Goal: Task Accomplishment & Management: Complete application form

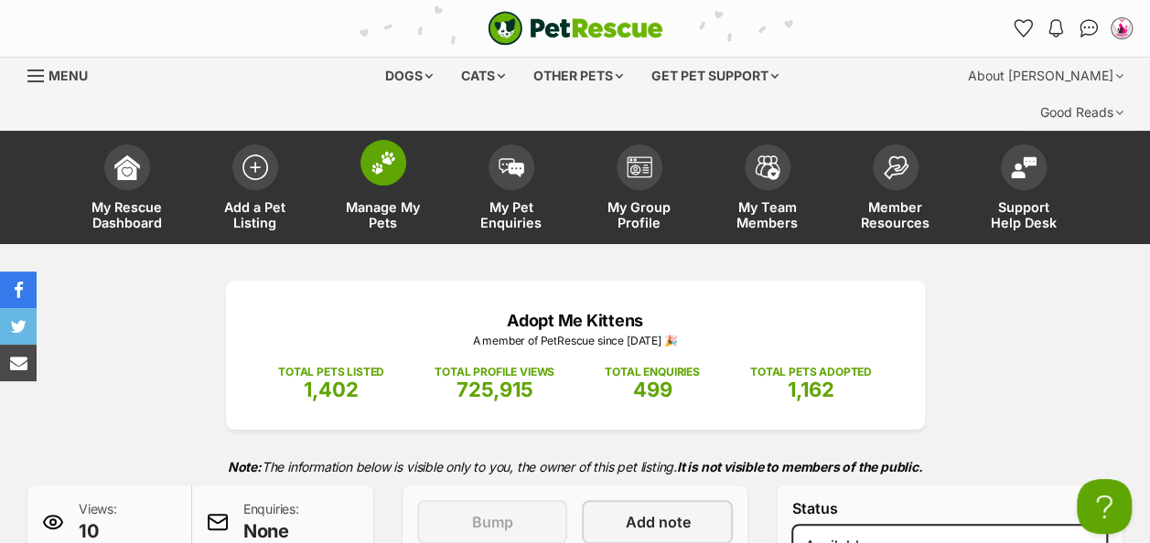
click at [382, 151] on img at bounding box center [383, 163] width 26 height 24
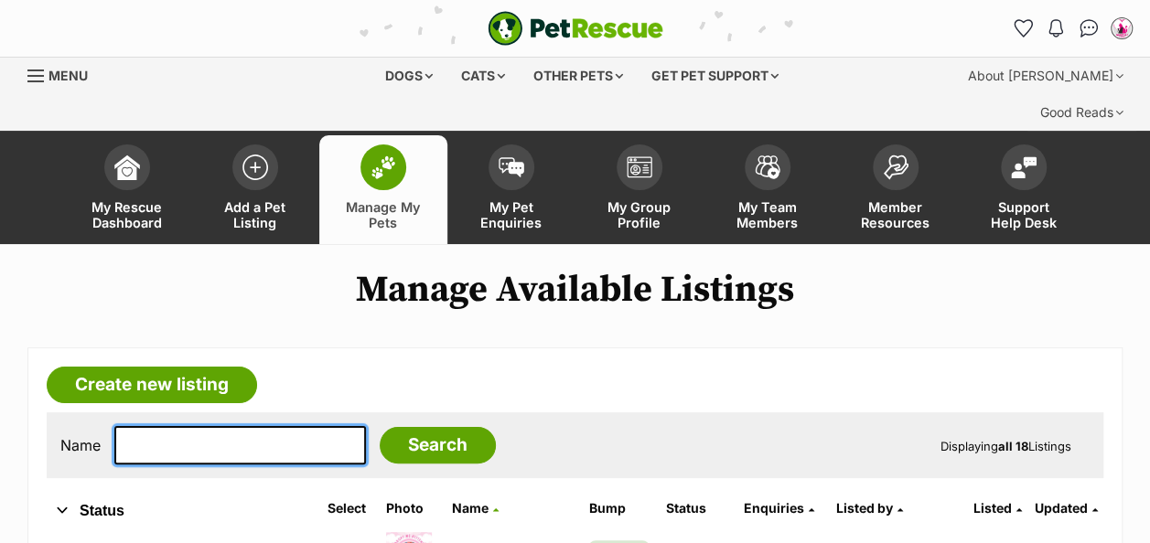
click at [148, 426] on input "text" at bounding box center [239, 445] width 251 height 38
type input "zoe"
click at [380, 427] on input "Search" at bounding box center [438, 445] width 116 height 37
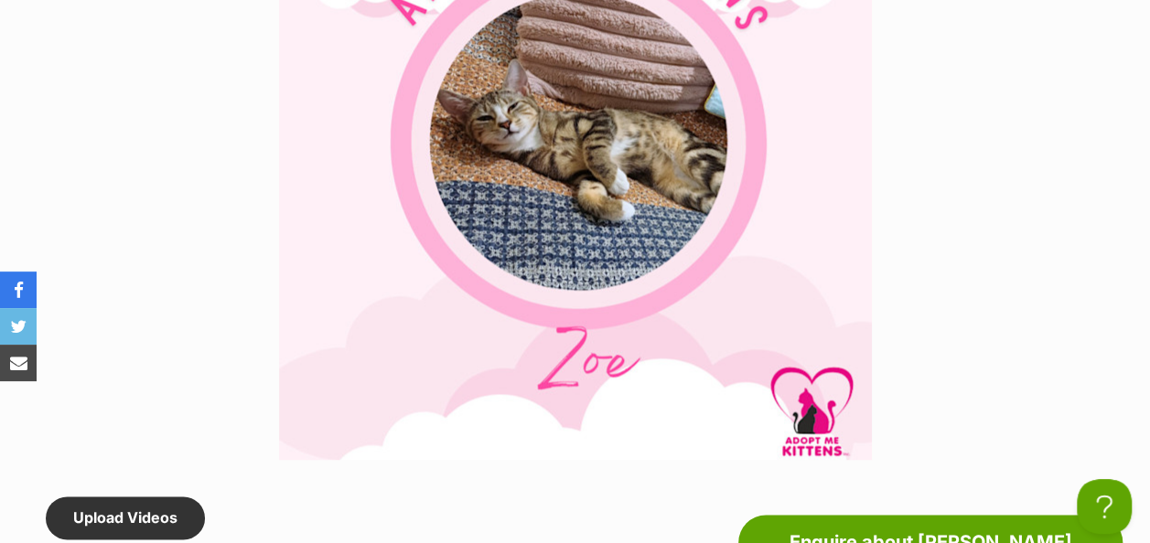
scroll to position [282, 0]
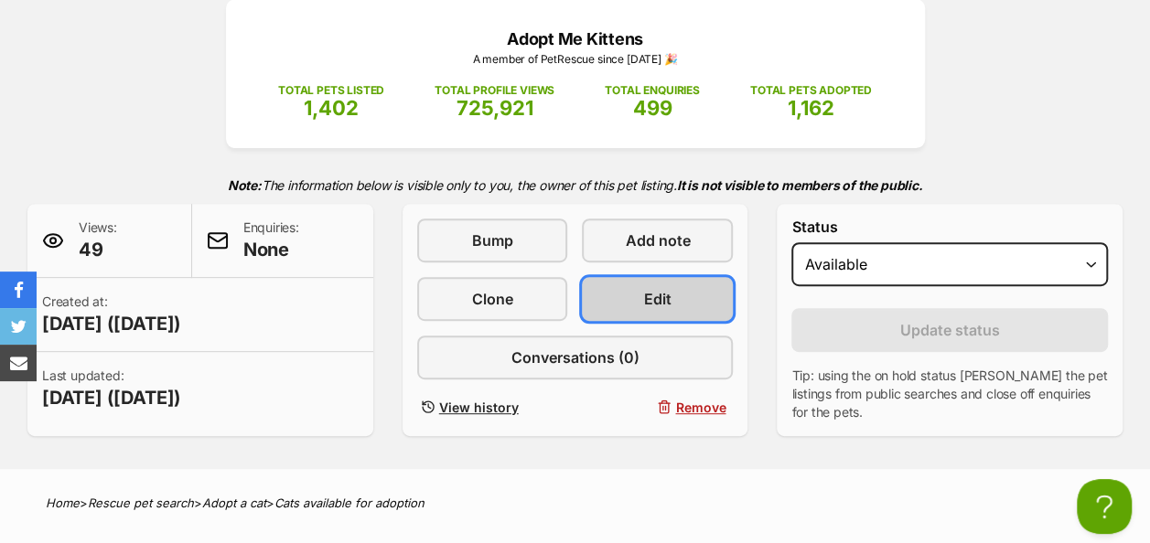
click at [660, 277] on link "Edit" at bounding box center [657, 299] width 151 height 44
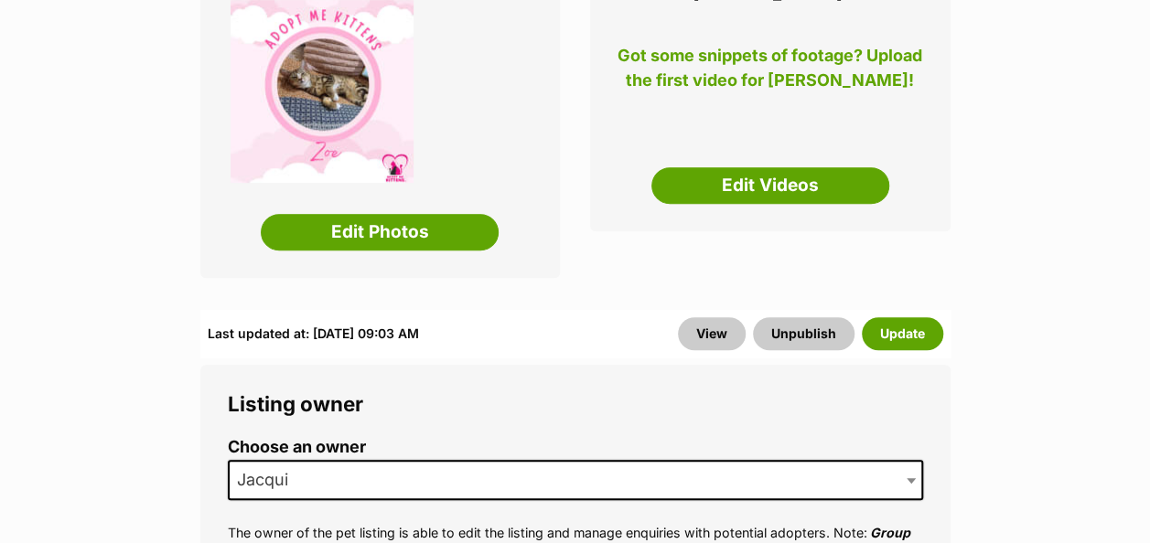
scroll to position [631, 0]
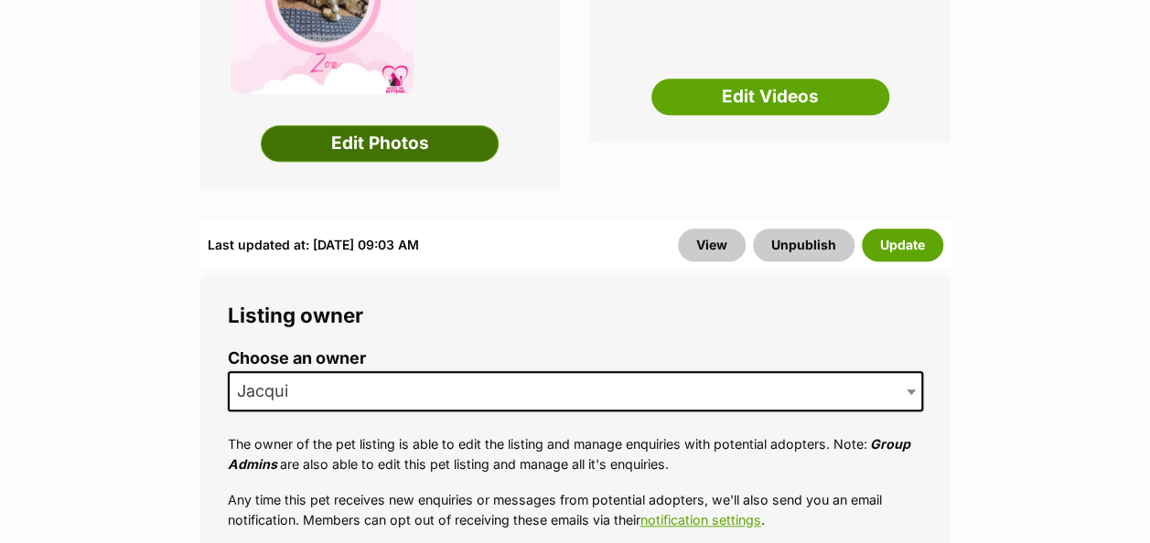
click at [402, 125] on link "Edit Photos" at bounding box center [380, 143] width 238 height 37
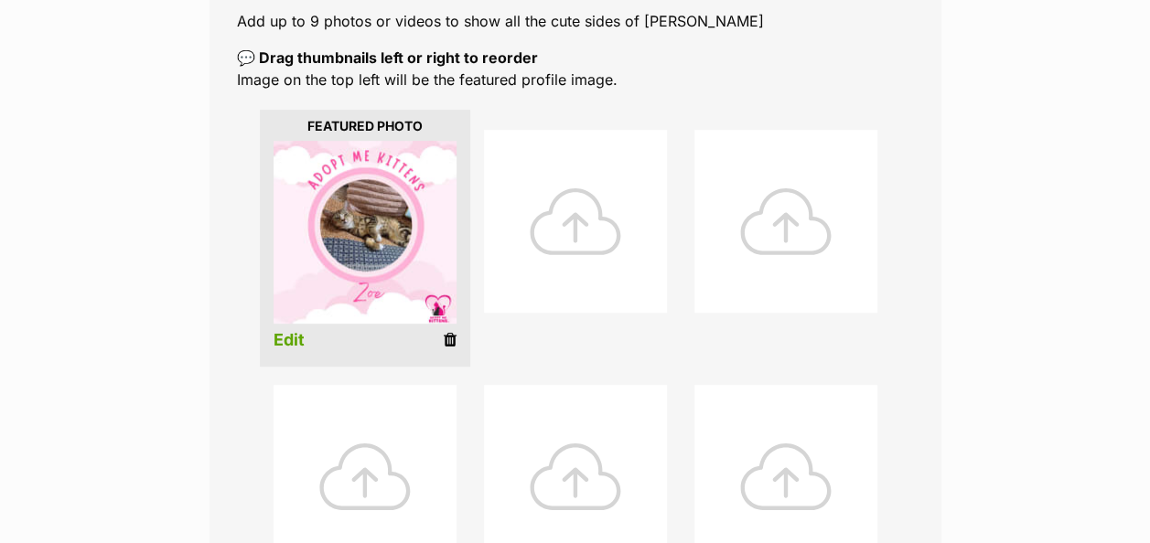
scroll to position [412, 0]
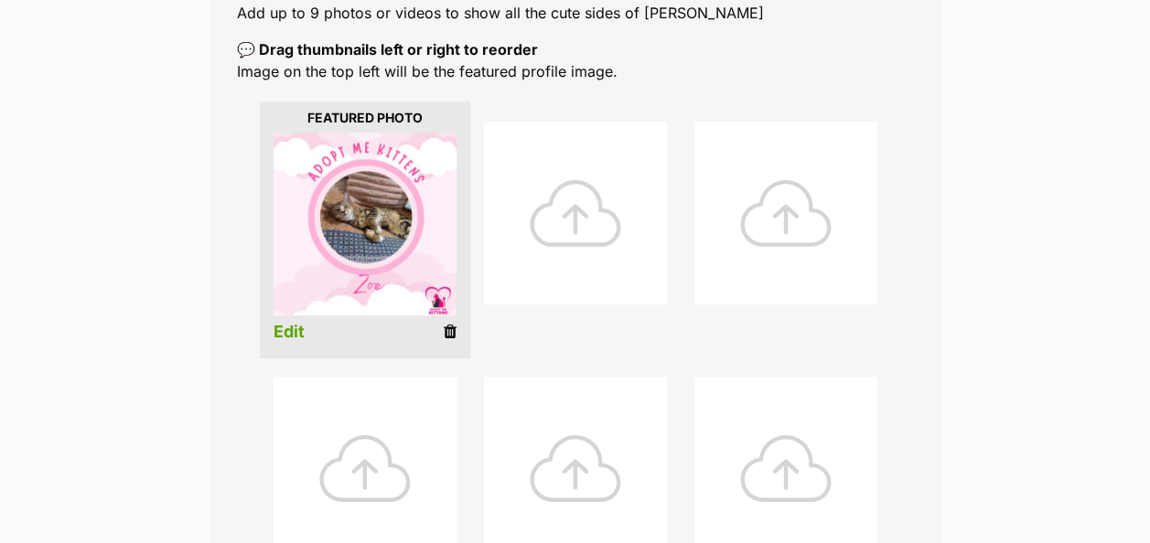
click at [567, 205] on div at bounding box center [575, 213] width 183 height 183
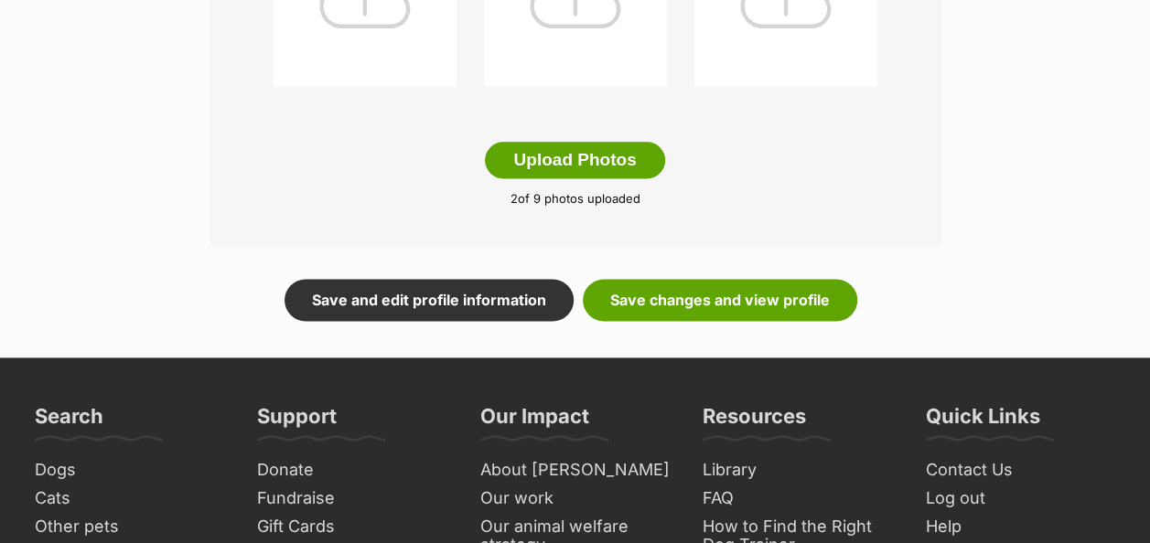
scroll to position [1125, 0]
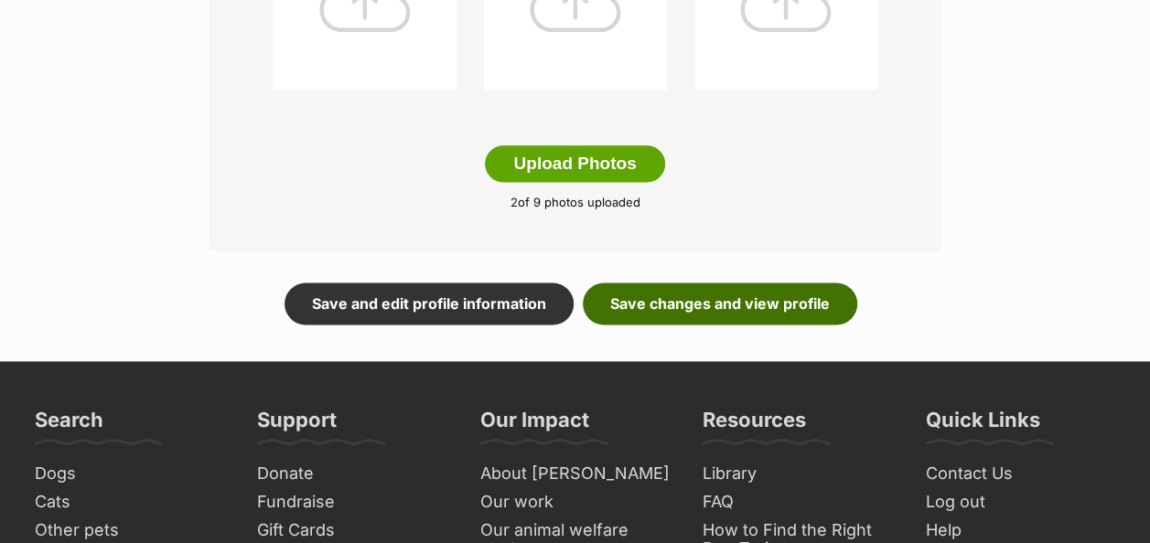
click at [701, 283] on link "Save changes and view profile" at bounding box center [720, 304] width 274 height 42
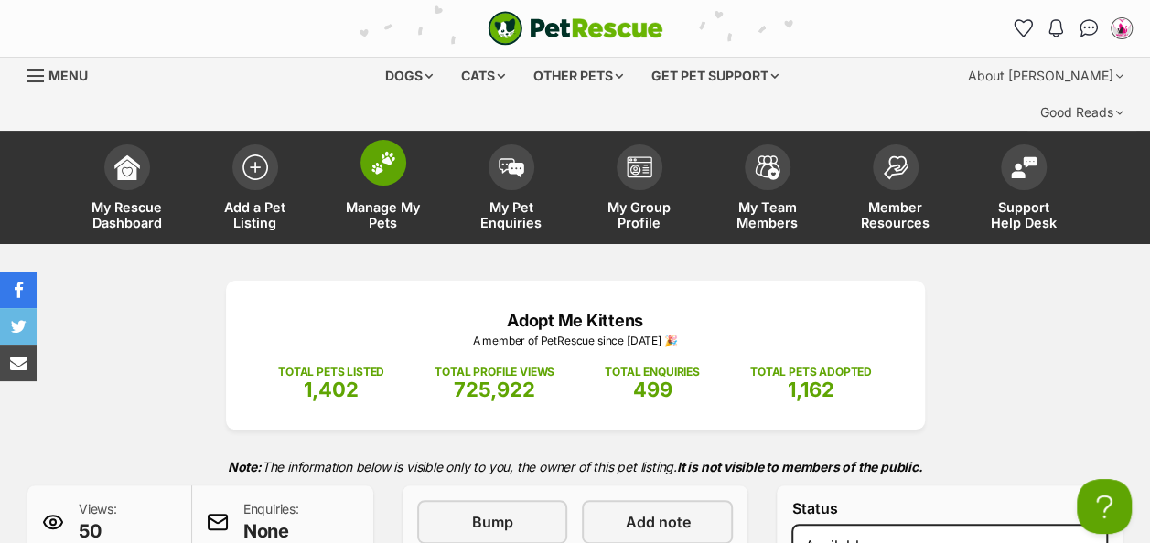
click at [382, 151] on img at bounding box center [383, 163] width 26 height 24
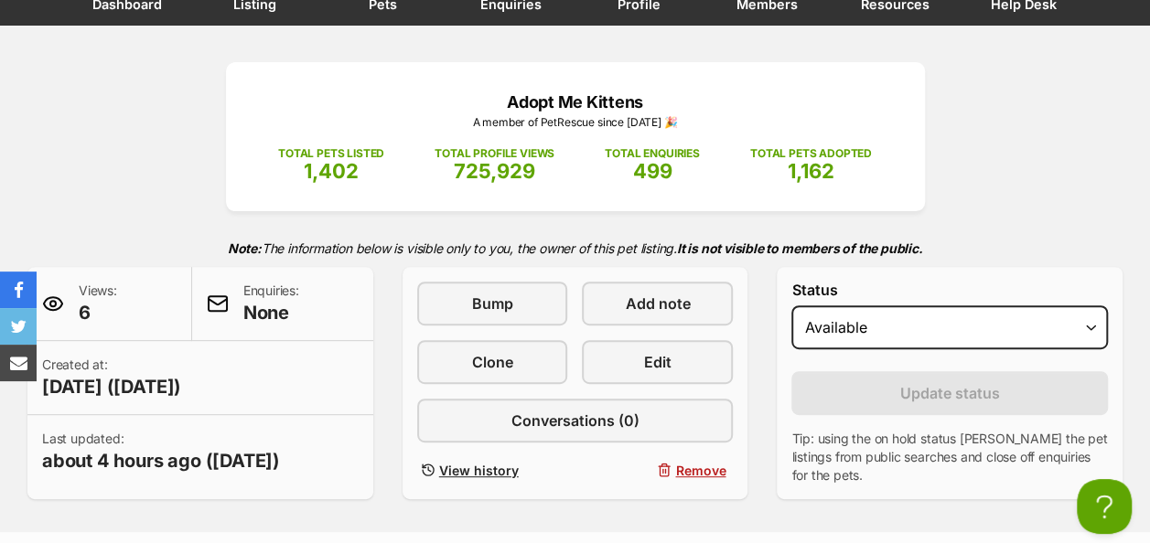
scroll to position [224, 0]
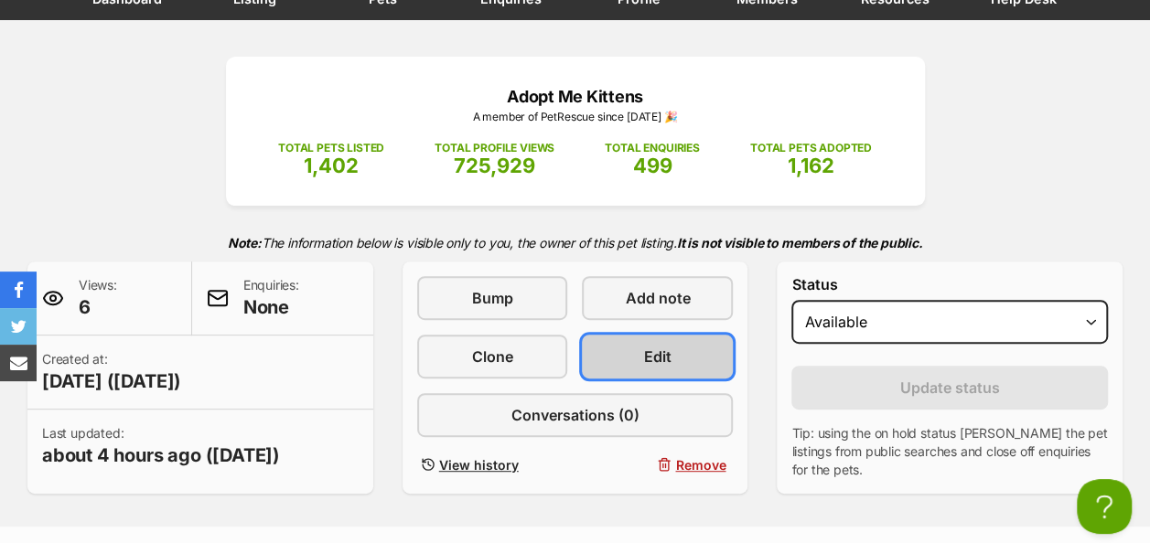
click at [658, 346] on span "Edit" at bounding box center [657, 357] width 27 height 22
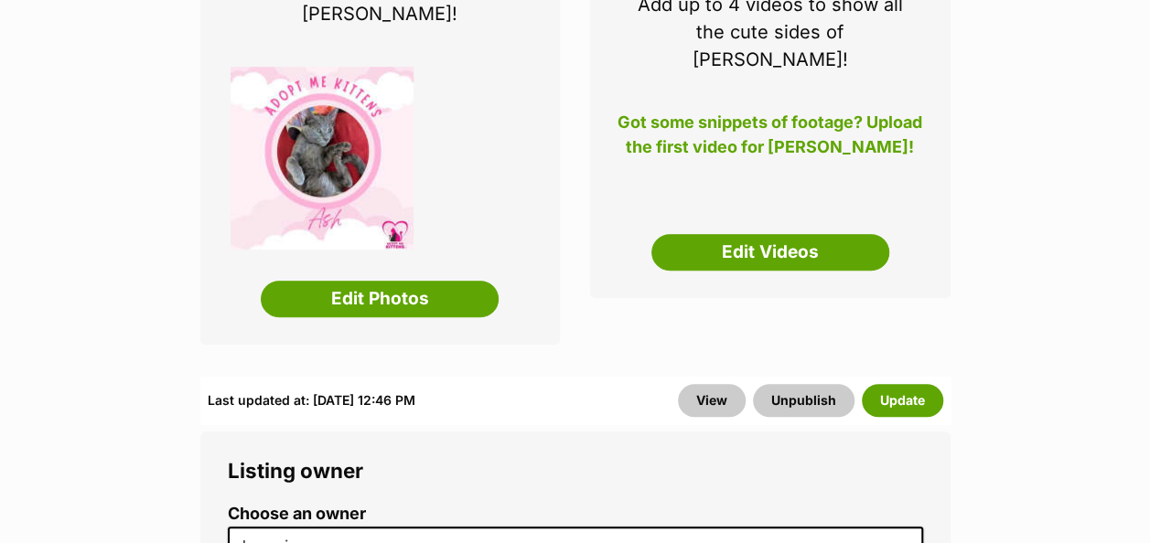
scroll to position [531, 0]
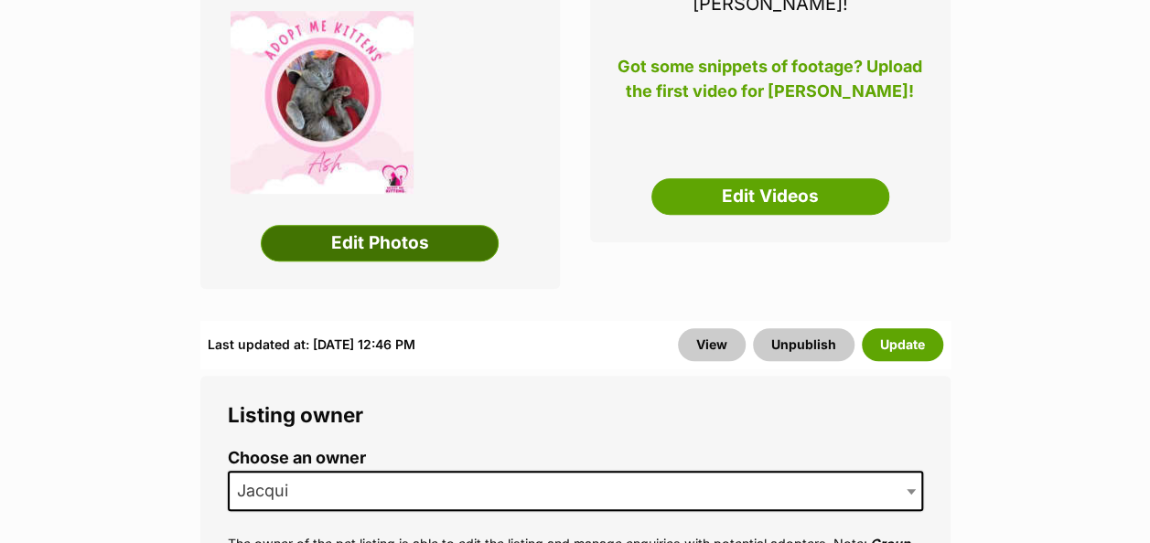
click at [417, 225] on link "Edit Photos" at bounding box center [380, 243] width 238 height 37
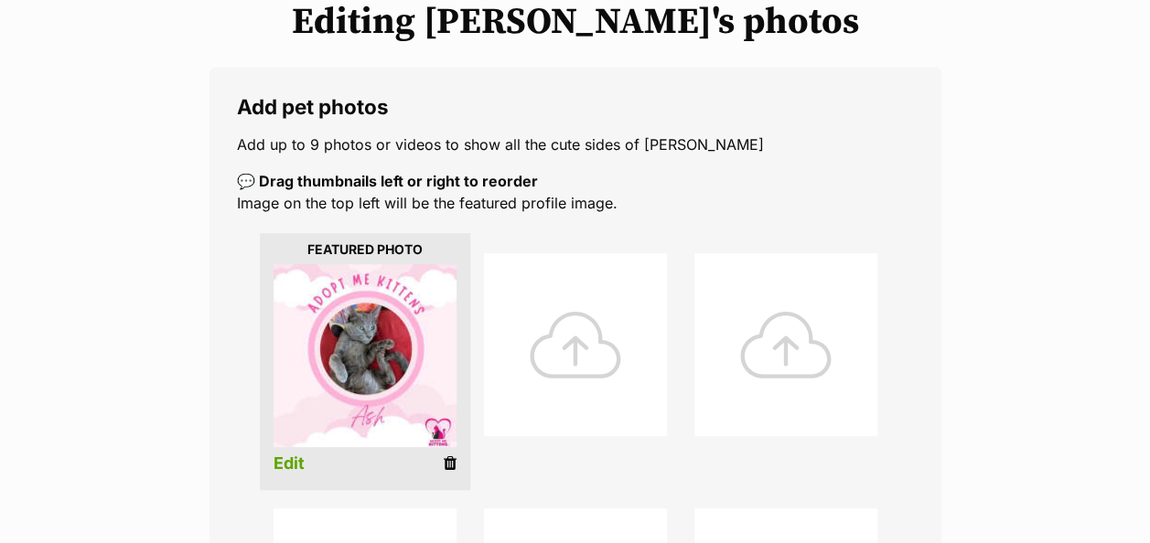
scroll to position [348, 0]
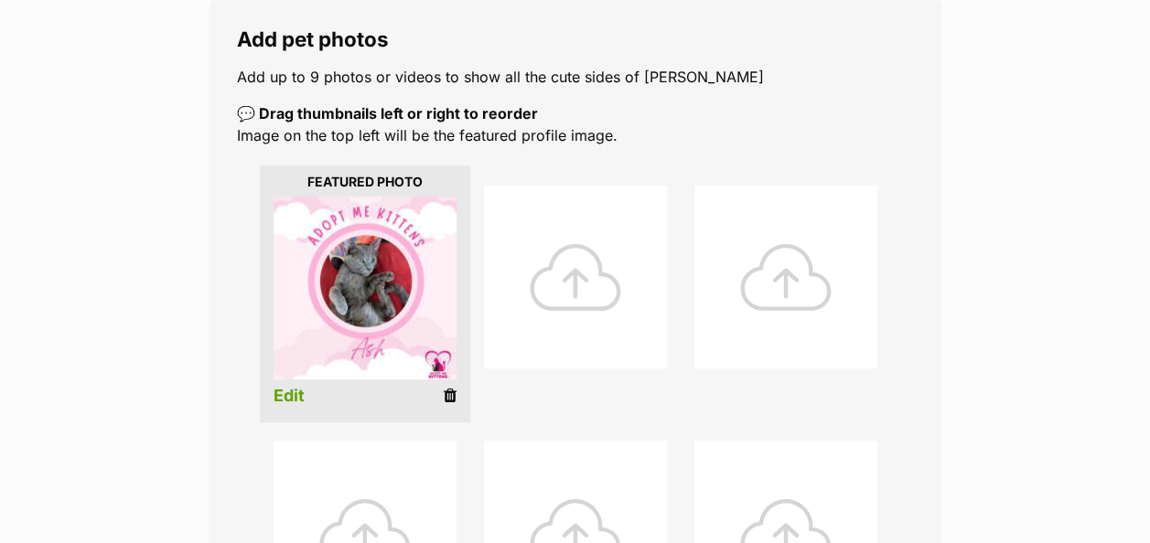
click at [580, 248] on div at bounding box center [575, 277] width 183 height 183
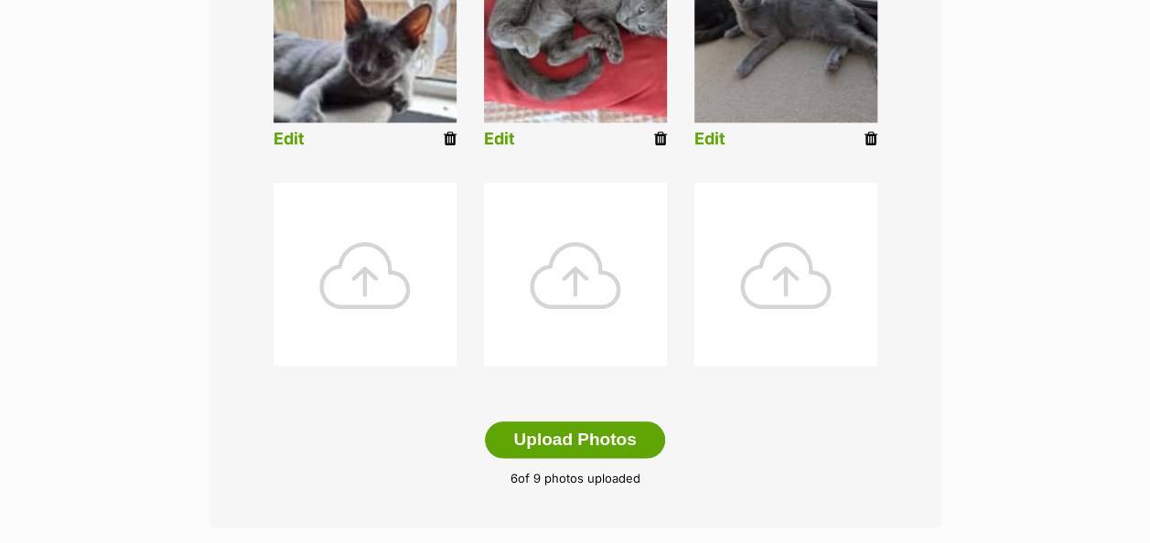
scroll to position [860, 0]
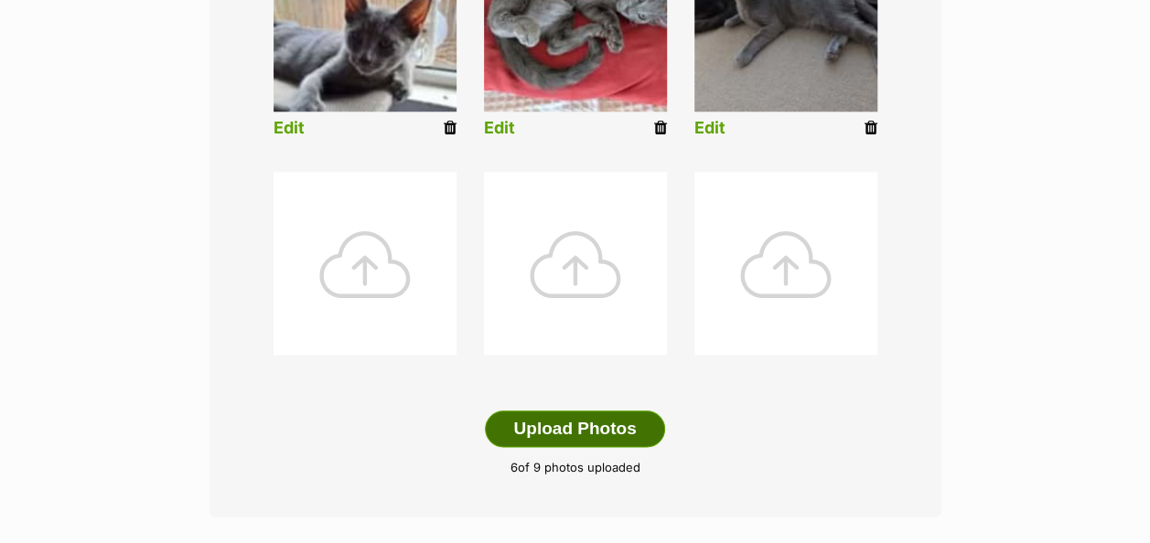
click at [578, 411] on button "Upload Photos" at bounding box center [574, 429] width 179 height 37
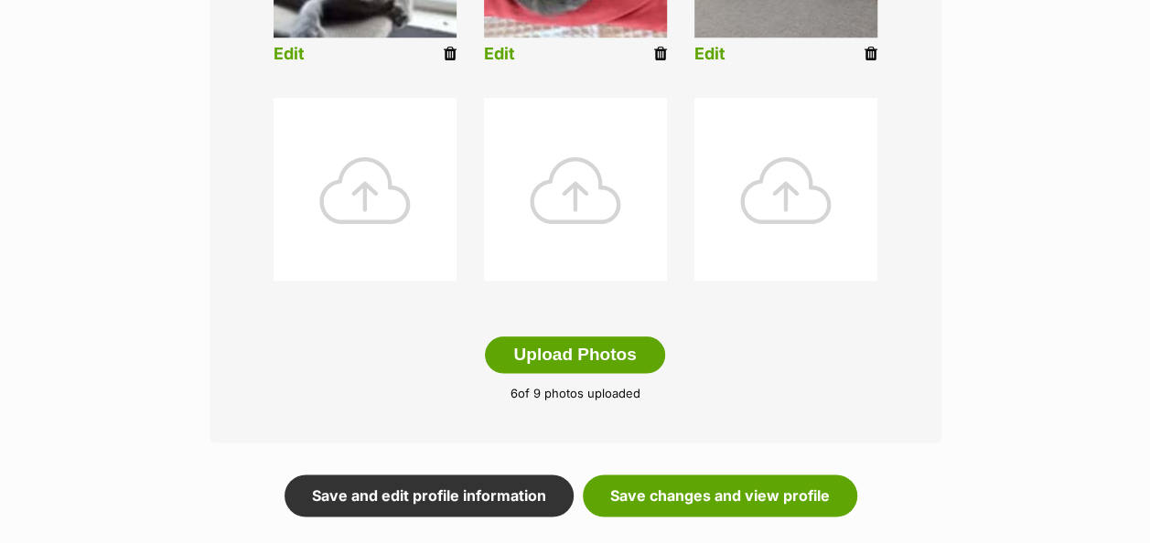
scroll to position [936, 0]
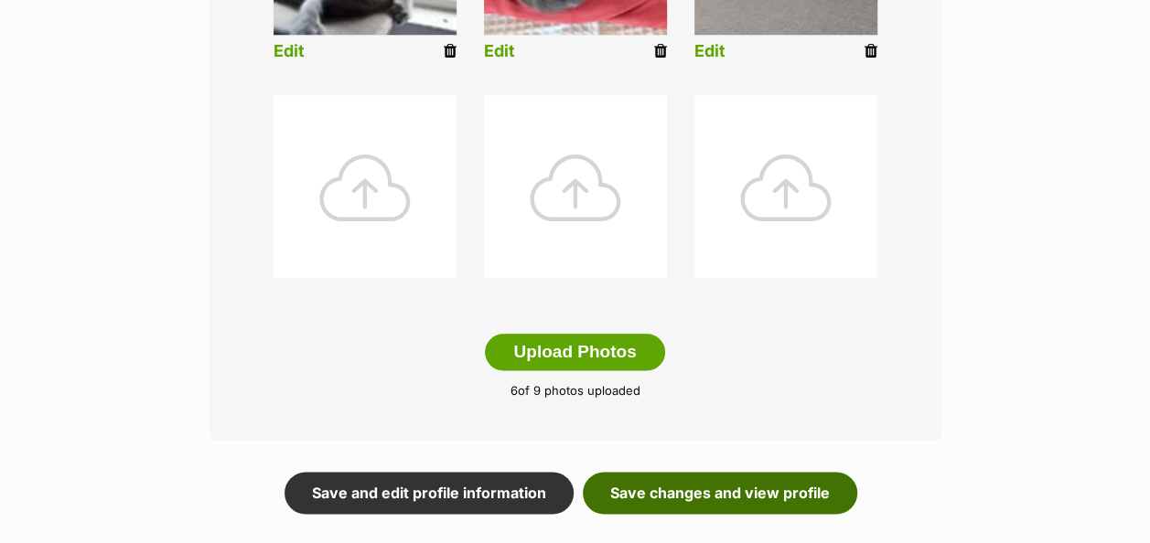
click at [776, 472] on link "Save changes and view profile" at bounding box center [720, 493] width 274 height 42
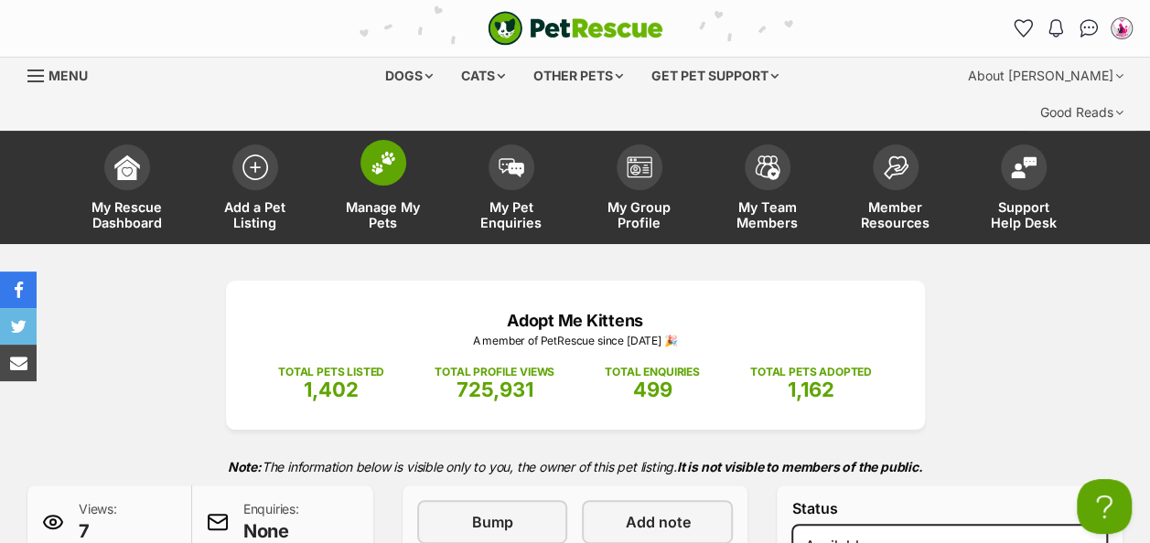
click at [382, 151] on img at bounding box center [383, 163] width 26 height 24
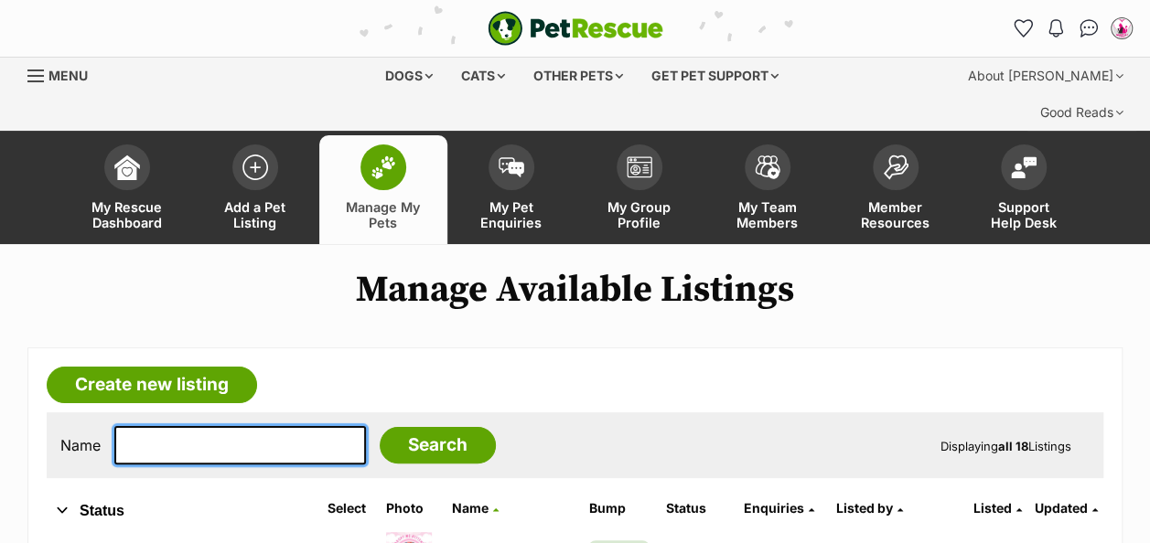
click at [191, 426] on input "text" at bounding box center [239, 445] width 251 height 38
type input "july"
click at [380, 427] on input "Search" at bounding box center [438, 445] width 116 height 37
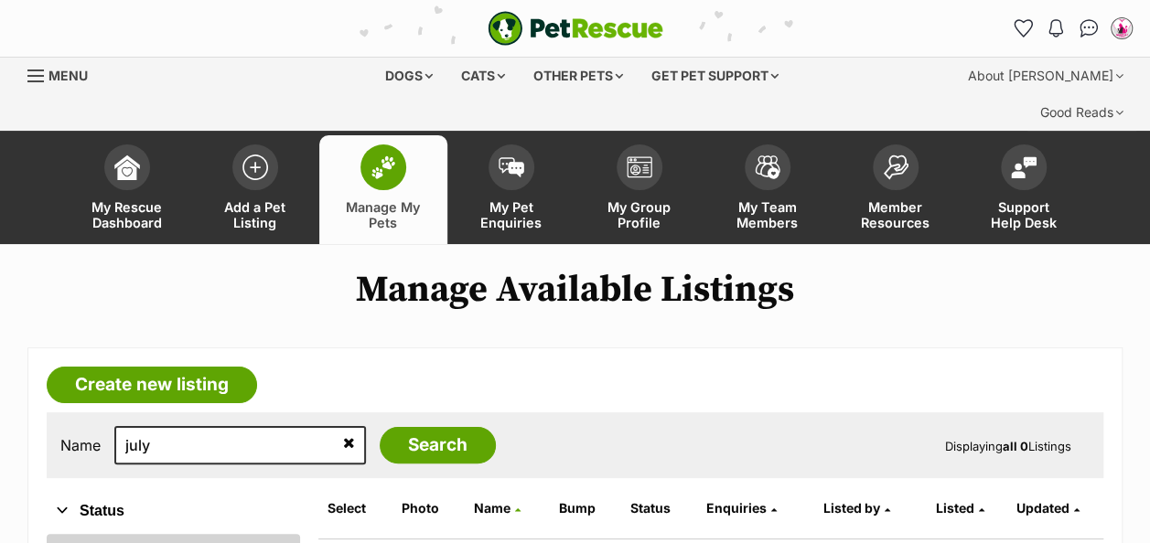
click at [66, 534] on link "All" at bounding box center [173, 550] width 253 height 33
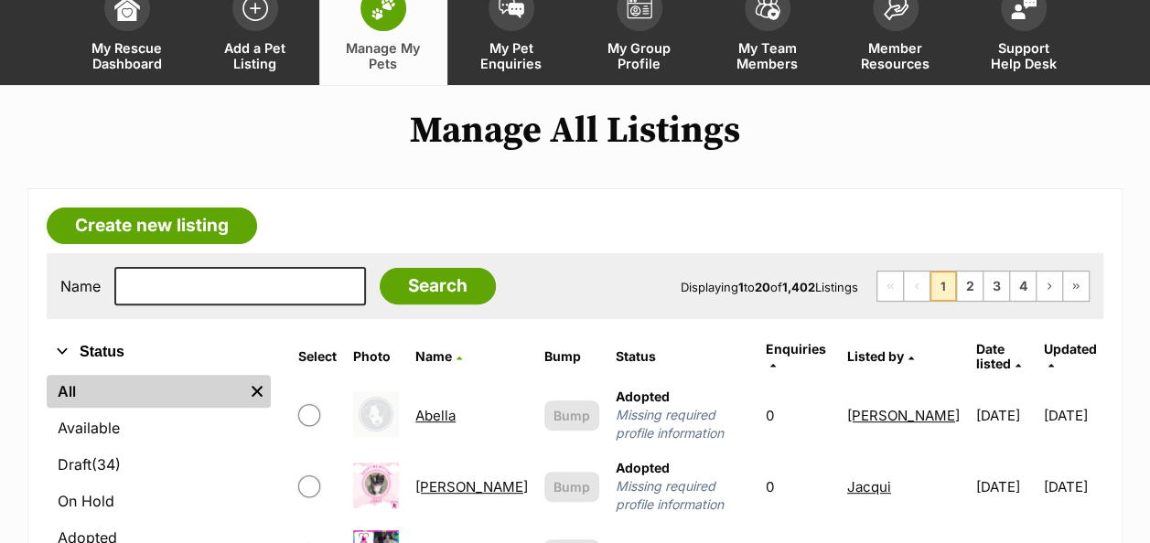
scroll to position [148, 0]
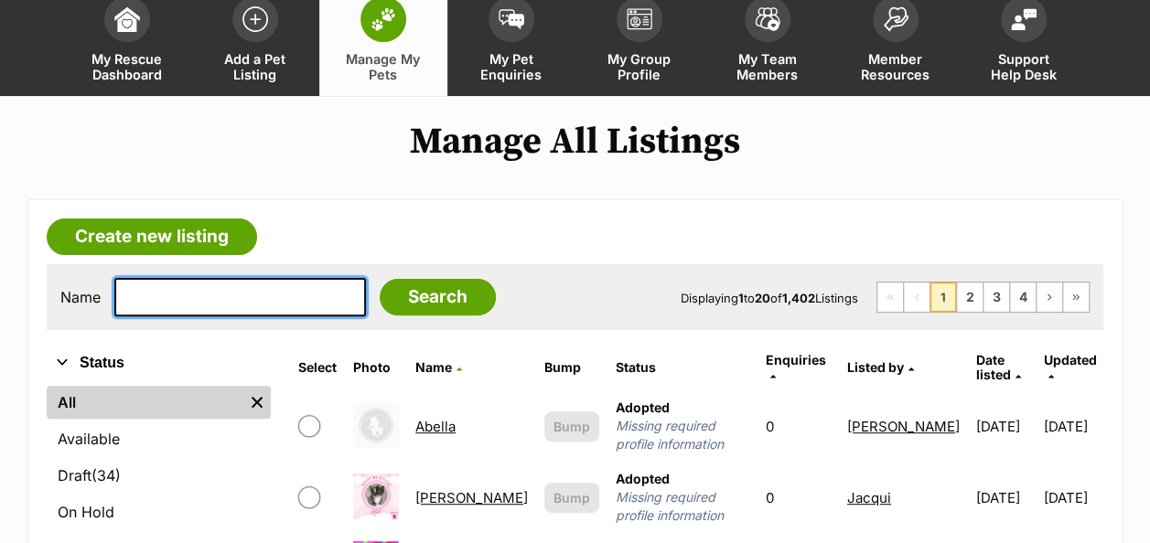
click at [185, 278] on input "text" at bounding box center [239, 297] width 251 height 38
type input "july"
click at [380, 279] on input "Search" at bounding box center [438, 297] width 116 height 37
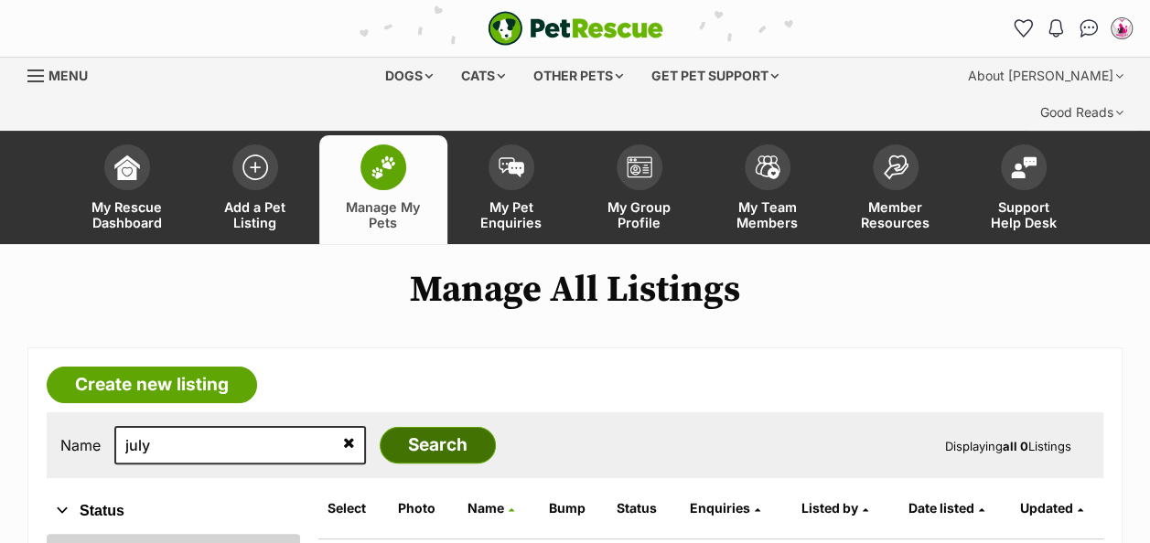
click at [400, 427] on input "Search" at bounding box center [438, 445] width 116 height 37
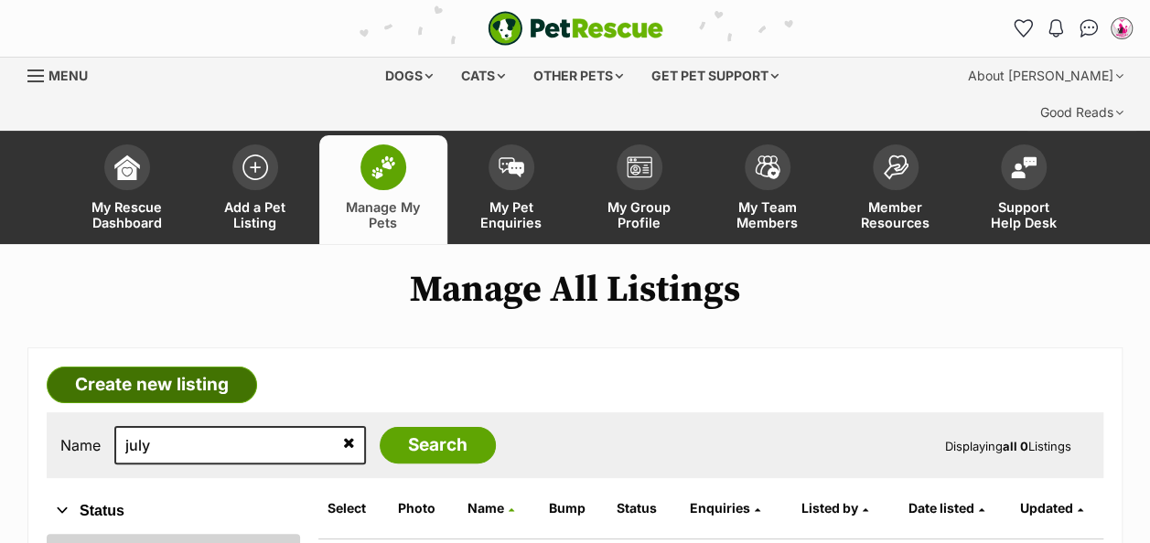
click at [200, 367] on link "Create new listing" at bounding box center [152, 385] width 210 height 37
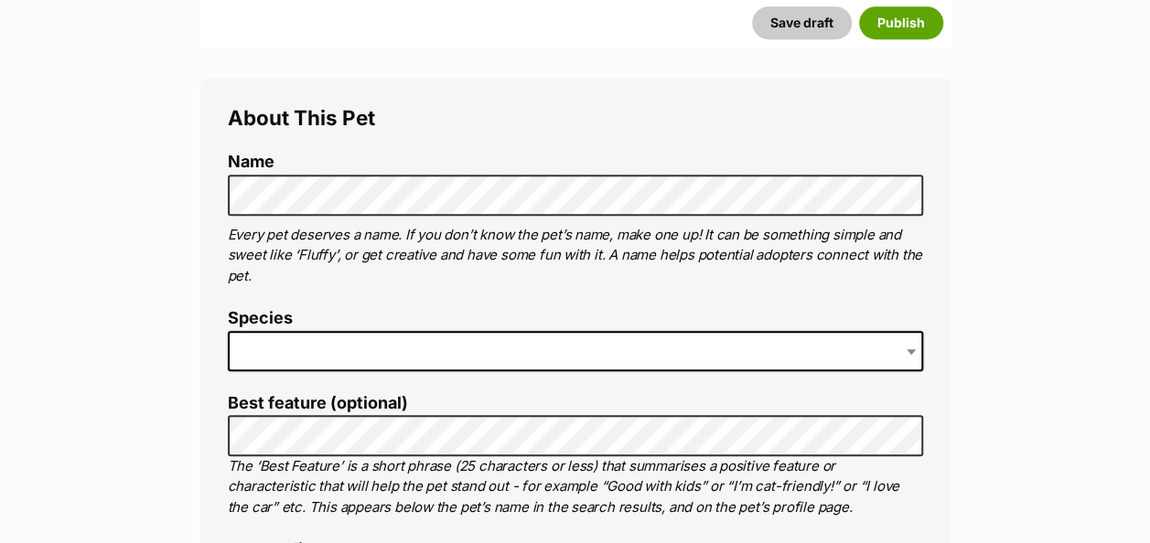
scroll to position [678, 0]
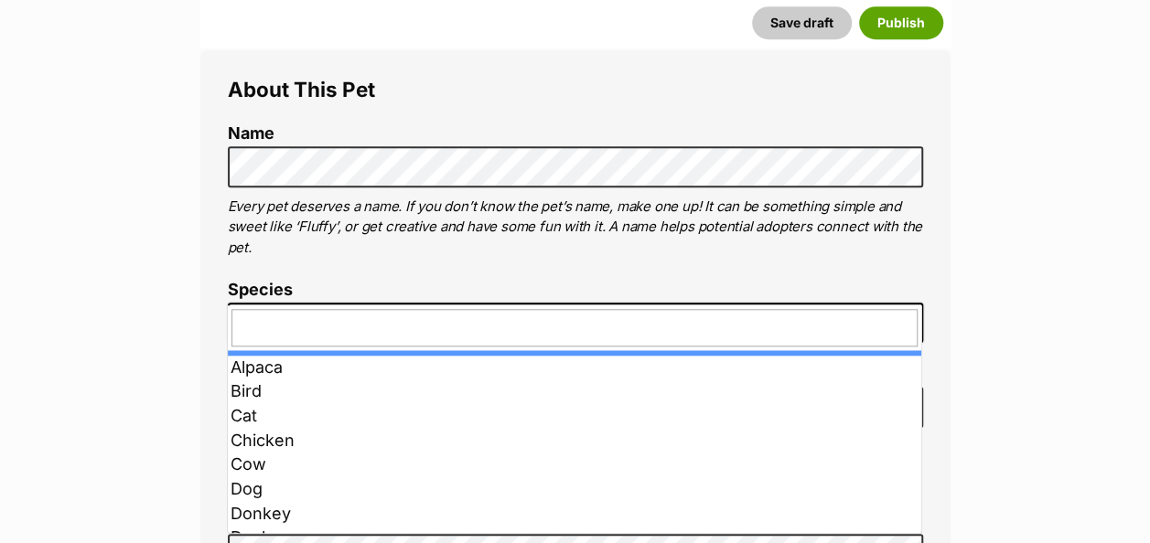
click at [334, 303] on span at bounding box center [575, 323] width 695 height 40
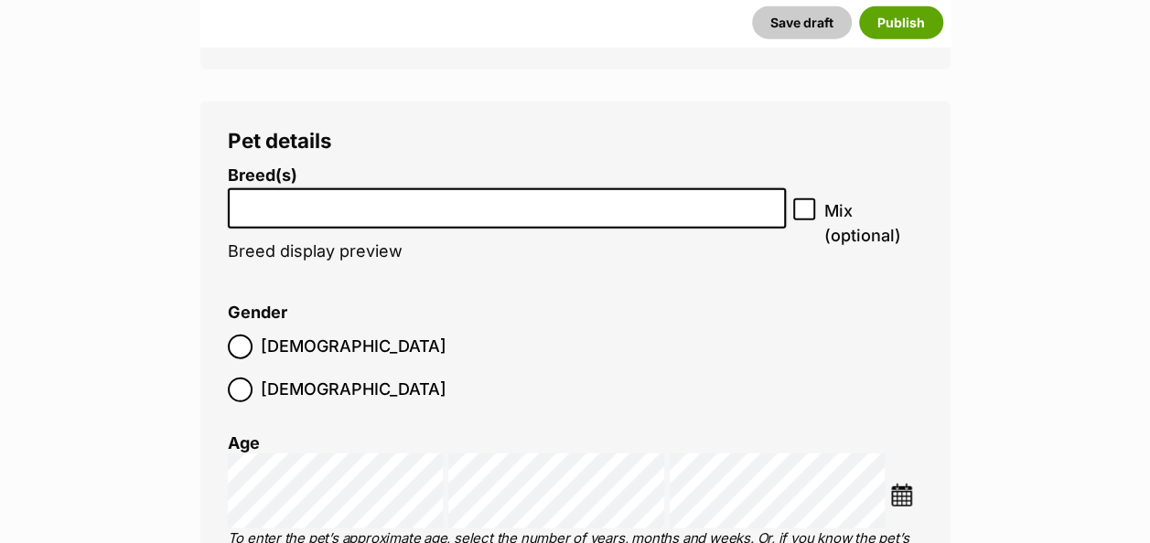
scroll to position [2210, 0]
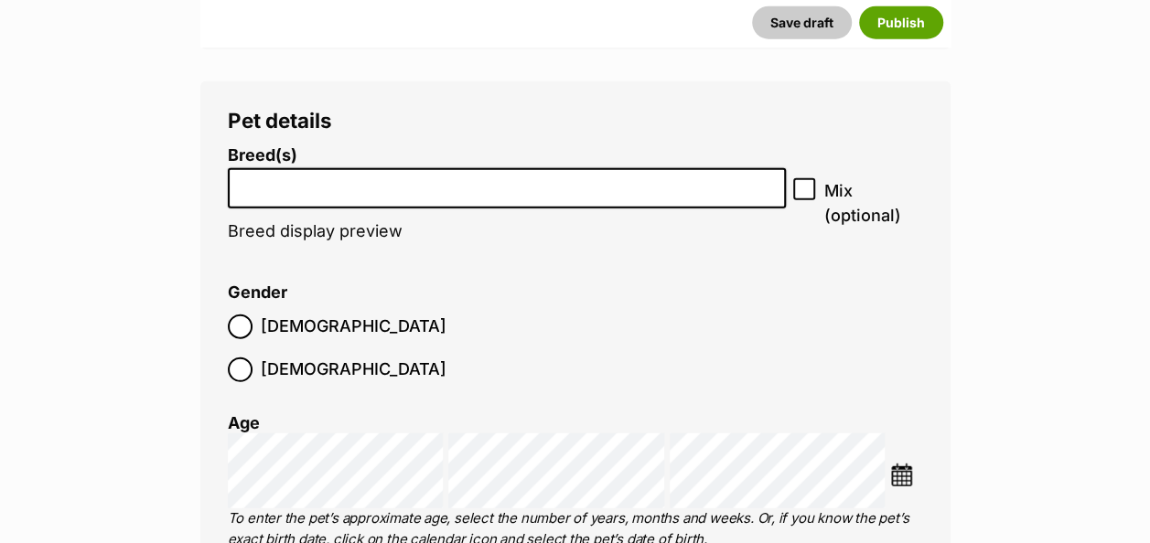
click at [331, 175] on input "search" at bounding box center [507, 184] width 546 height 19
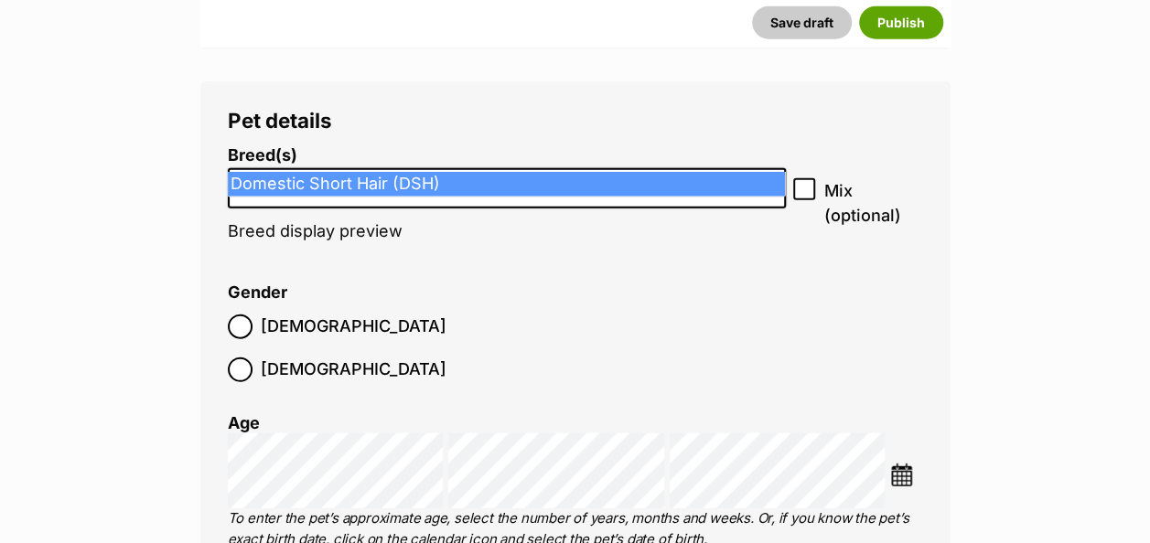
type input "dsh"
select select "252102"
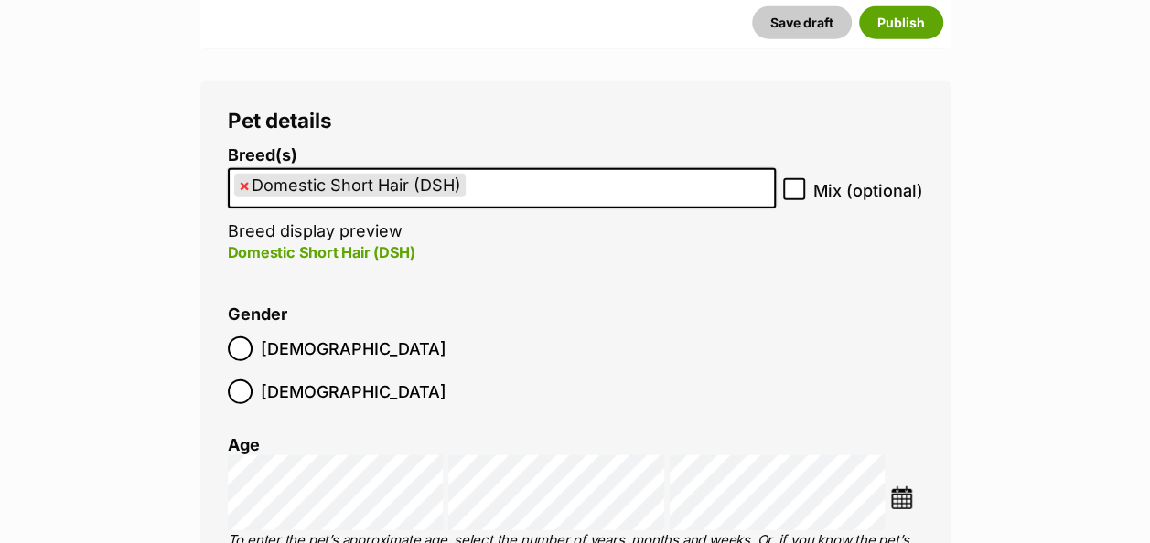
click at [903, 487] on img at bounding box center [901, 498] width 23 height 23
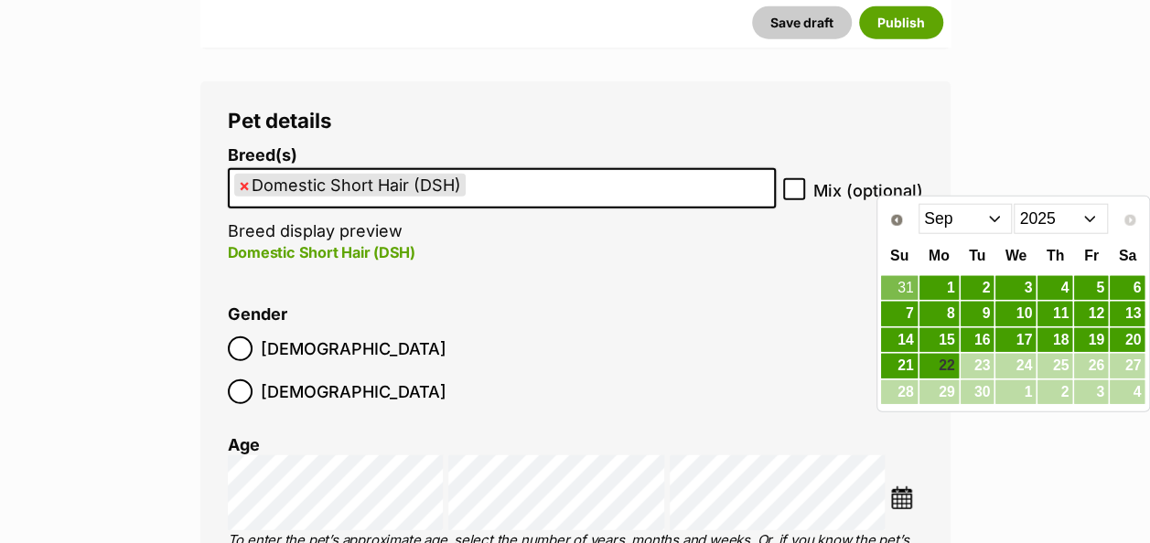
click at [989, 218] on select "Jan Feb Mar Apr May Jun Jul Aug Sep" at bounding box center [965, 218] width 94 height 29
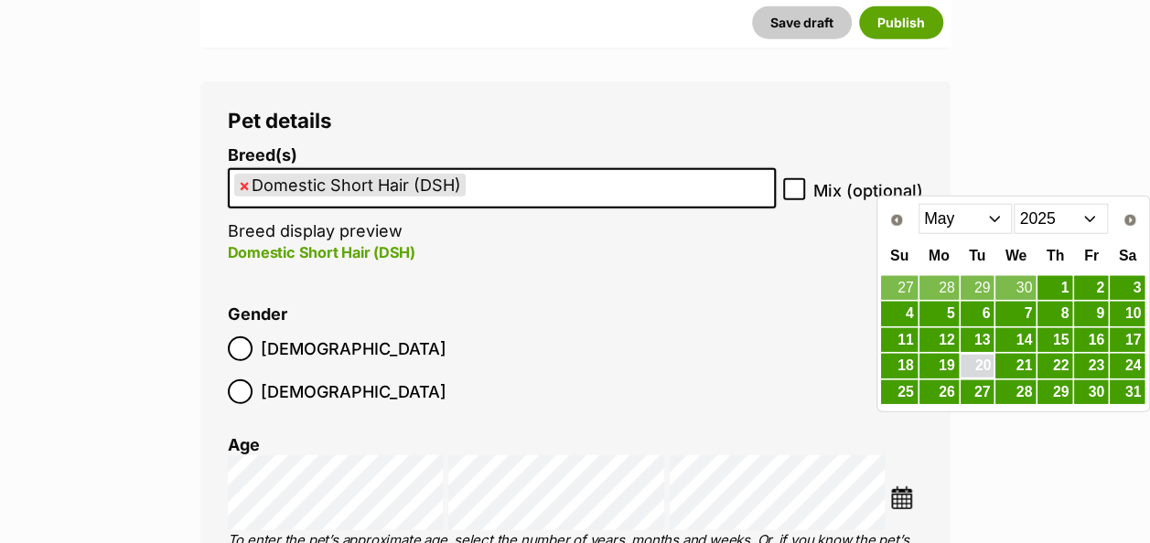
click at [987, 364] on link "20" at bounding box center [977, 366] width 34 height 23
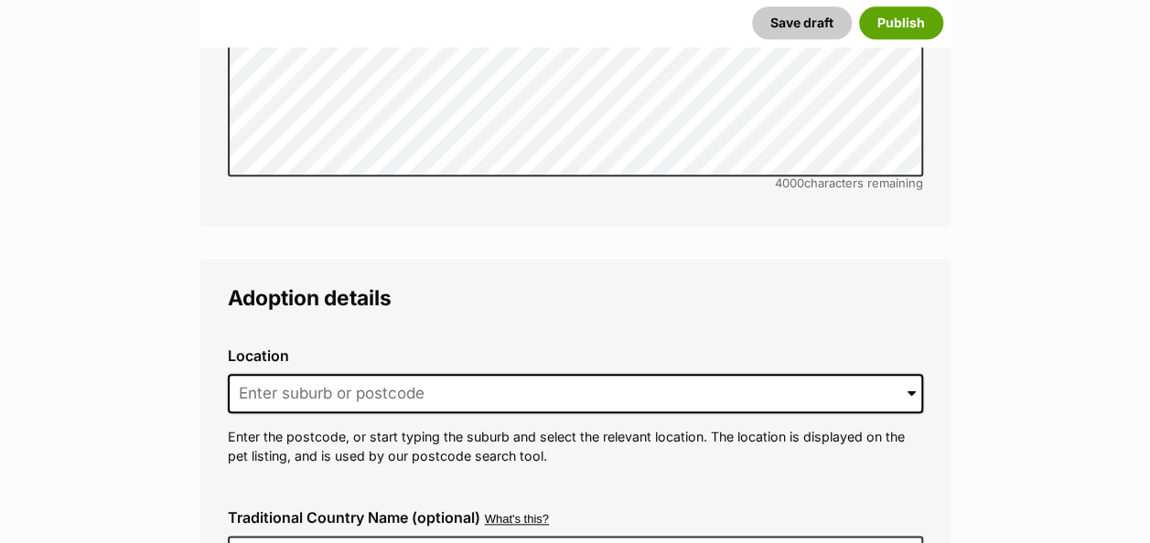
scroll to position [4302, 0]
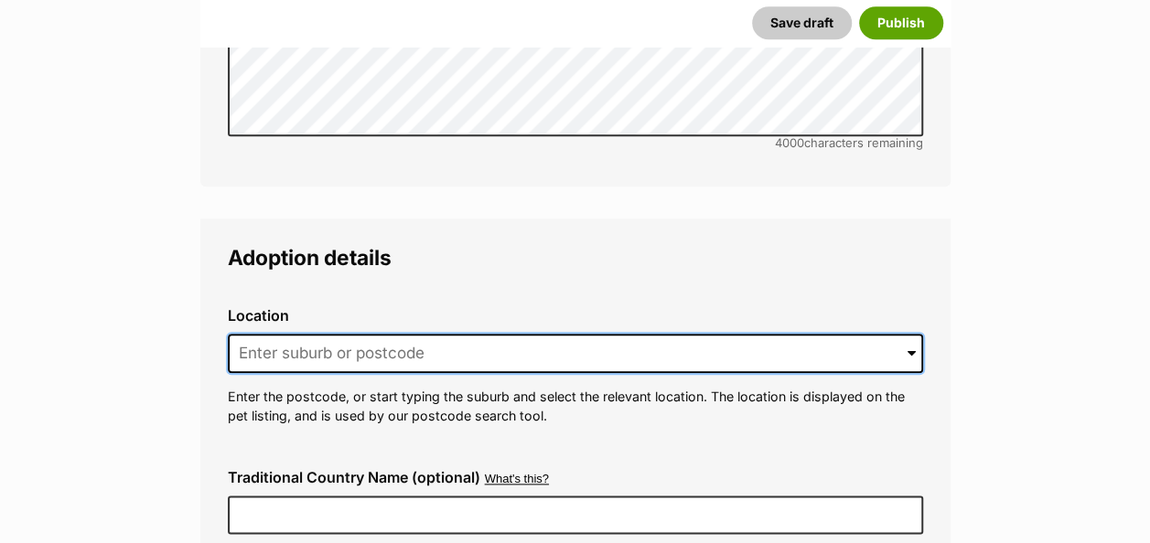
click at [459, 334] on input at bounding box center [575, 354] width 695 height 40
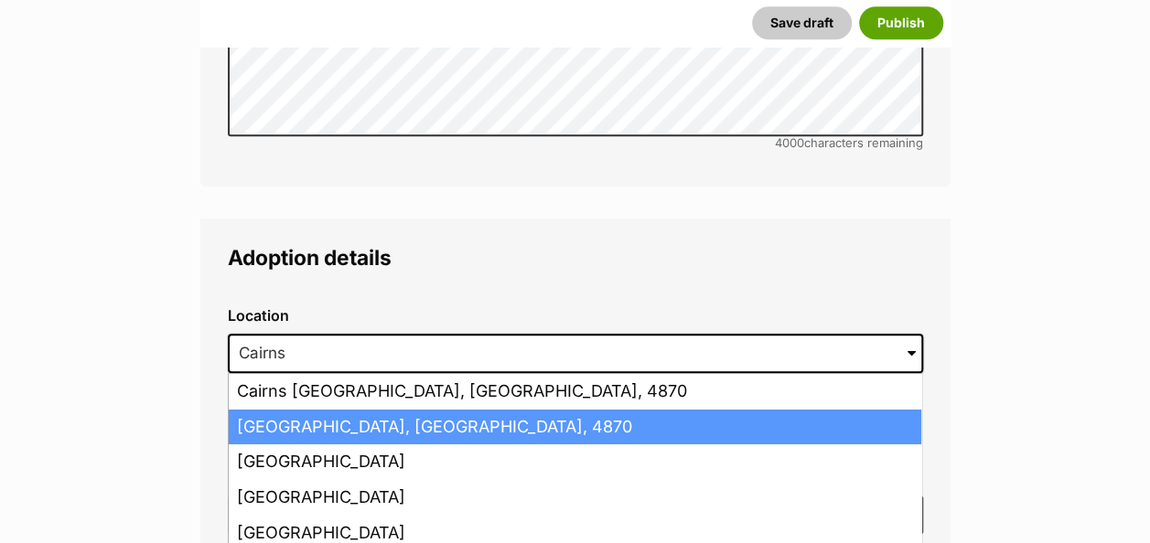
click at [437, 410] on li "Cairns, Queensland, 4870" at bounding box center [575, 428] width 692 height 36
type input "Cairns, Queensland, 4870"
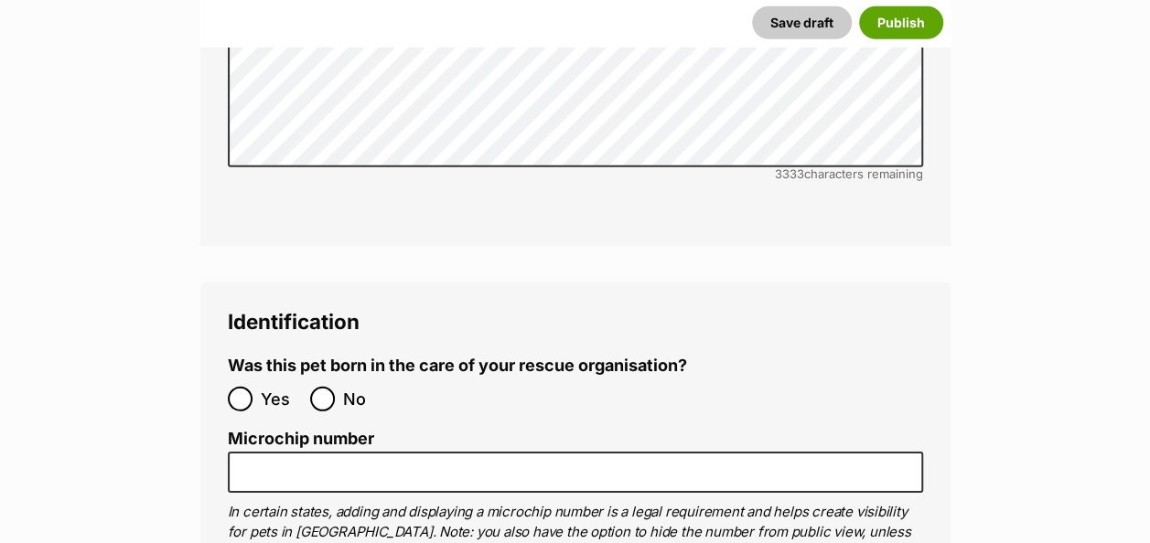
scroll to position [6074, 0]
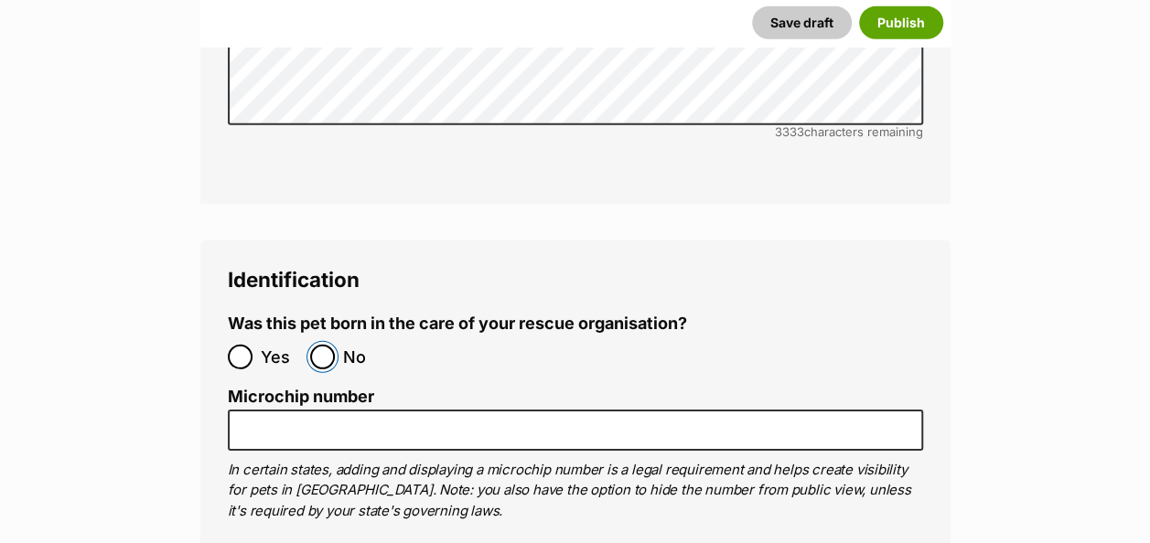
click at [321, 345] on input "No" at bounding box center [322, 357] width 25 height 25
radio input "true"
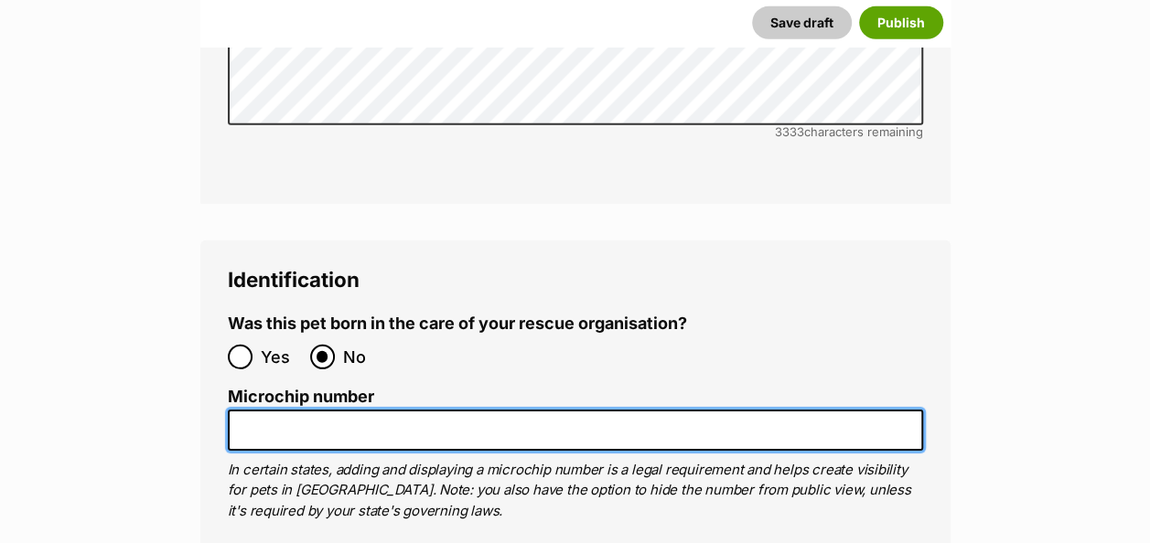
click at [326, 410] on input "Microchip number" at bounding box center [575, 430] width 695 height 41
paste input "991003001063069"
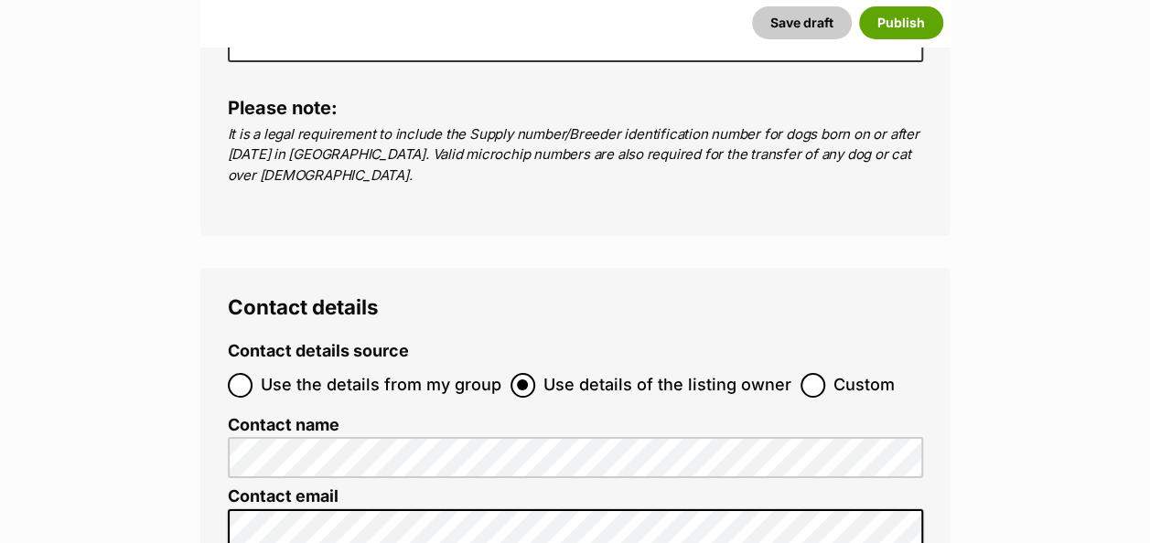
scroll to position [6741, 0]
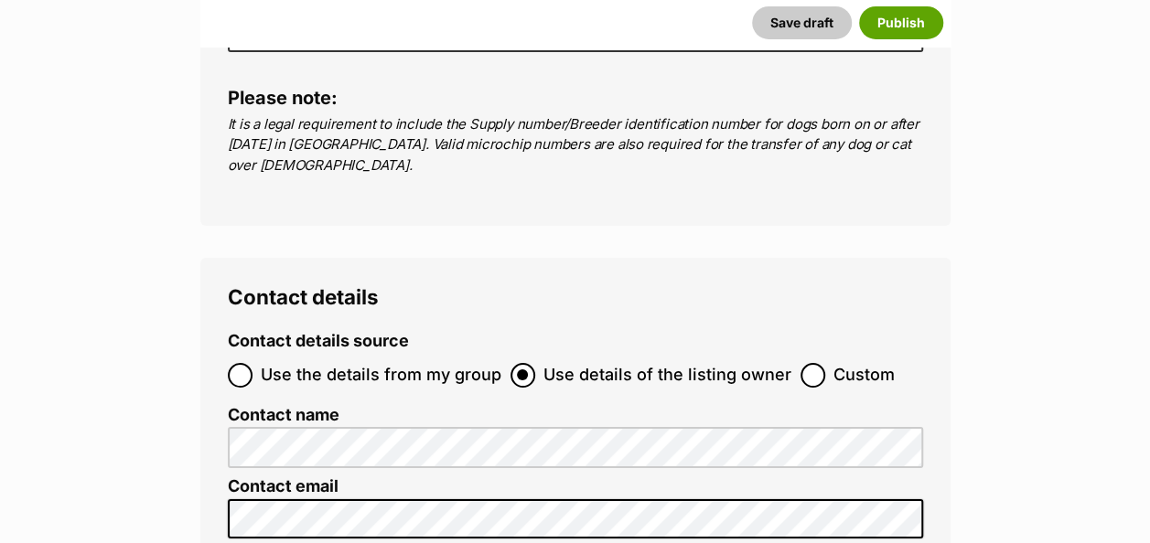
type input "991003001063069"
click at [245, 363] on input "Use the details from my group" at bounding box center [240, 375] width 25 height 25
radio input "true"
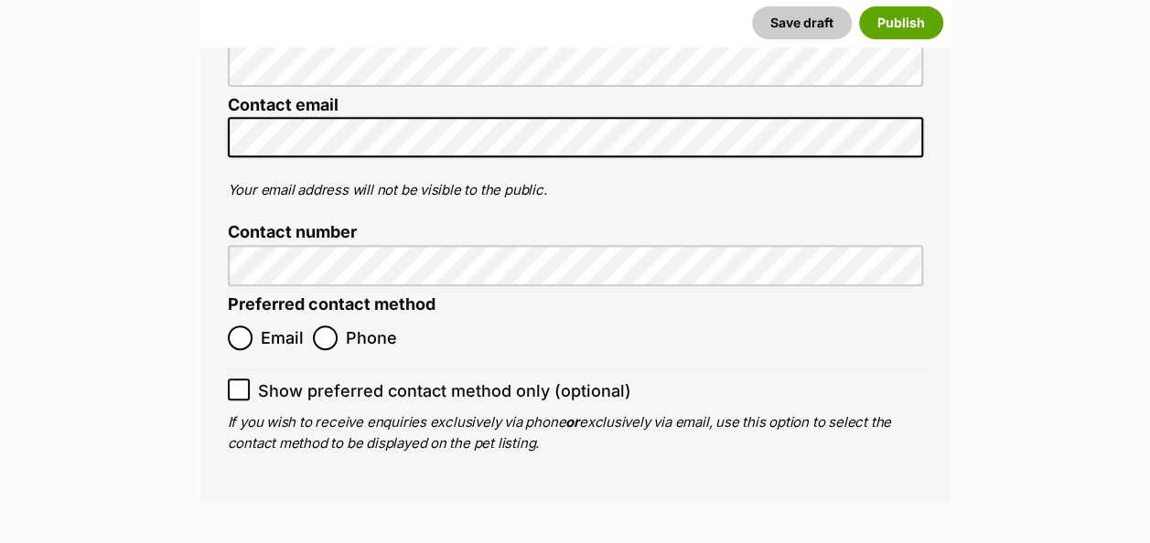
scroll to position [7291, 0]
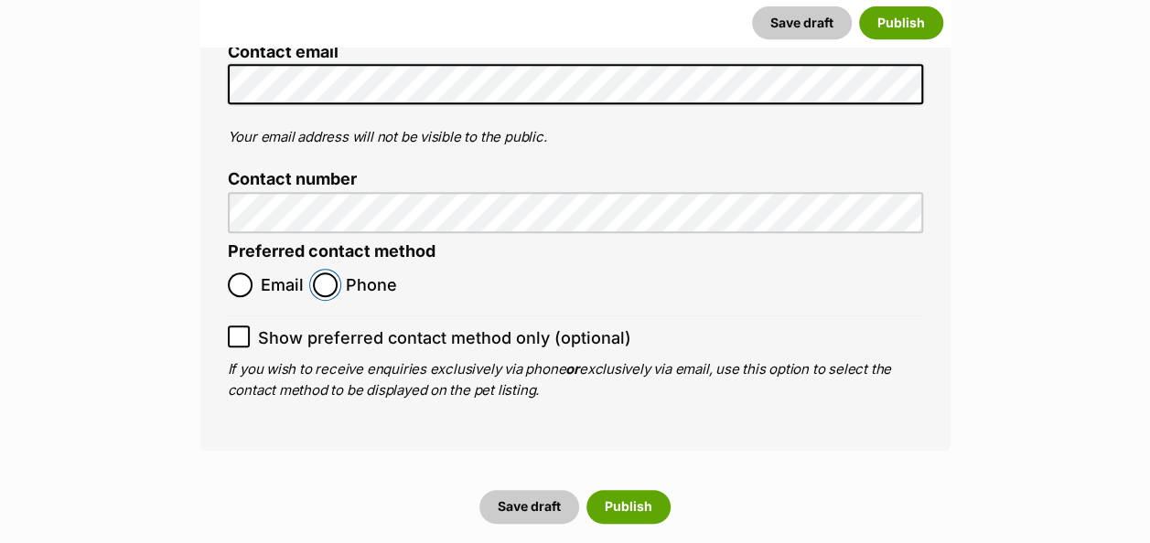
click at [332, 273] on input "Phone" at bounding box center [325, 285] width 25 height 25
radio input "true"
click at [639, 490] on button "Publish" at bounding box center [628, 506] width 84 height 33
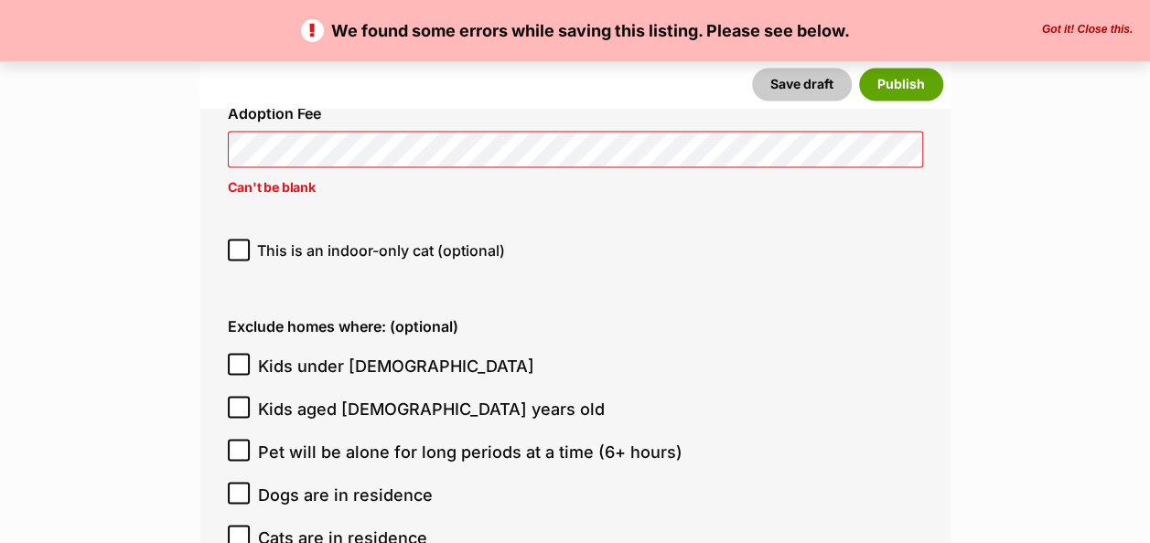
scroll to position [4868, 0]
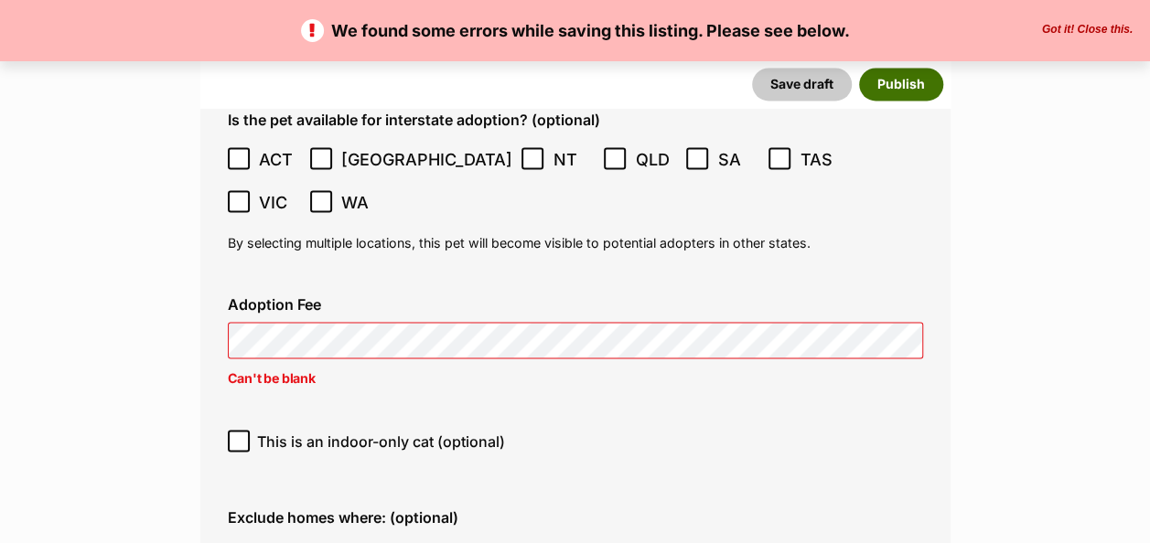
click at [890, 76] on button "Publish" at bounding box center [901, 85] width 84 height 33
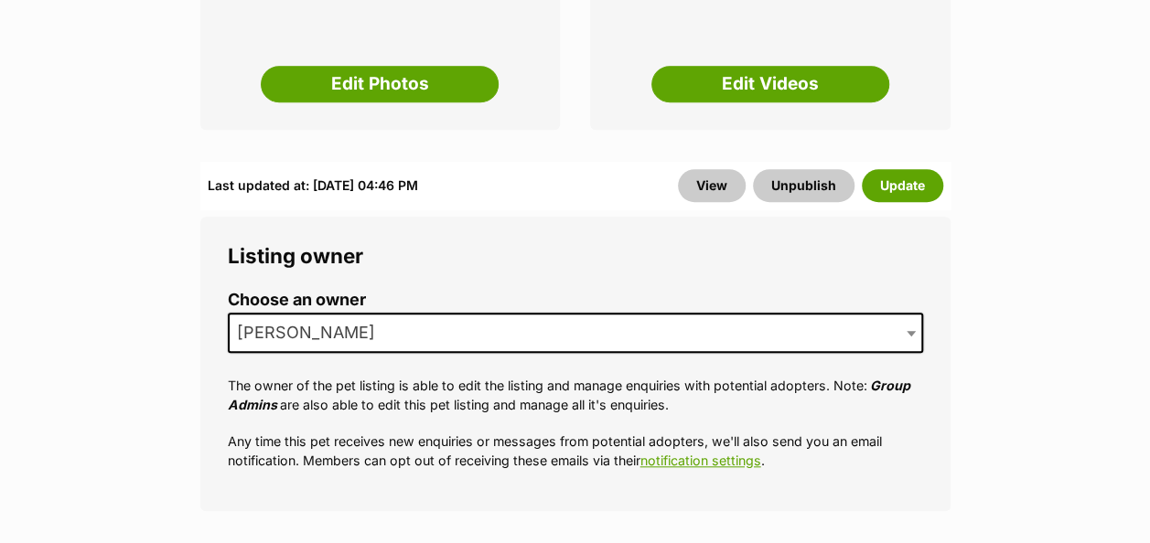
scroll to position [604, 0]
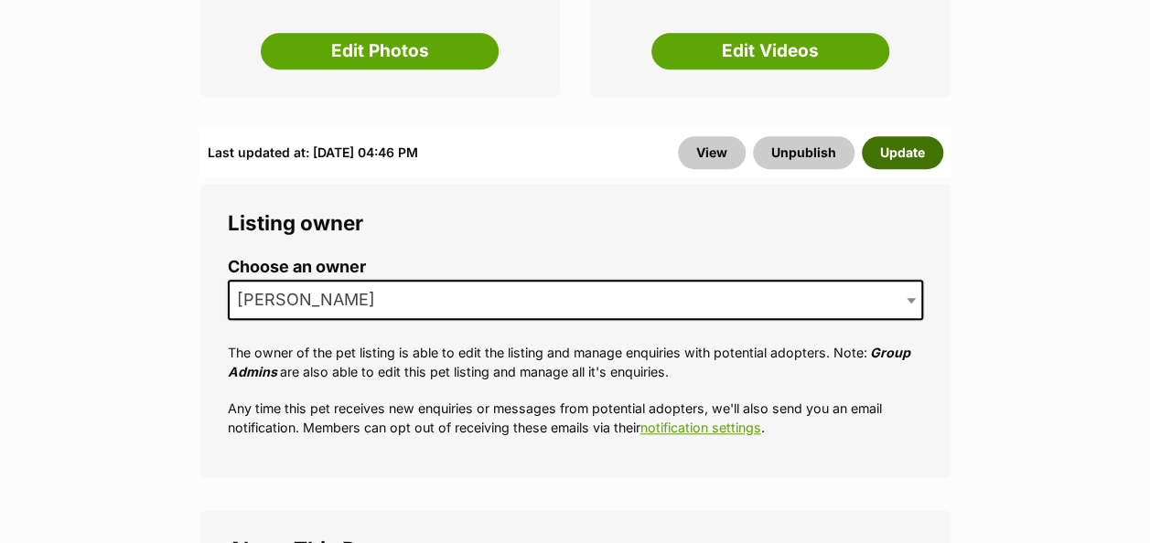
click at [915, 136] on button "Update" at bounding box center [902, 152] width 81 height 33
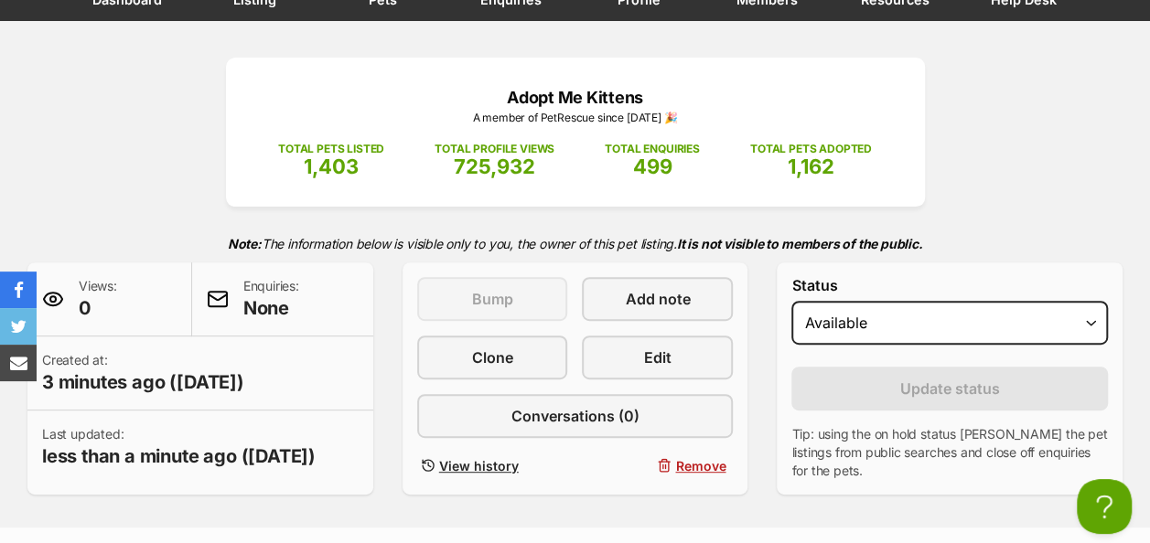
scroll to position [379, 0]
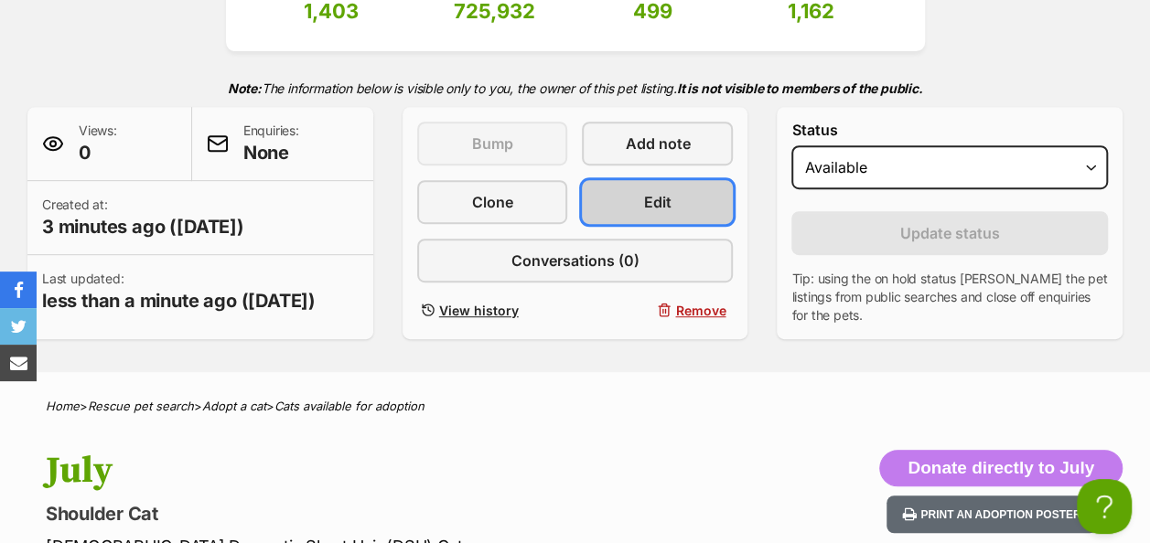
click at [693, 180] on link "Edit" at bounding box center [657, 202] width 151 height 44
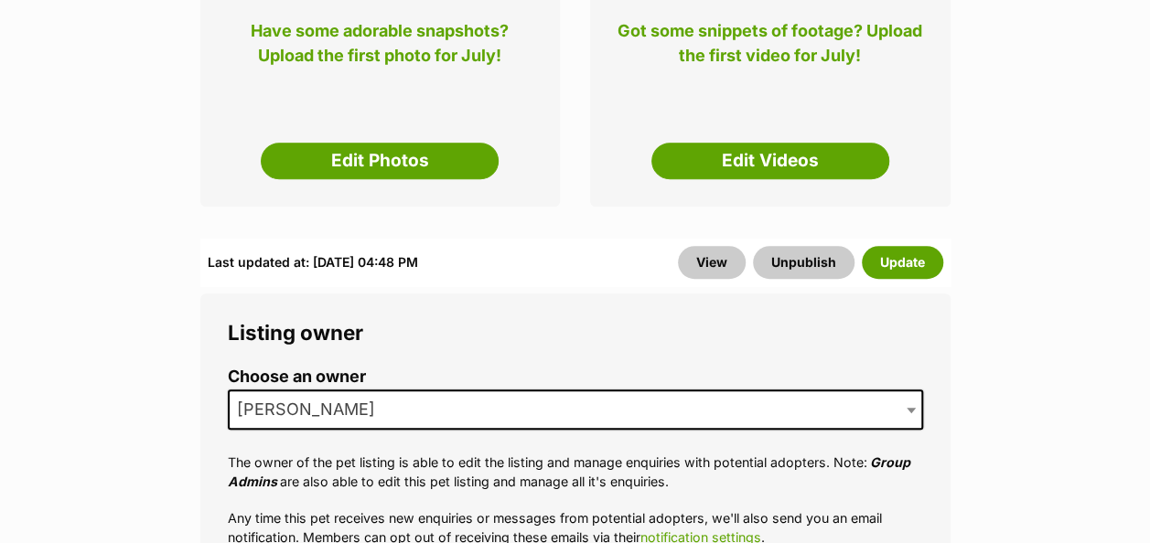
scroll to position [560, 0]
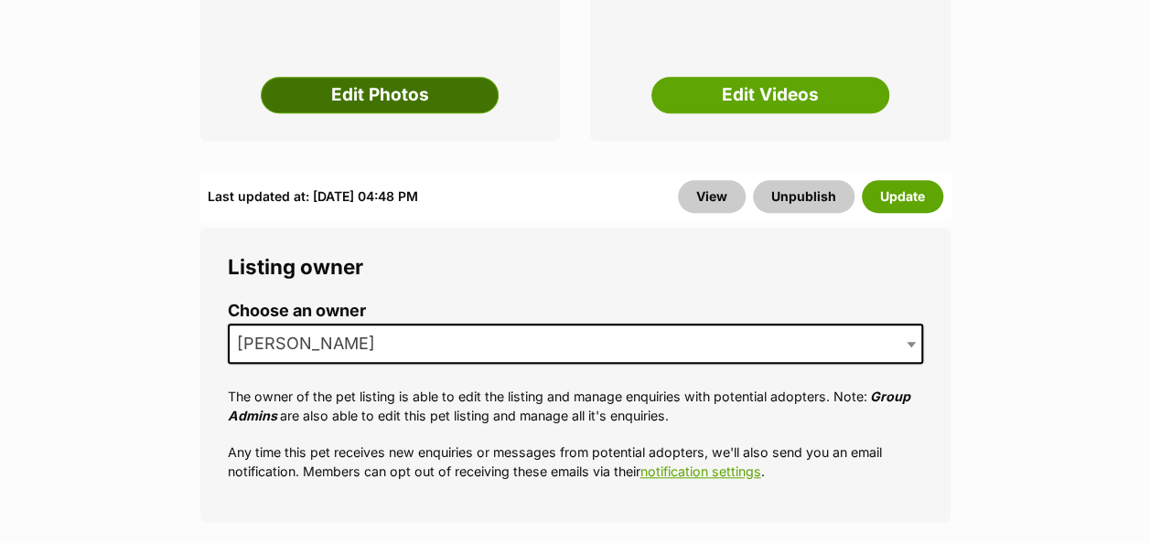
click at [349, 77] on link "Edit Photos" at bounding box center [380, 95] width 238 height 37
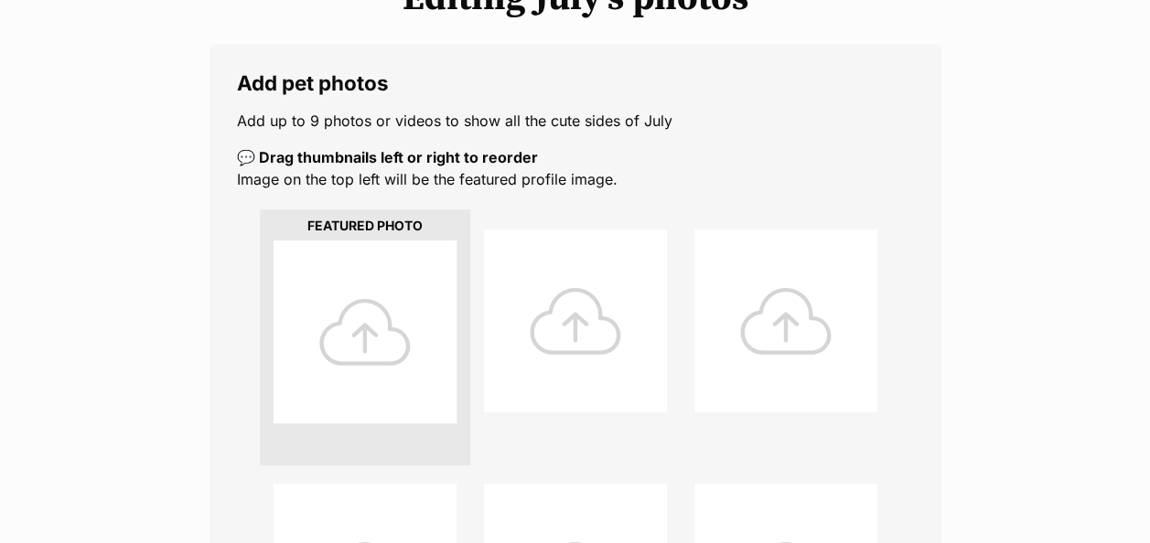
scroll to position [329, 0]
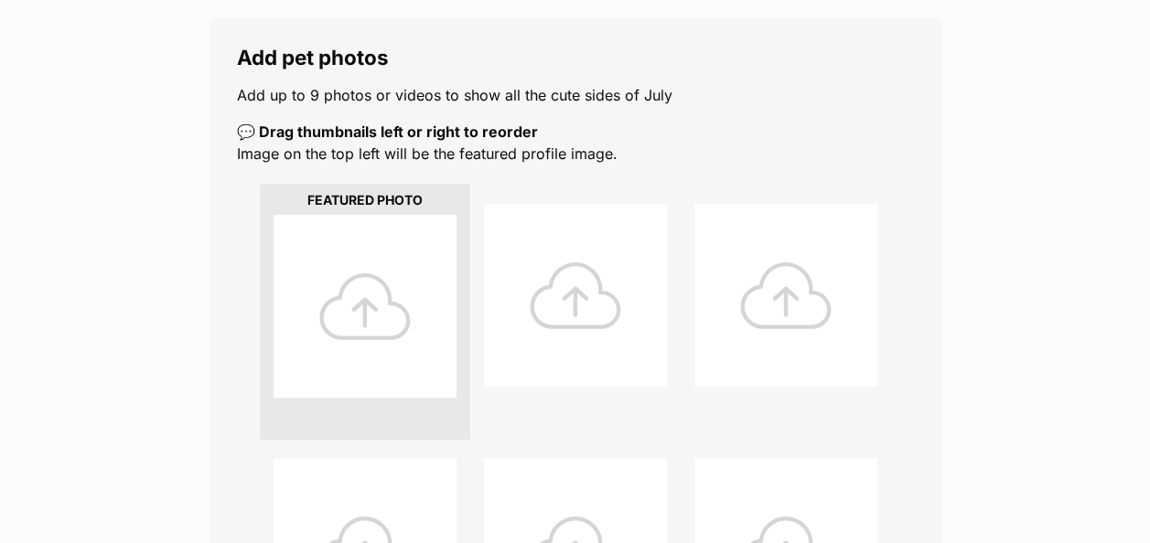
click at [385, 270] on div at bounding box center [364, 306] width 183 height 183
click at [366, 262] on div at bounding box center [364, 306] width 183 height 183
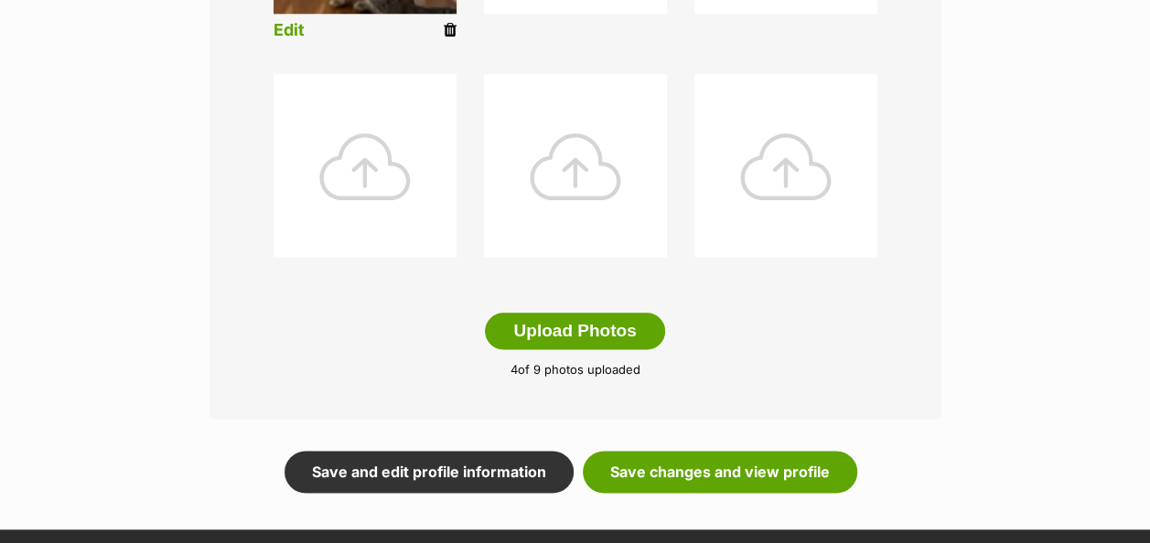
scroll to position [955, 0]
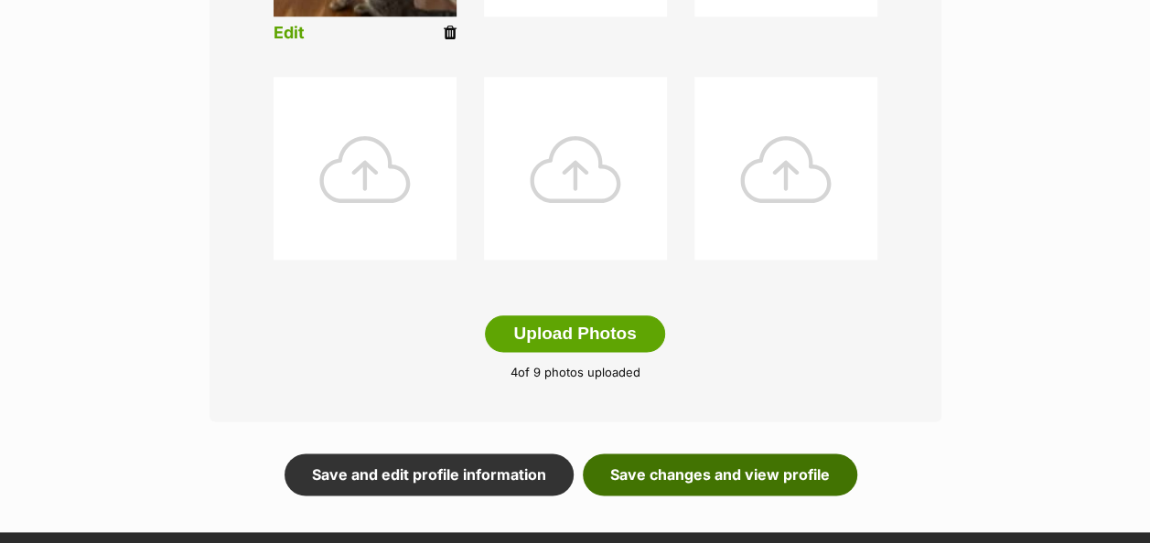
click at [780, 454] on link "Save changes and view profile" at bounding box center [720, 475] width 274 height 42
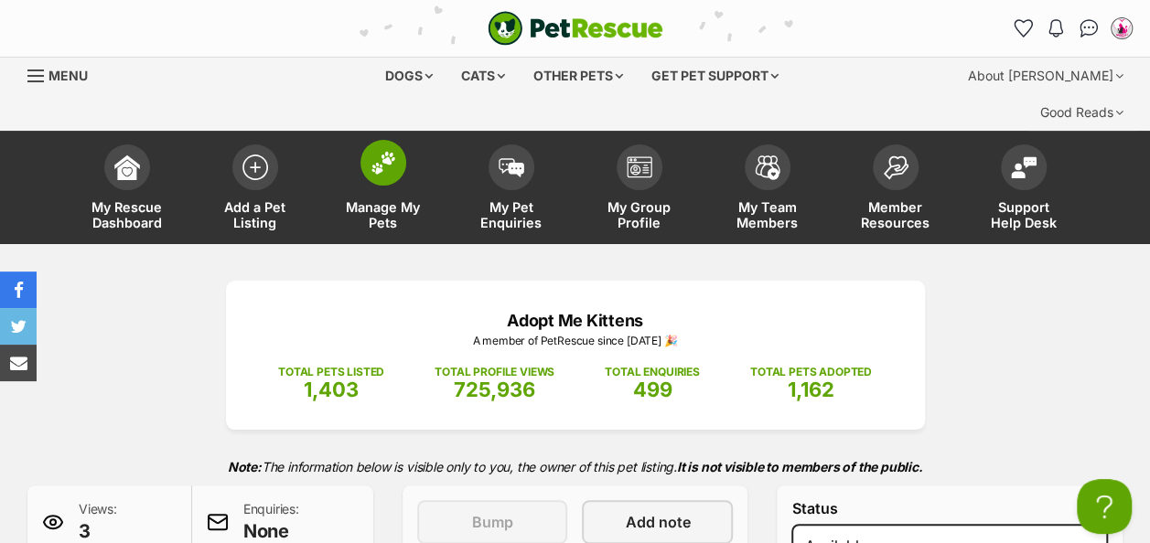
click at [376, 142] on span at bounding box center [383, 163] width 46 height 46
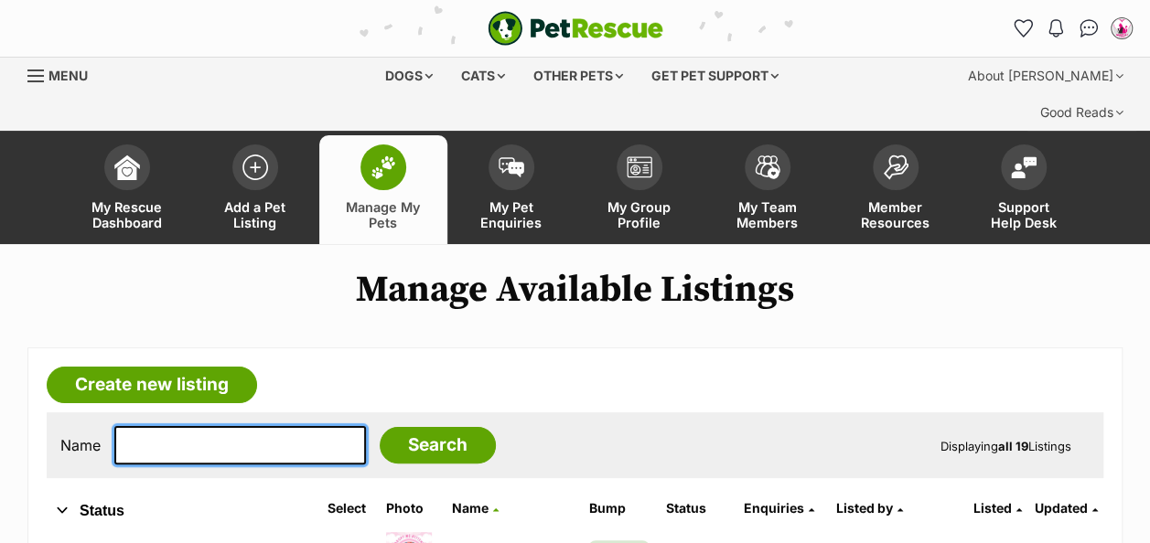
click at [157, 426] on input "text" at bounding box center [239, 445] width 251 height 38
type input "May"
click at [380, 427] on input "Search" at bounding box center [438, 445] width 116 height 37
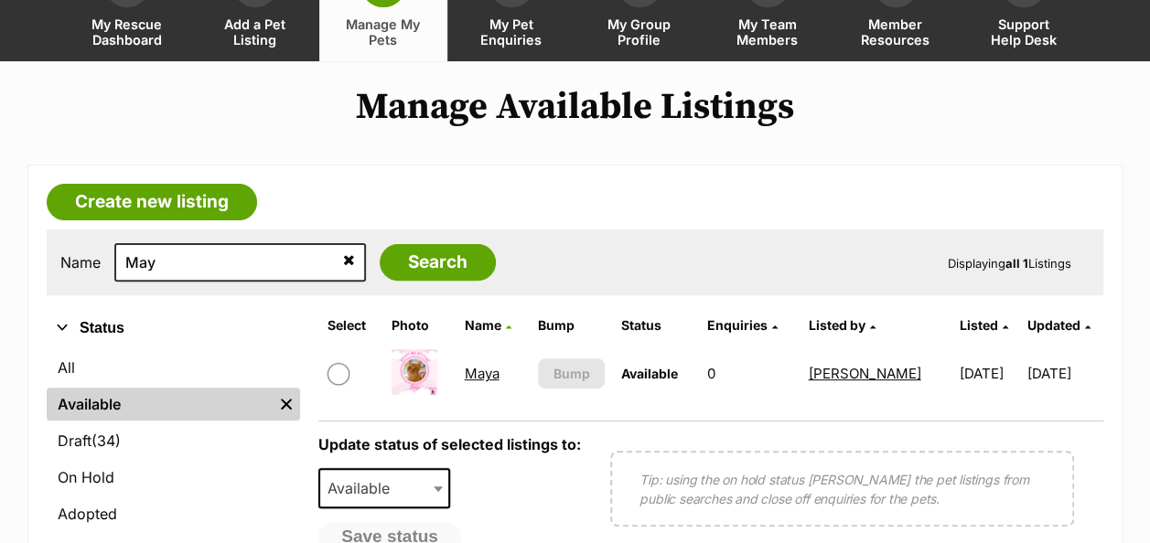
scroll to position [170, 0]
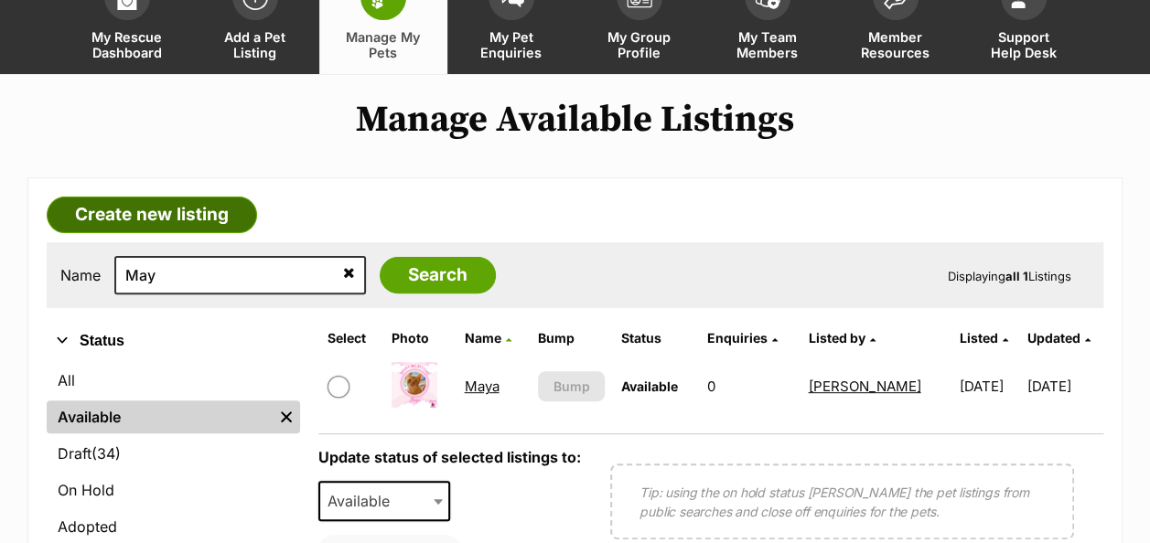
click at [191, 197] on link "Create new listing" at bounding box center [152, 215] width 210 height 37
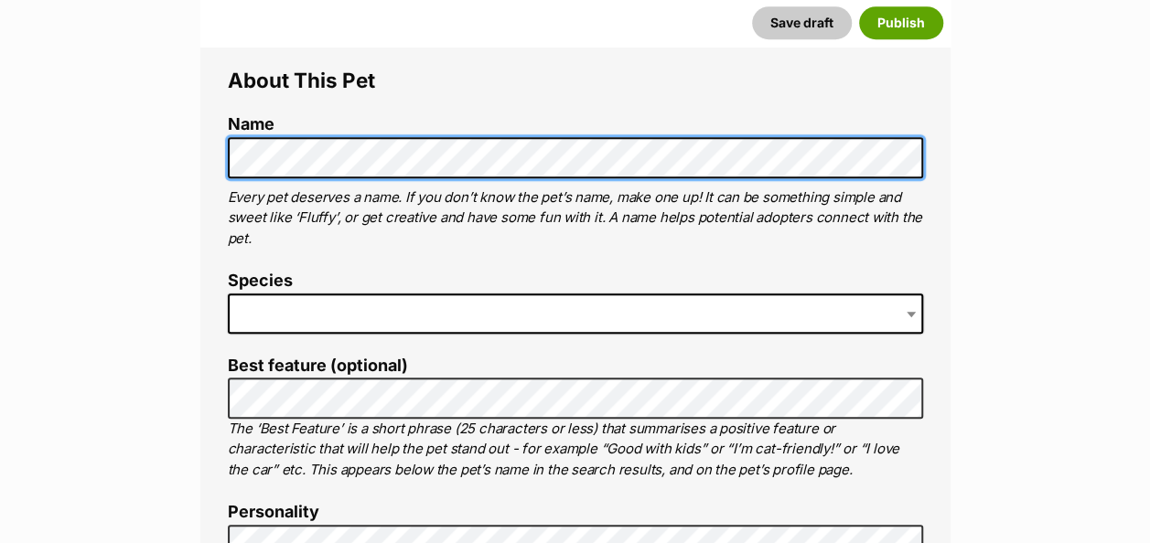
scroll to position [696, 0]
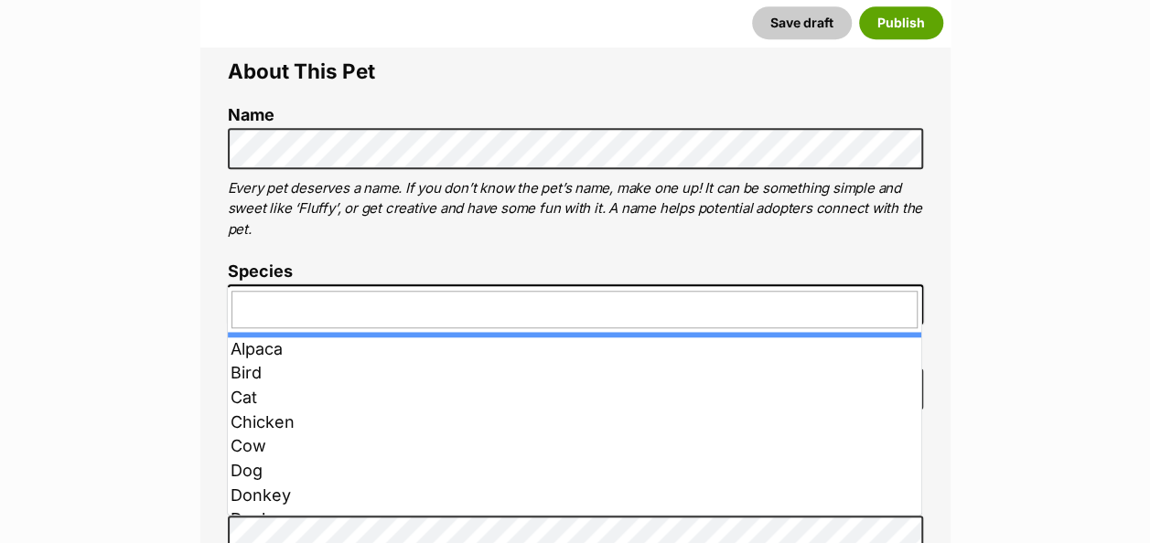
click at [340, 284] on span at bounding box center [575, 304] width 695 height 40
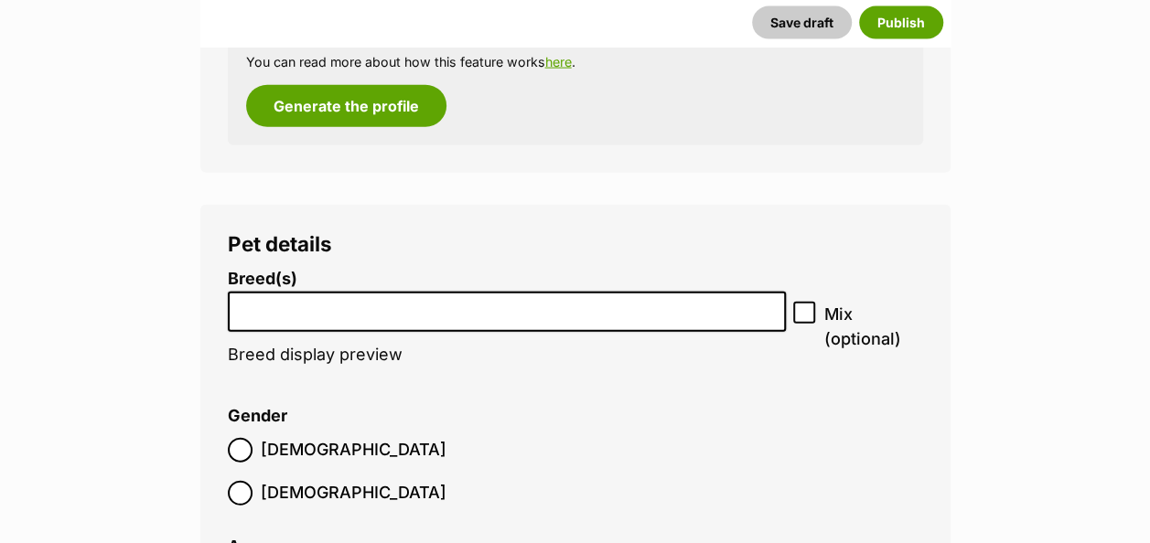
scroll to position [2067, 0]
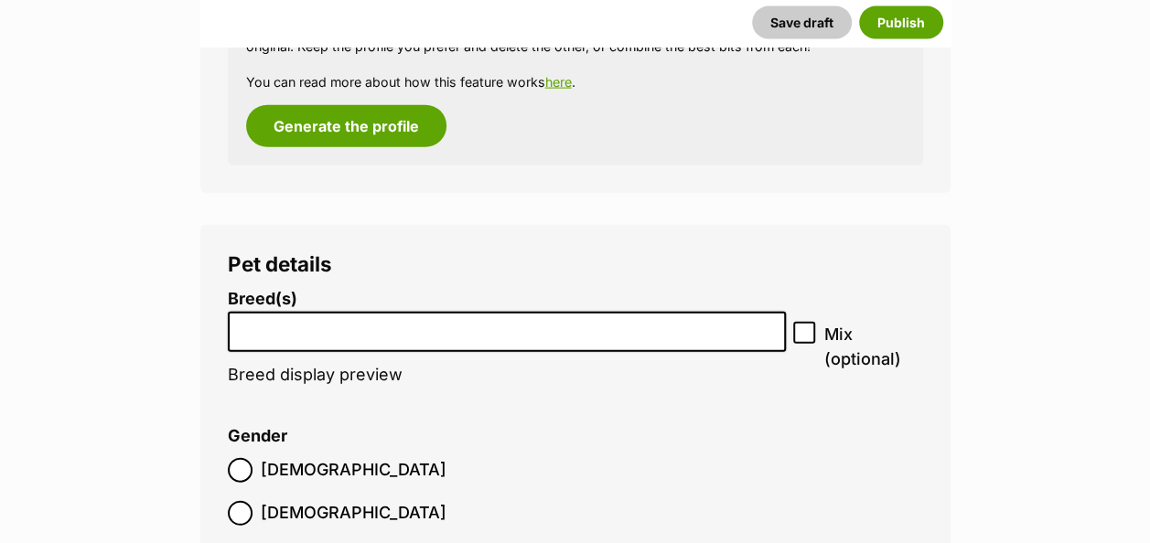
click at [499, 318] on input "search" at bounding box center [507, 327] width 546 height 19
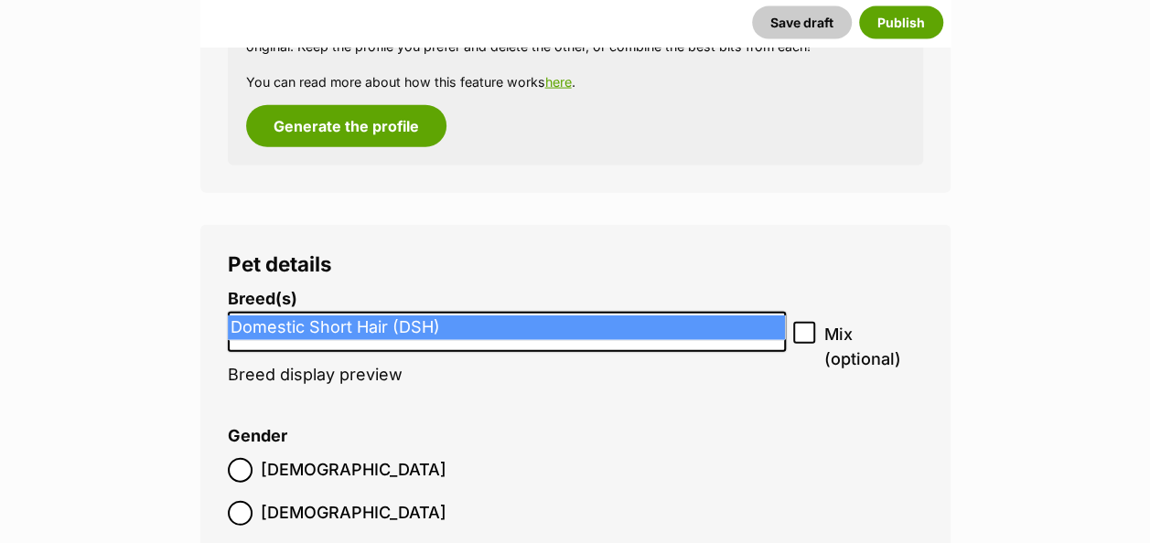
type input "dsh"
select select "252102"
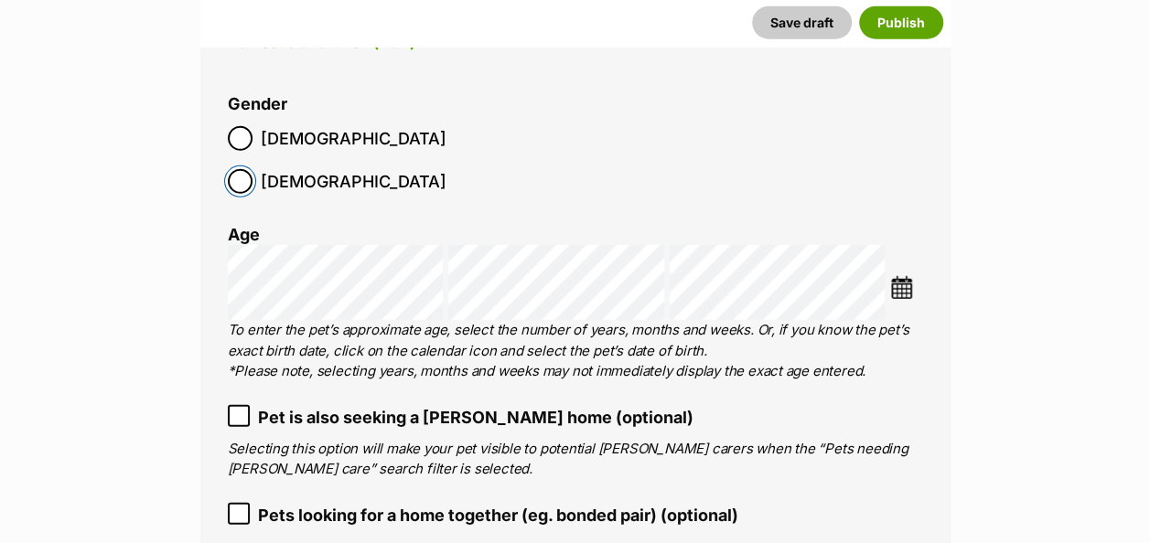
scroll to position [2461, 0]
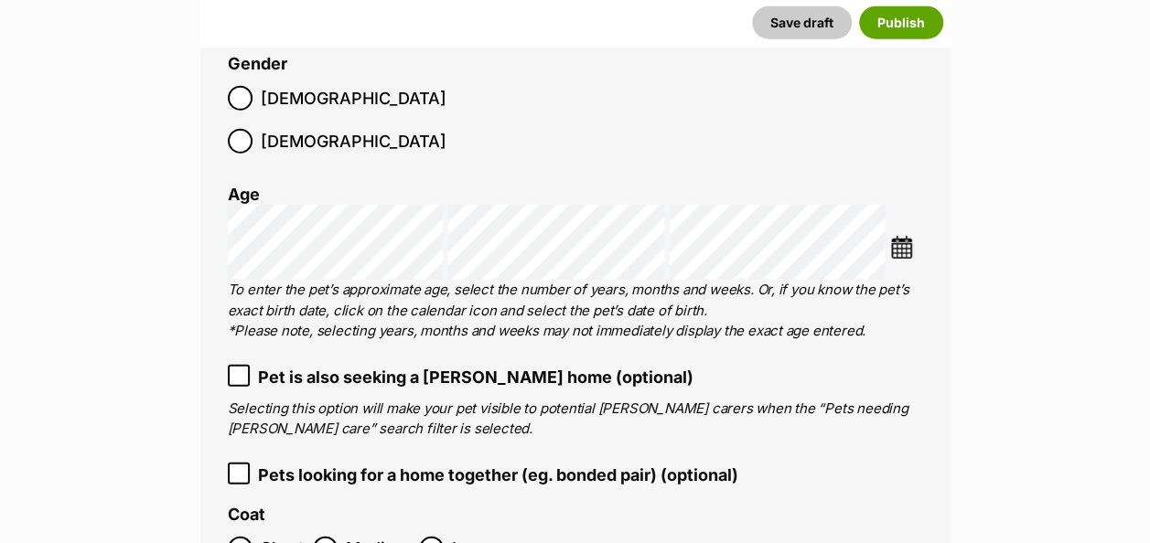
click at [904, 236] on img at bounding box center [901, 247] width 23 height 23
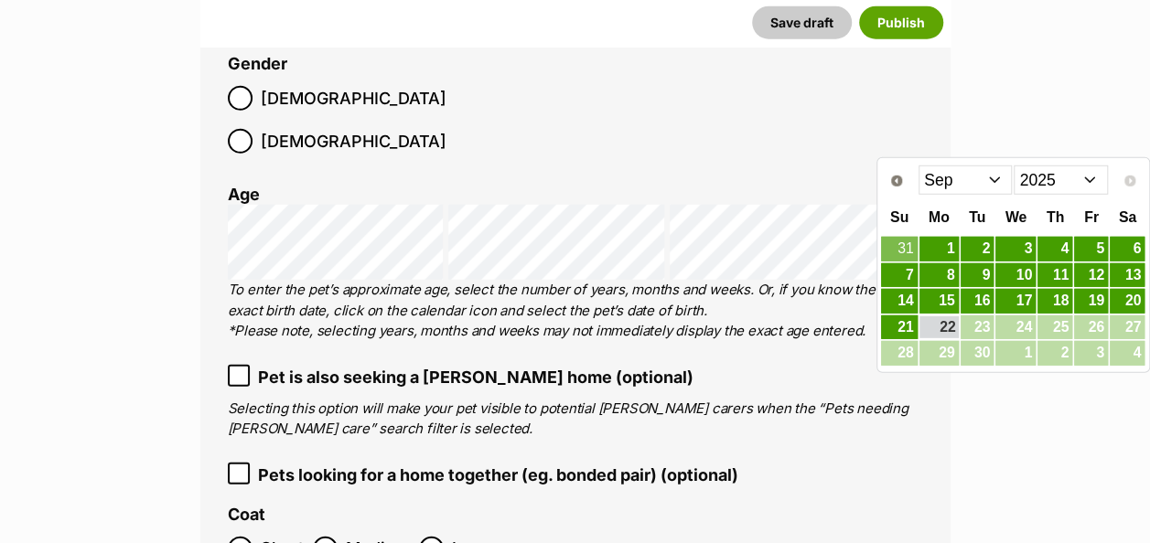
click at [994, 178] on select "Jan Feb Mar Apr May Jun [DATE] Aug Sep" at bounding box center [965, 180] width 94 height 29
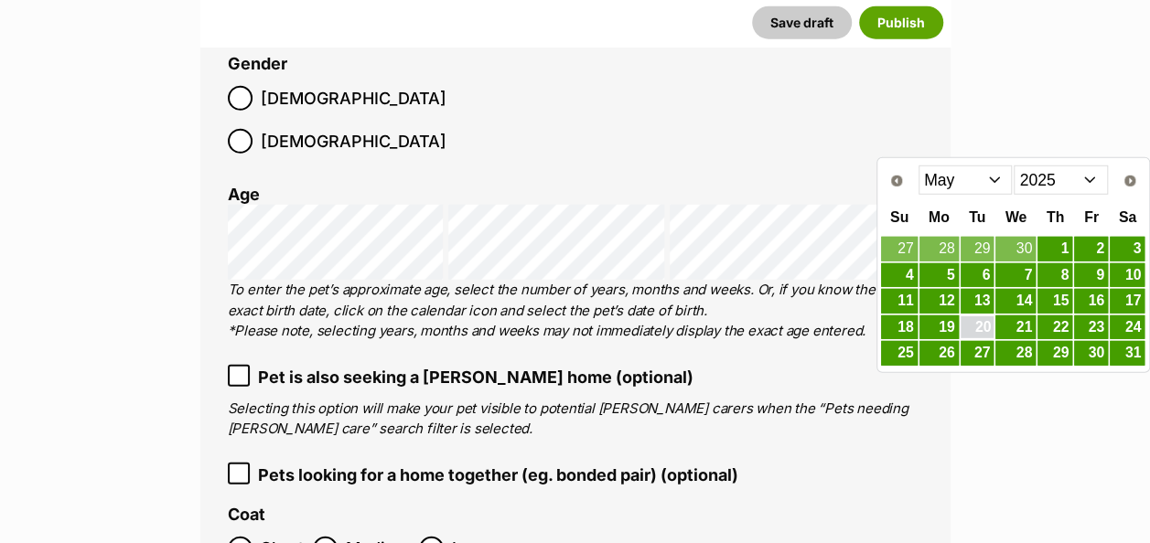
click at [982, 324] on link "20" at bounding box center [977, 327] width 34 height 23
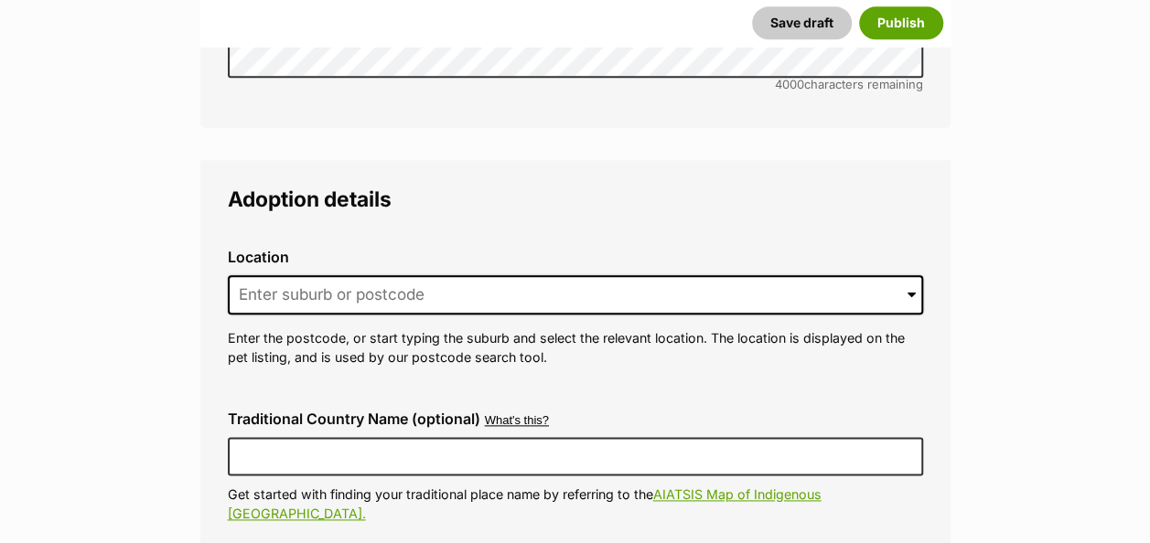
scroll to position [4372, 0]
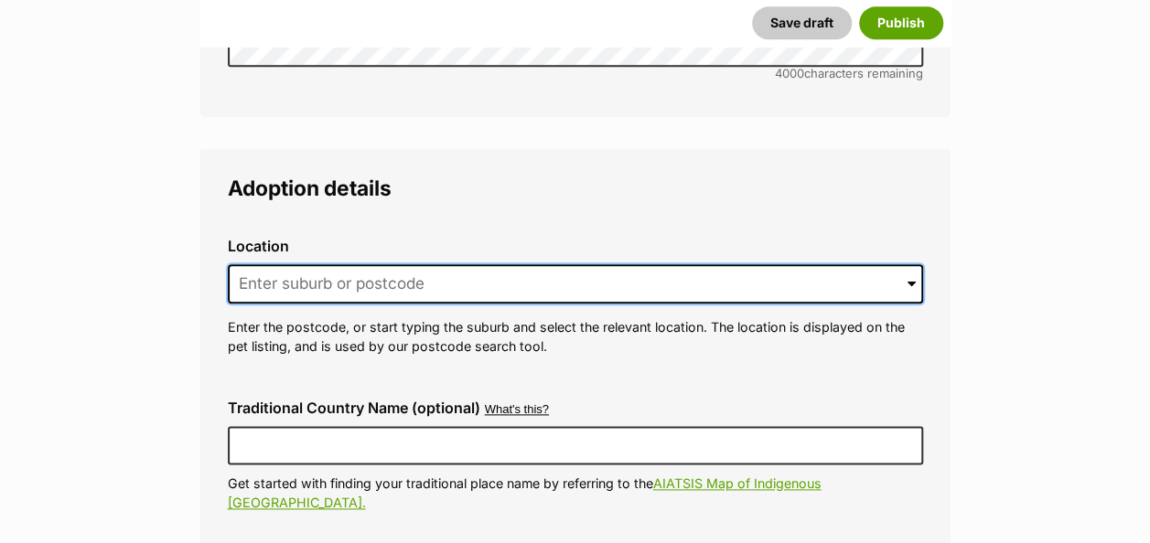
click at [420, 264] on input at bounding box center [575, 284] width 695 height 40
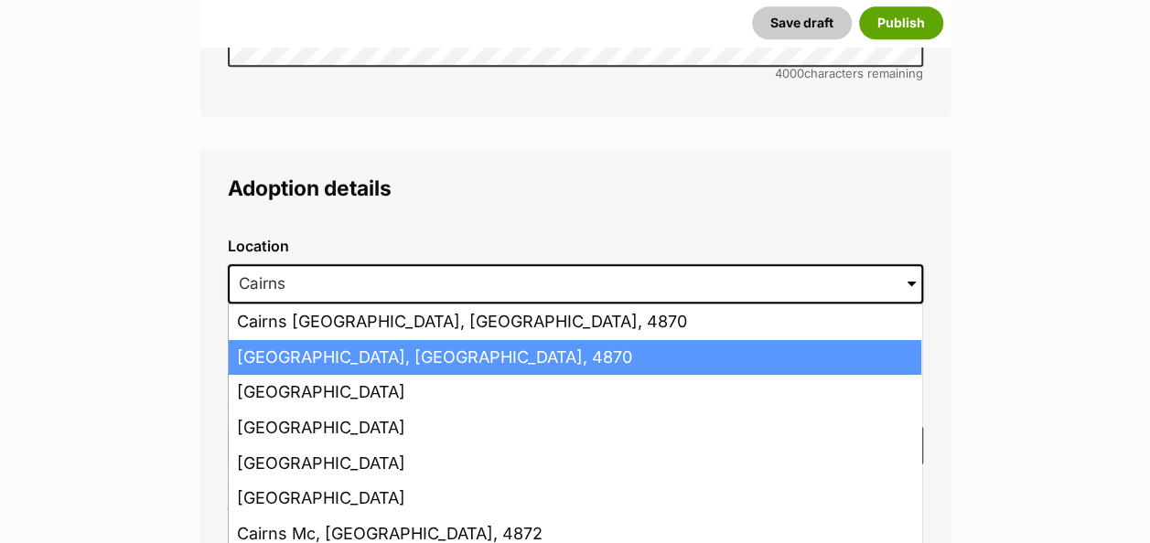
click at [551, 340] on li "Cairns, Queensland, 4870" at bounding box center [575, 358] width 692 height 36
type input "Cairns, Queensland, 4870"
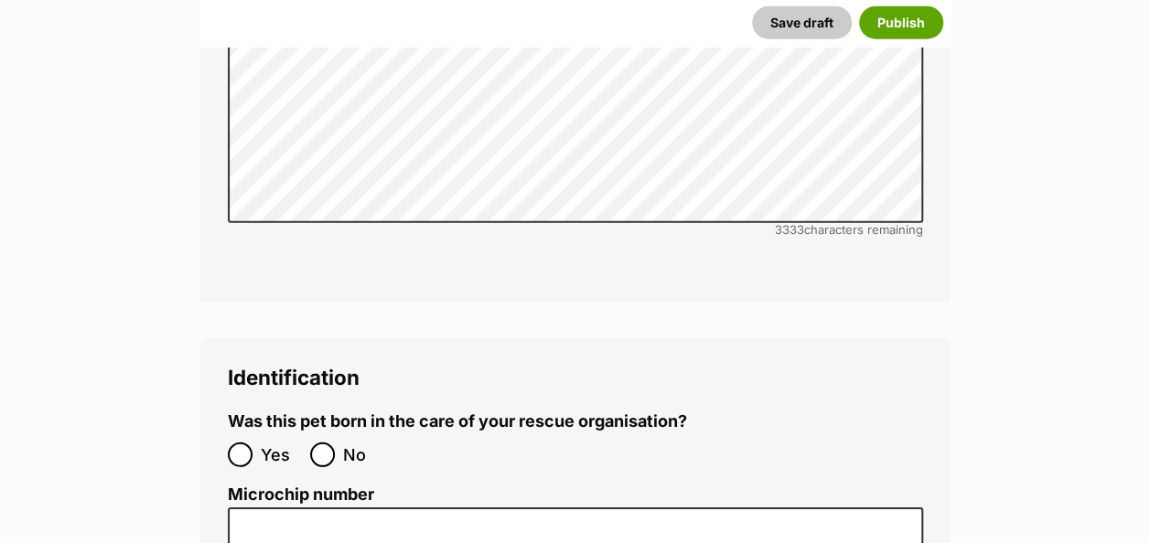
scroll to position [5956, 0]
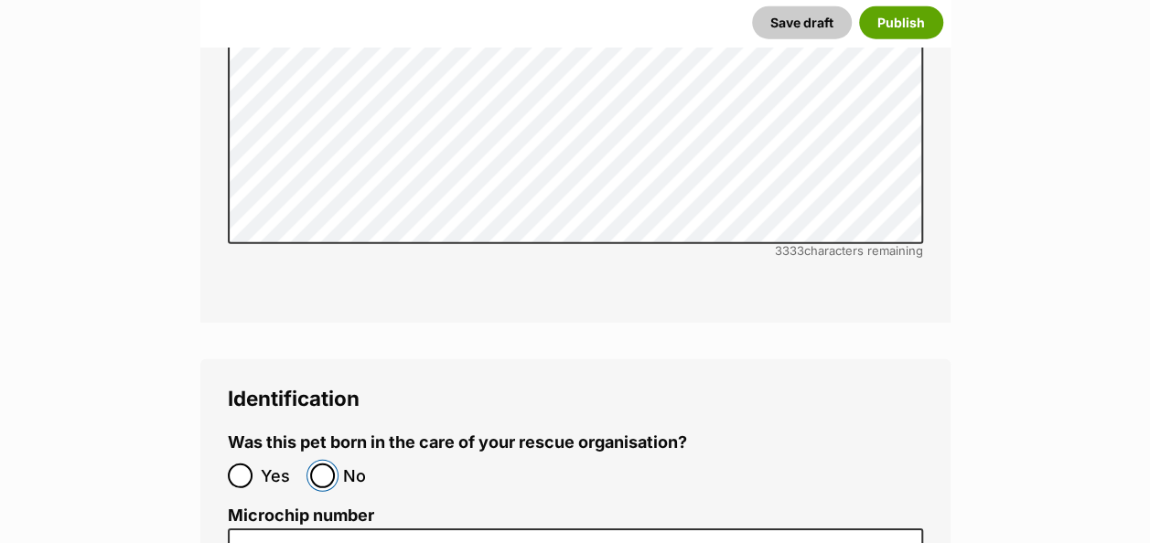
click at [329, 464] on input "No" at bounding box center [322, 476] width 25 height 25
radio input "true"
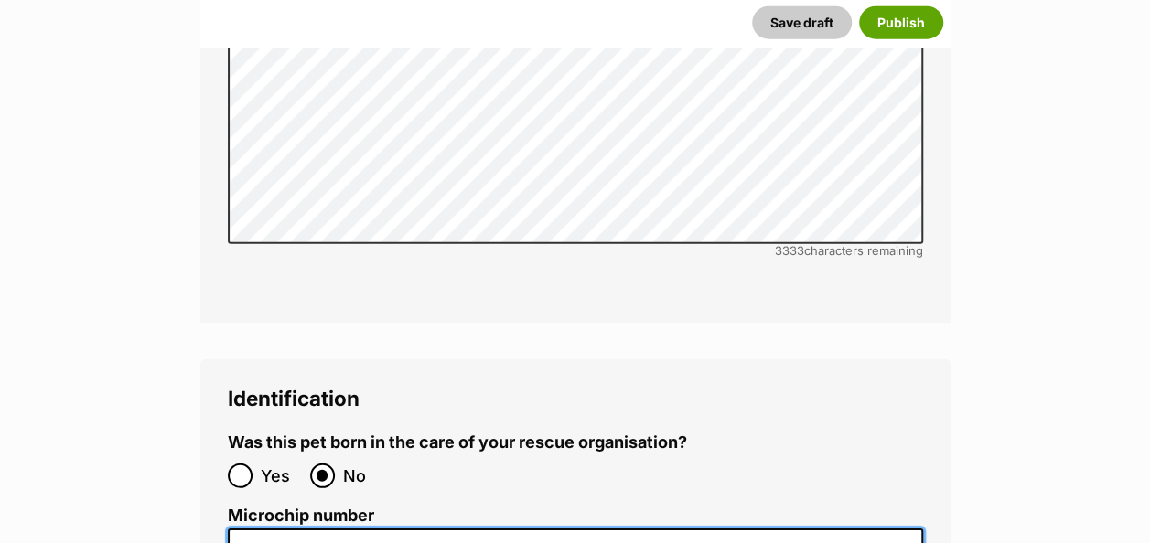
click at [276, 529] on input "Microchip number" at bounding box center [575, 549] width 695 height 41
paste input "991003001063066"
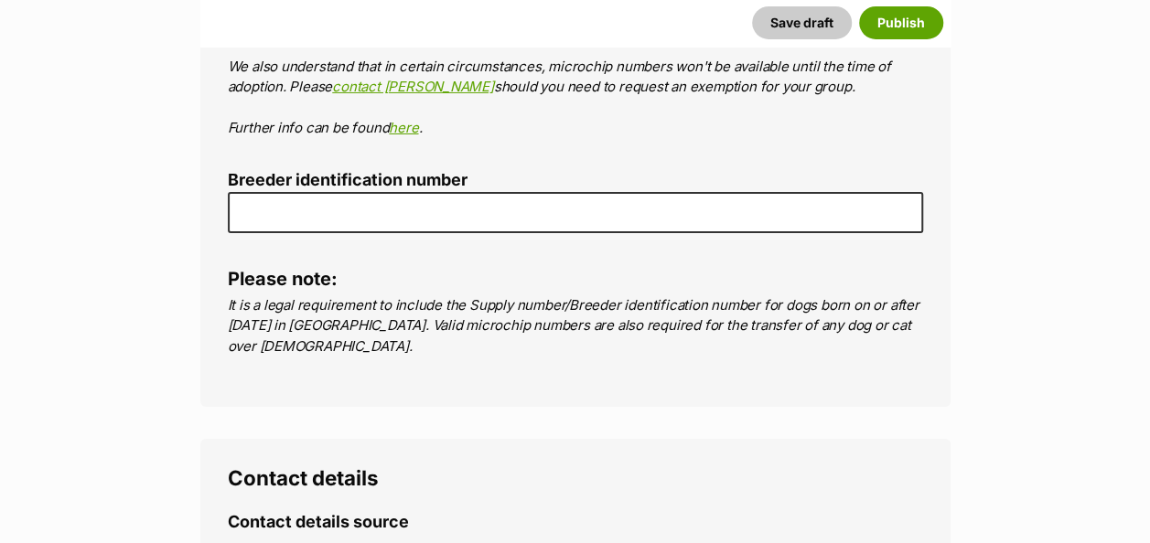
scroll to position [6591, 0]
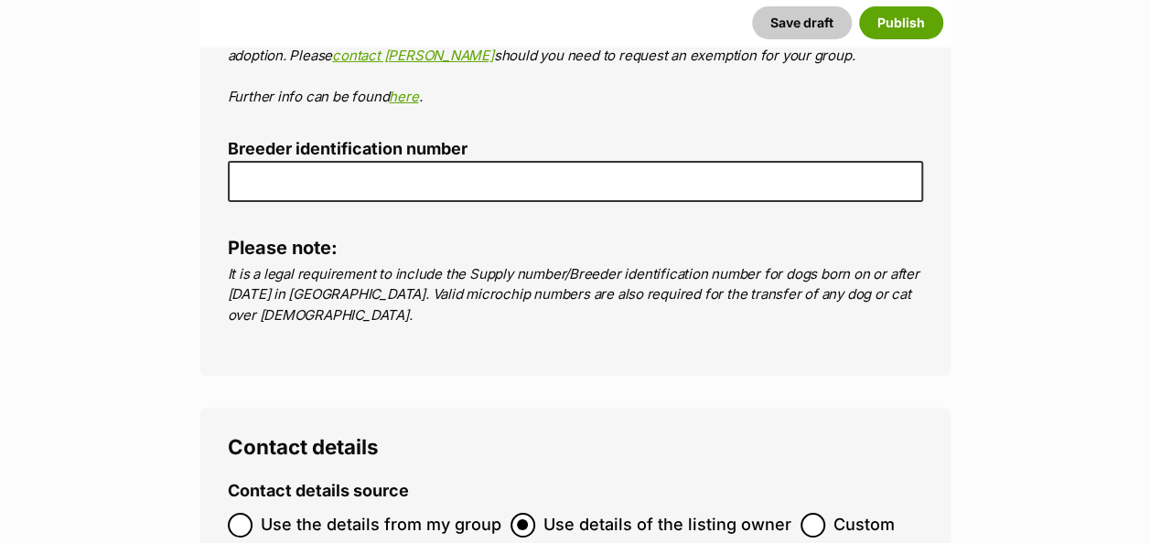
type input "991003001063066"
click at [249, 513] on input "Use the details from my group" at bounding box center [240, 525] width 25 height 25
radio input "true"
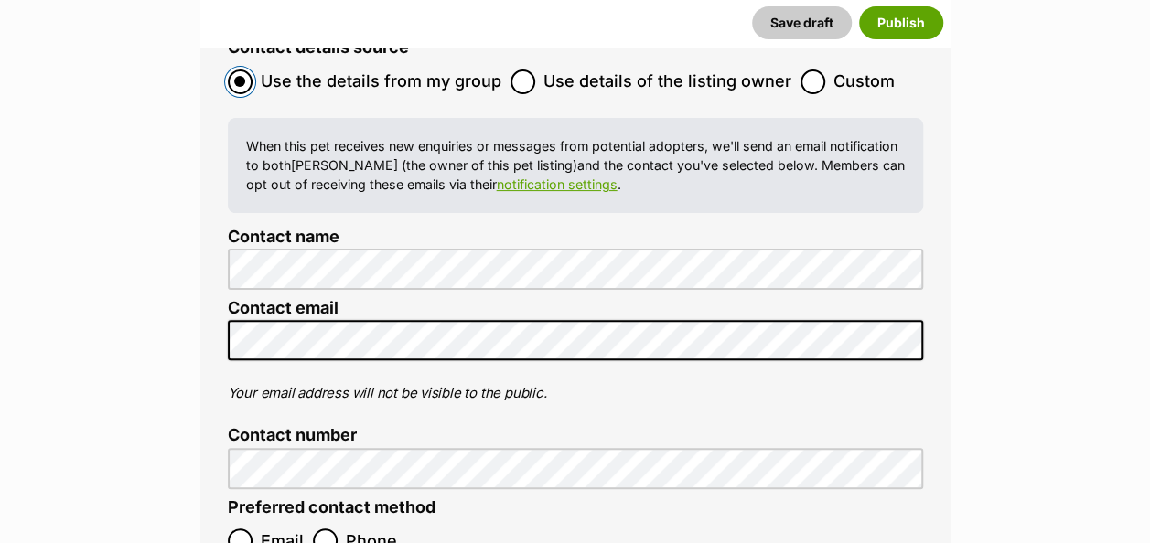
scroll to position [7067, 0]
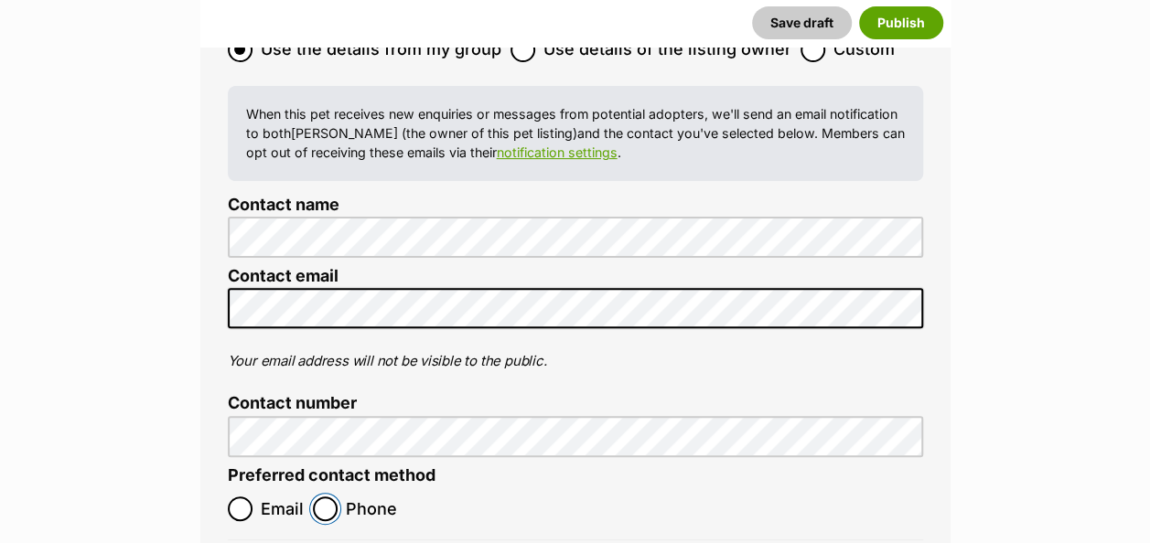
click at [328, 497] on input "Phone" at bounding box center [325, 509] width 25 height 25
radio input "true"
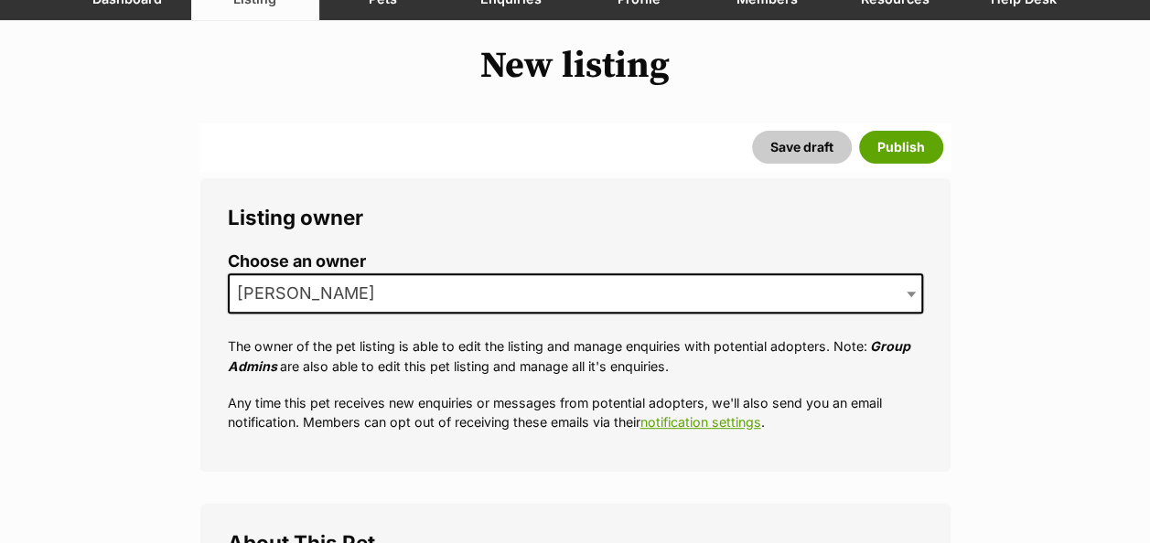
scroll to position [0, 0]
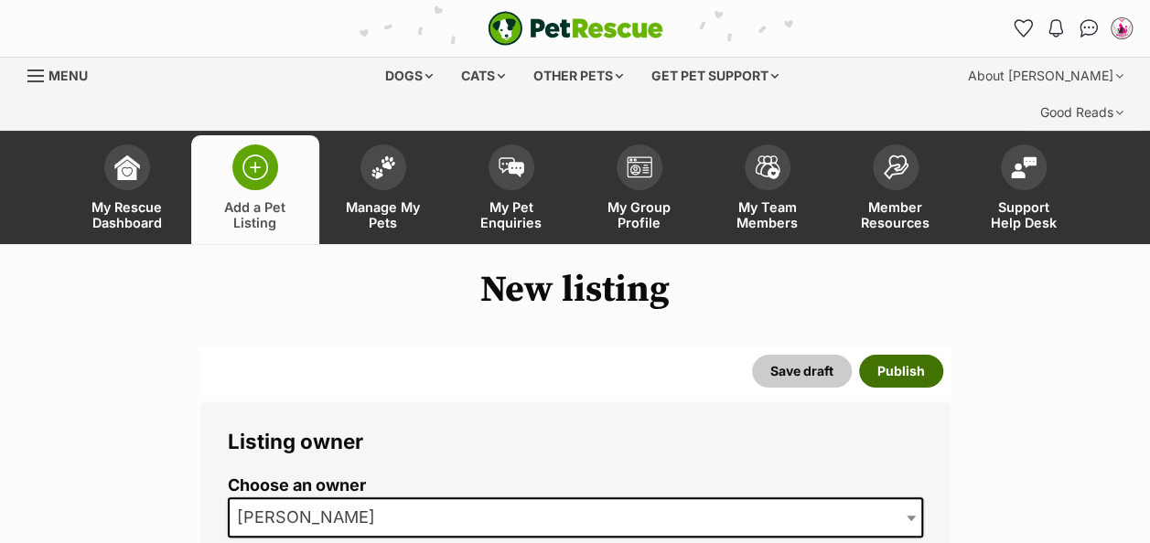
click at [899, 355] on button "Publish" at bounding box center [901, 371] width 84 height 33
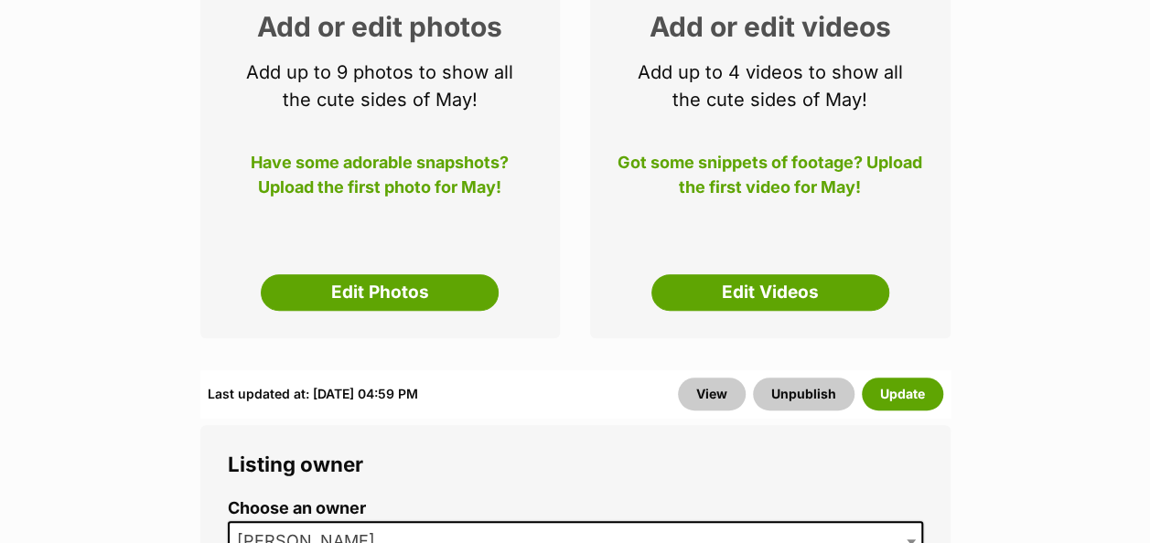
scroll to position [428, 0]
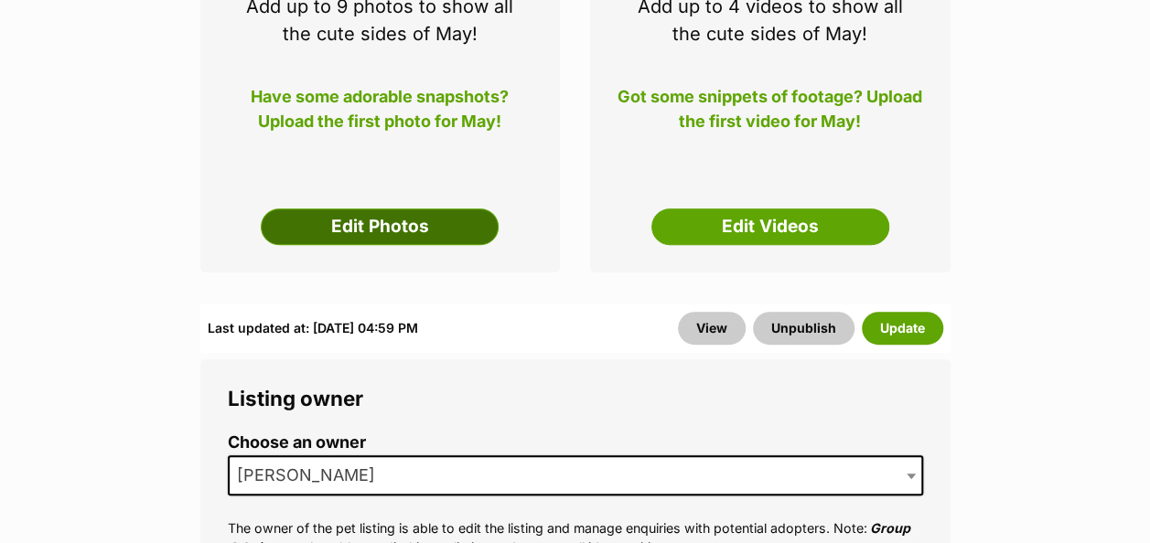
click at [379, 209] on link "Edit Photos" at bounding box center [380, 227] width 238 height 37
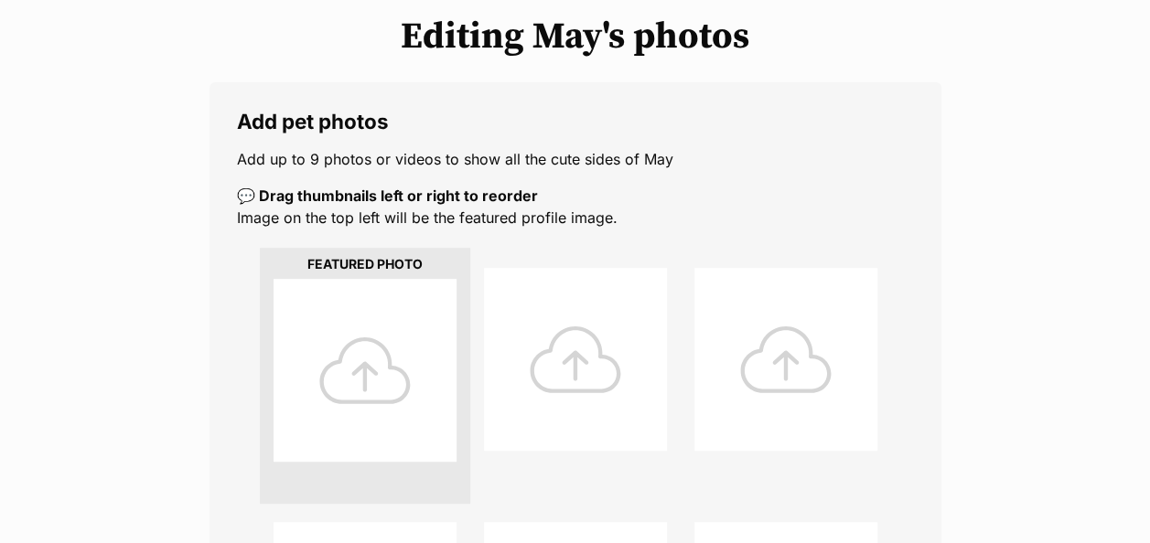
scroll to position [329, 0]
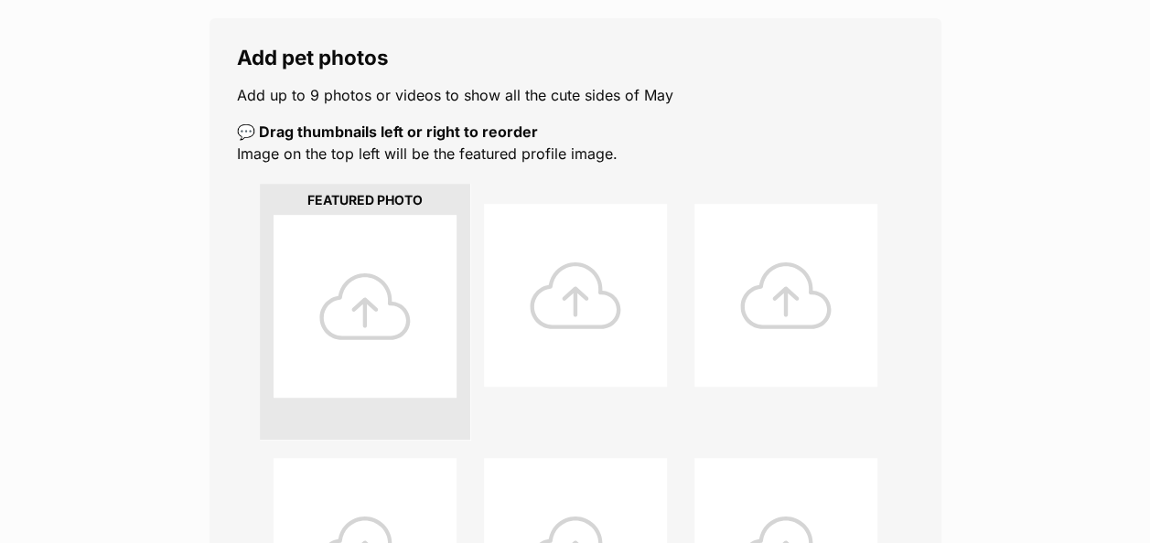
click at [382, 275] on div at bounding box center [364, 306] width 183 height 183
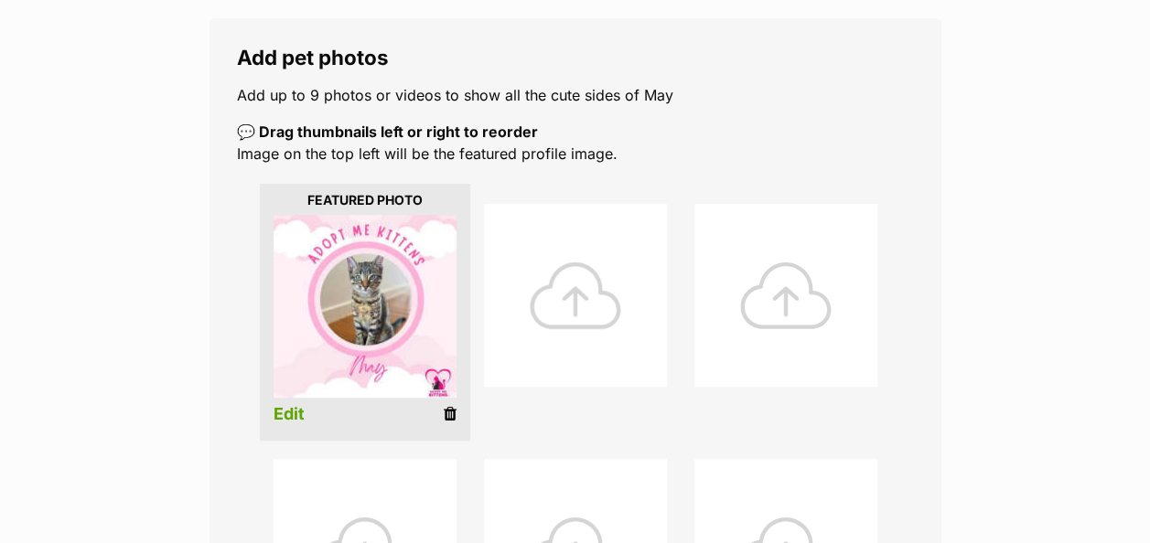
click at [582, 258] on div at bounding box center [575, 295] width 183 height 183
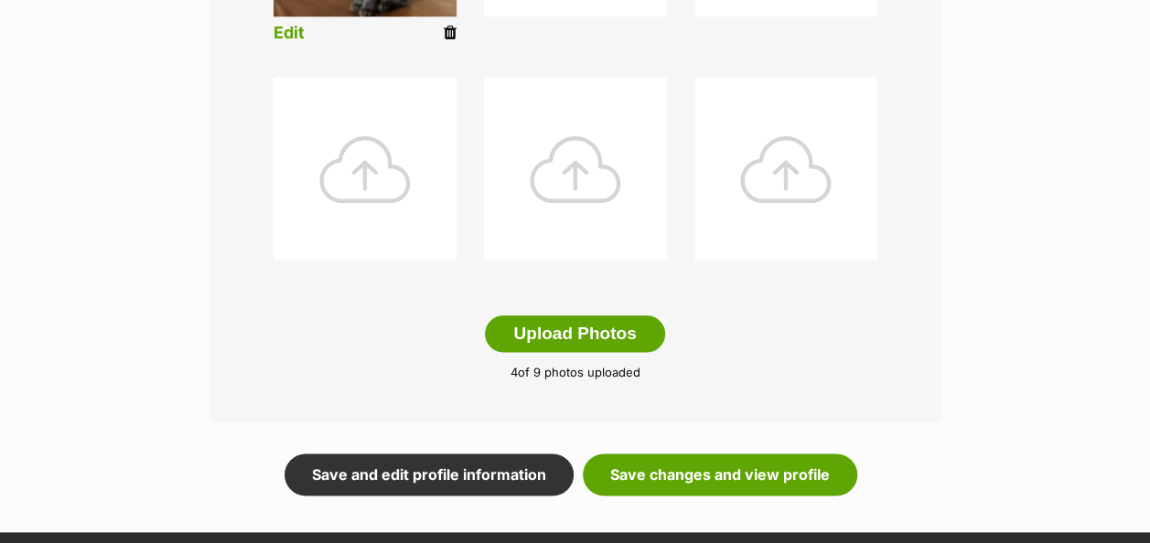
scroll to position [972, 0]
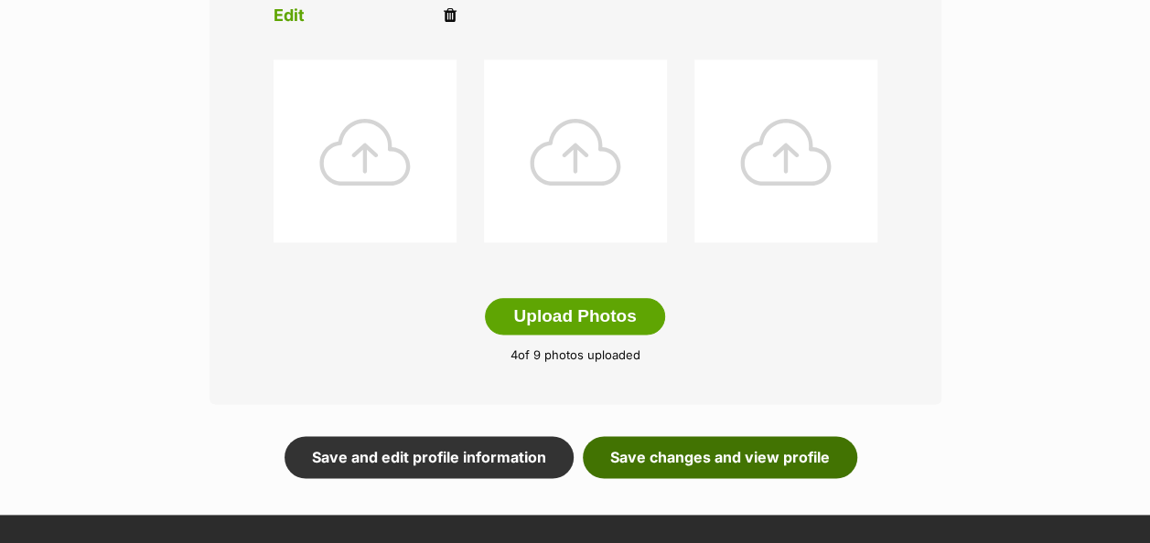
click at [765, 436] on link "Save changes and view profile" at bounding box center [720, 457] width 274 height 42
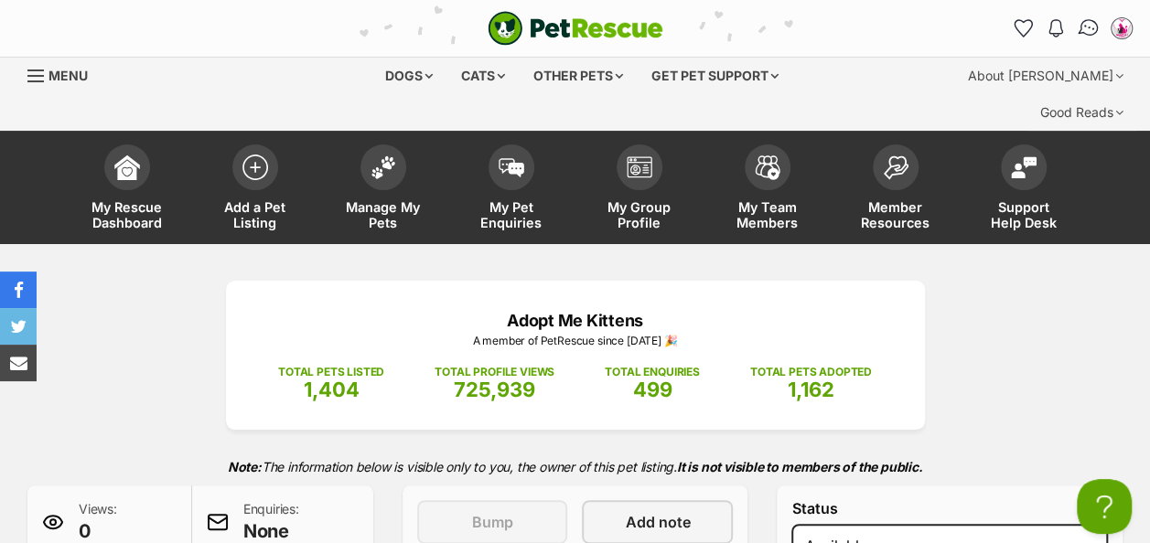
click at [1083, 28] on img "Conversations" at bounding box center [1088, 28] width 25 height 24
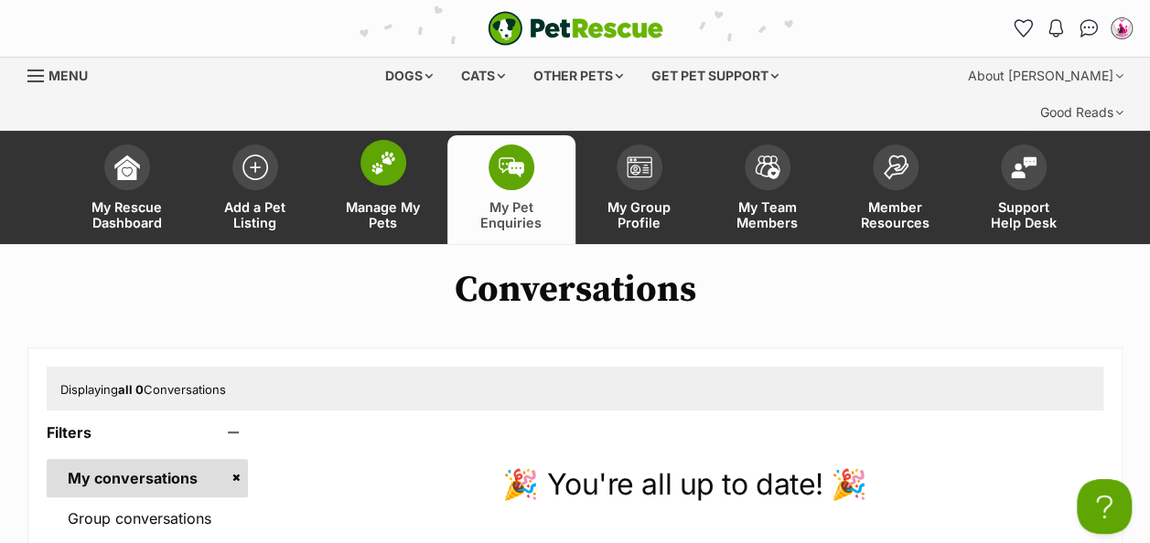
click at [368, 140] on span at bounding box center [383, 163] width 46 height 46
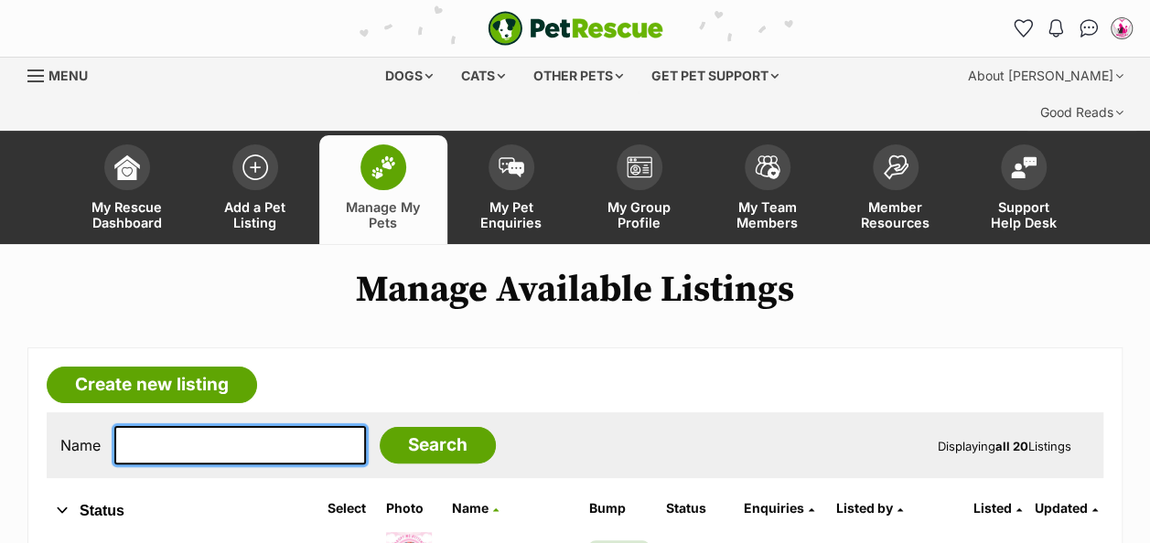
click at [191, 426] on input "text" at bounding box center [239, 445] width 251 height 38
type input "September"
click at [380, 427] on input "Search" at bounding box center [438, 445] width 116 height 37
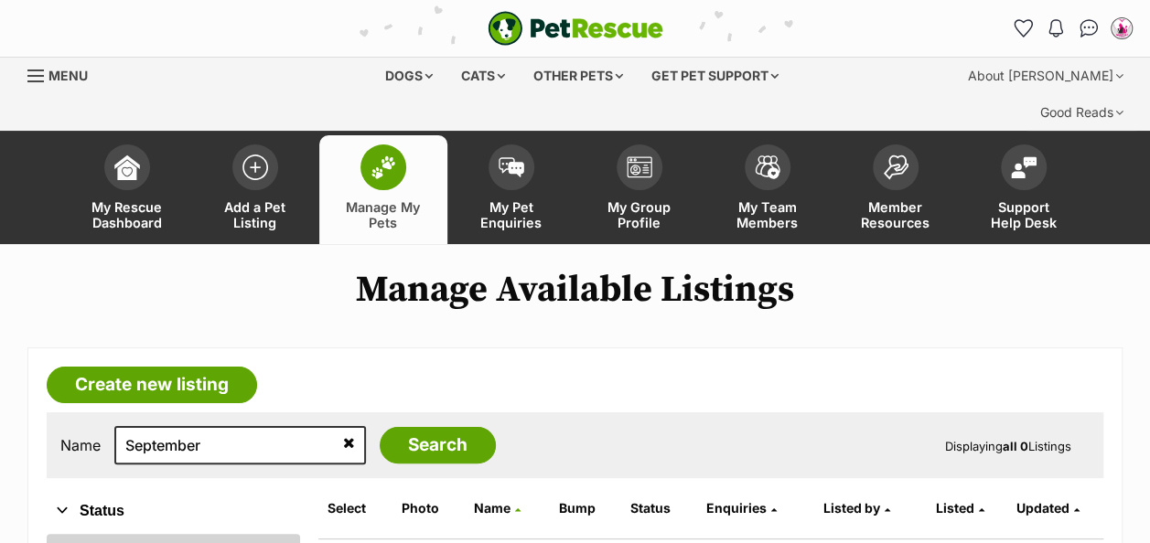
click at [79, 534] on link "All" at bounding box center [173, 550] width 253 height 33
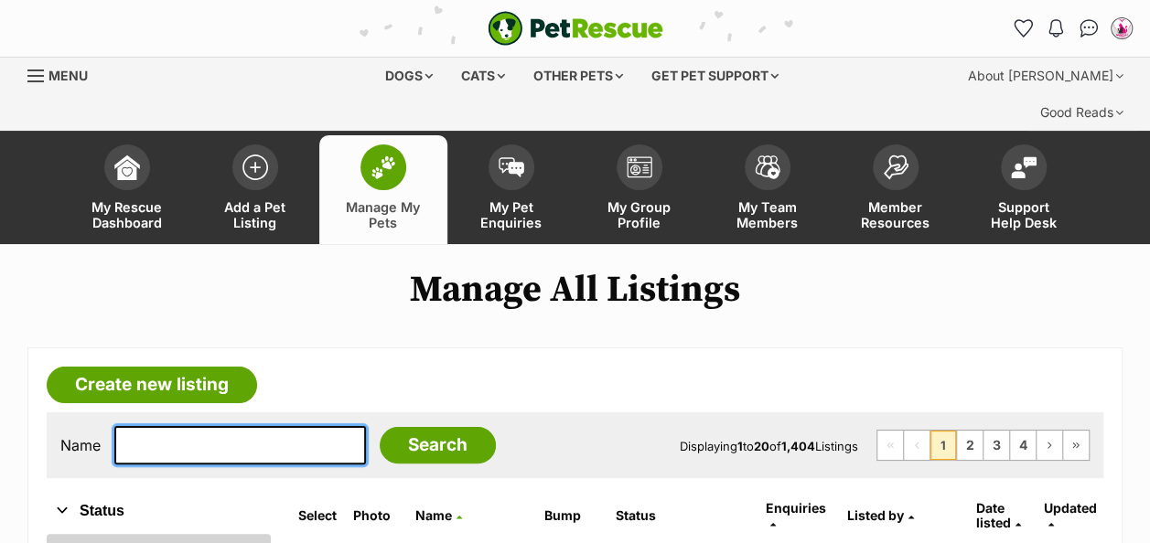
click at [173, 426] on input "text" at bounding box center [239, 445] width 251 height 38
type input "september"
click at [380, 427] on input "Search" at bounding box center [438, 445] width 116 height 37
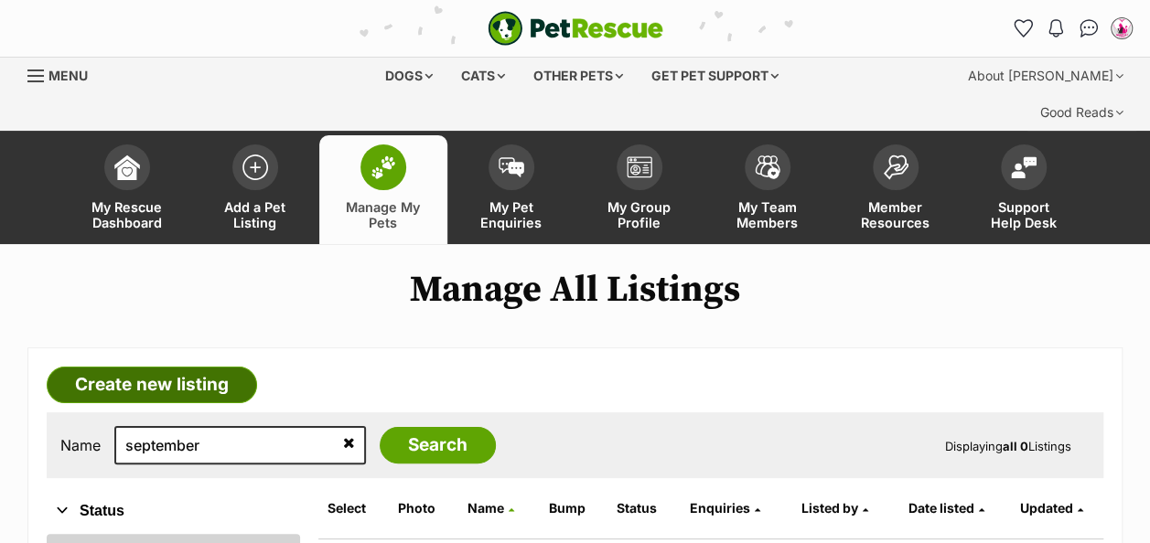
click at [198, 367] on link "Create new listing" at bounding box center [152, 385] width 210 height 37
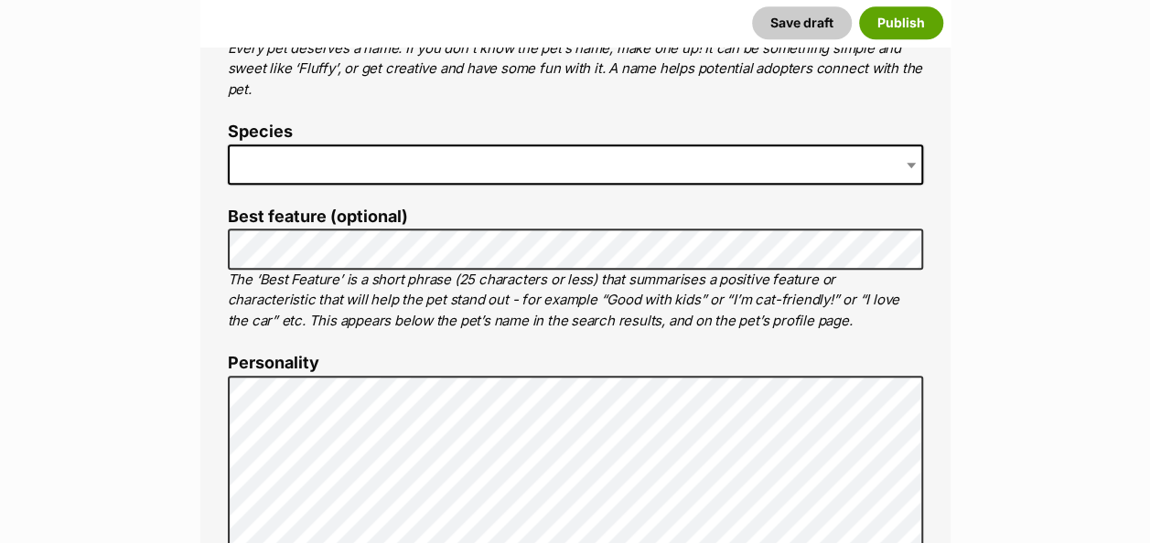
scroll to position [826, 0]
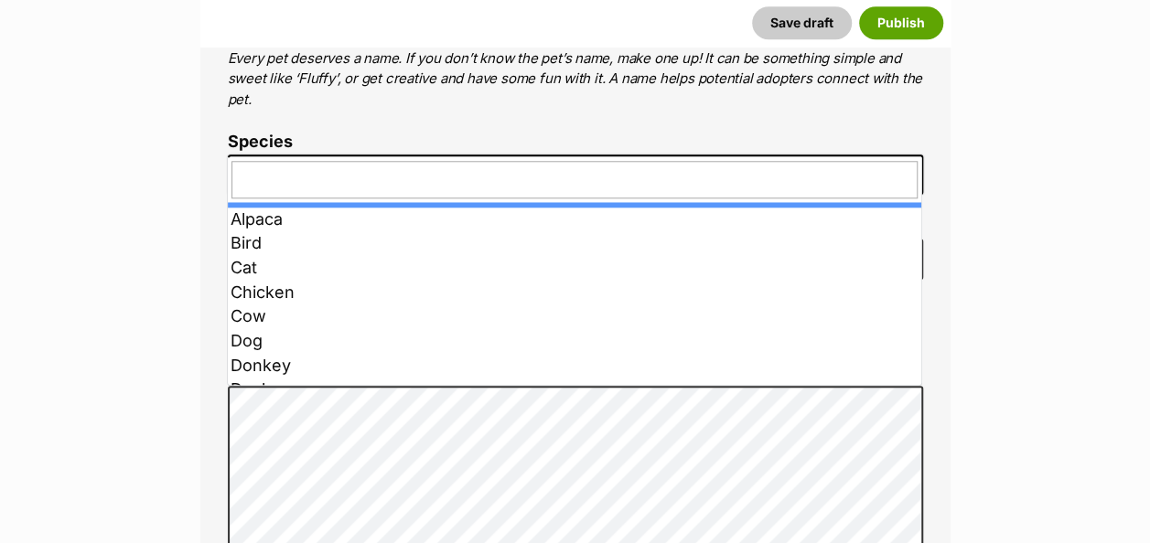
click at [282, 155] on span at bounding box center [575, 175] width 695 height 40
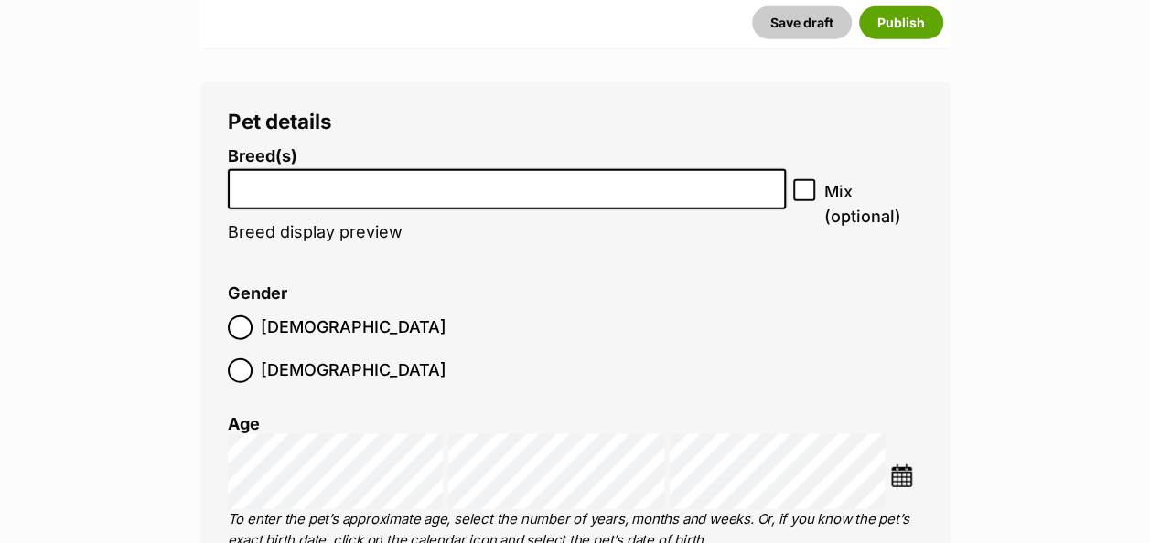
scroll to position [2270, 0]
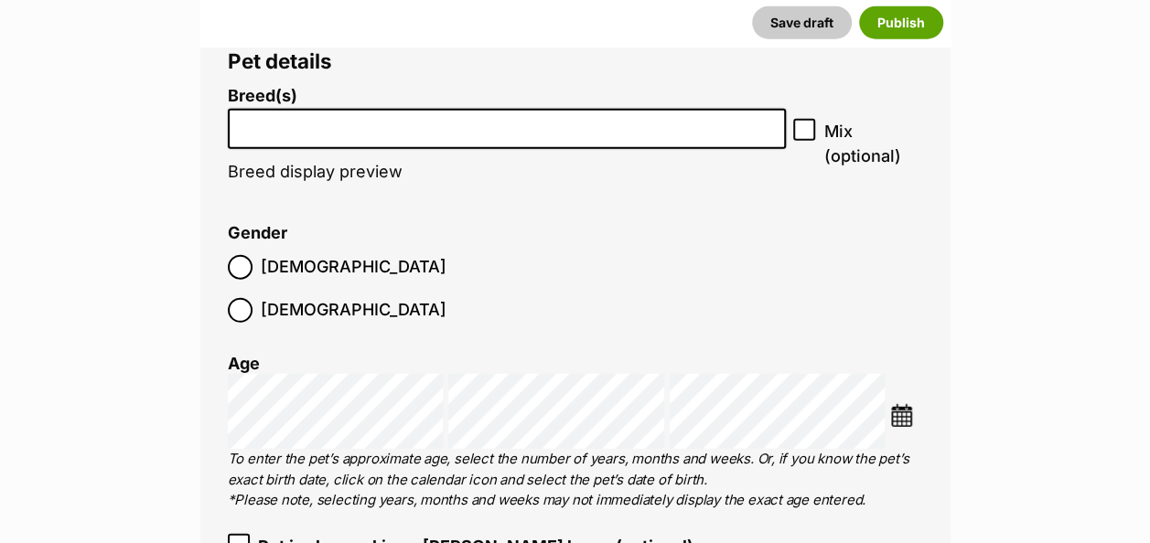
click at [317, 111] on li at bounding box center [507, 129] width 546 height 37
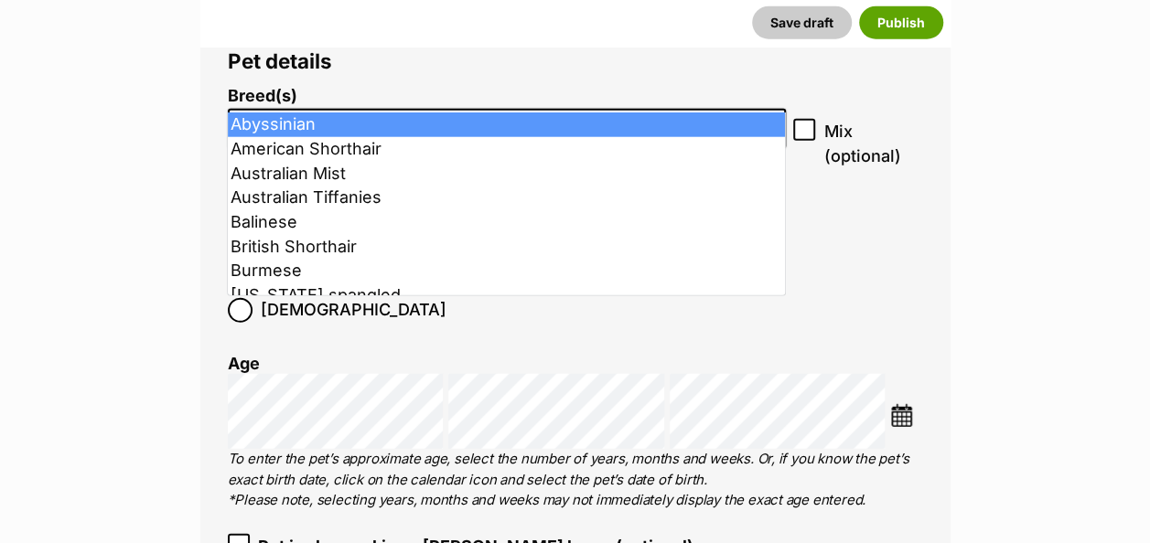
type input "s"
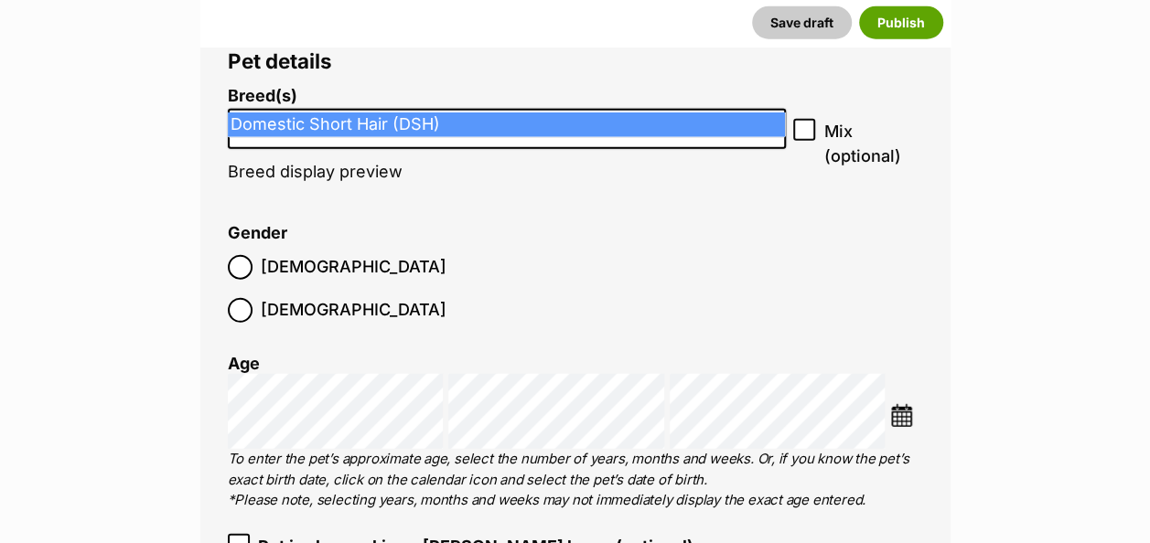
type input "dsh"
select select "252102"
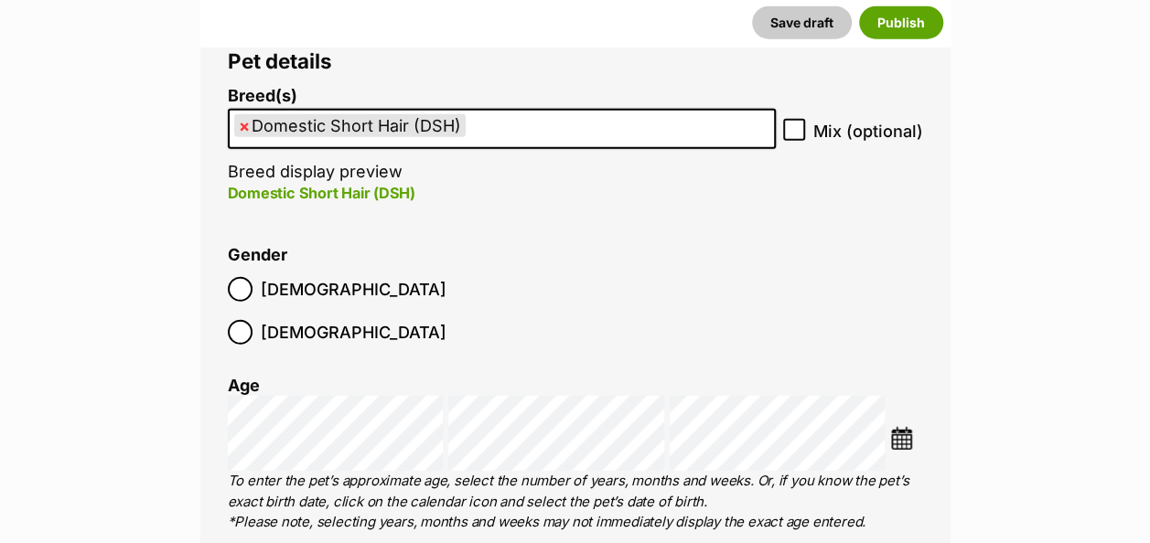
click at [895, 427] on img at bounding box center [901, 438] width 23 height 23
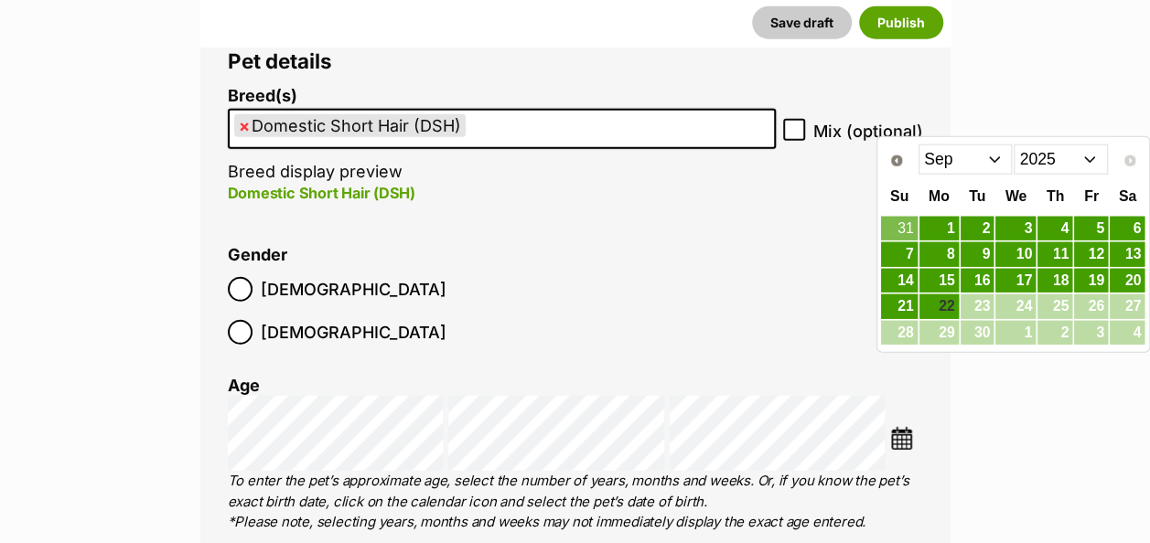
click at [989, 154] on select "Jan Feb Mar Apr May Jun Jul Aug Sep" at bounding box center [965, 158] width 94 height 29
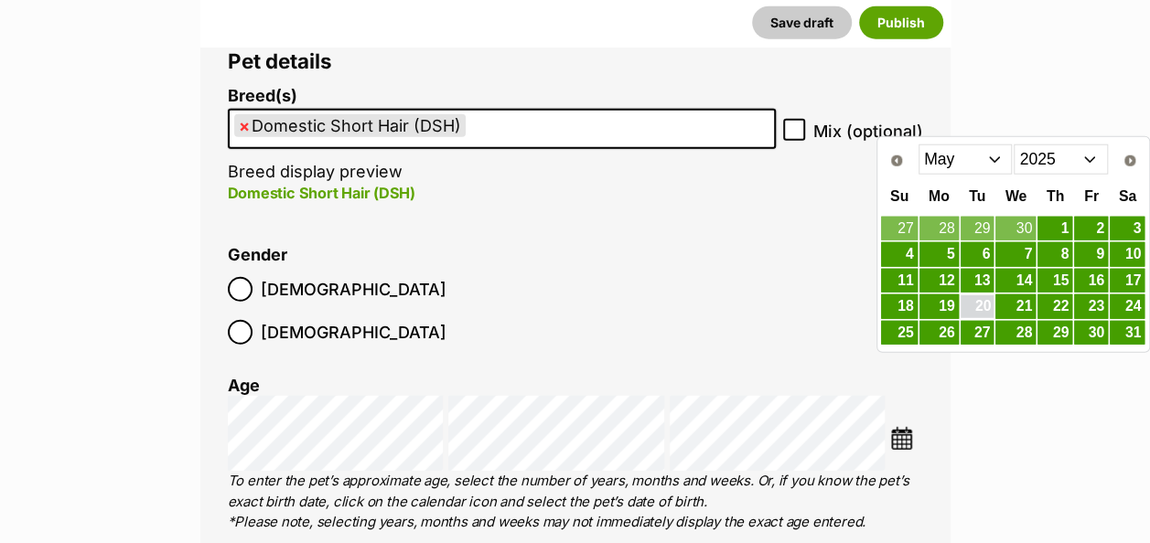
click at [989, 300] on link "20" at bounding box center [977, 306] width 34 height 23
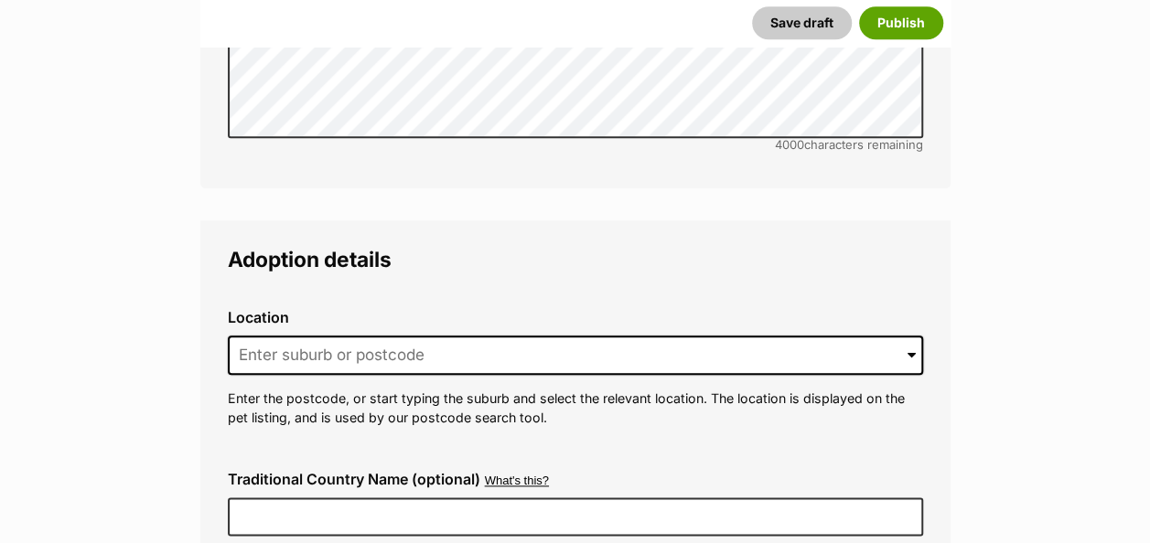
scroll to position [4311, 0]
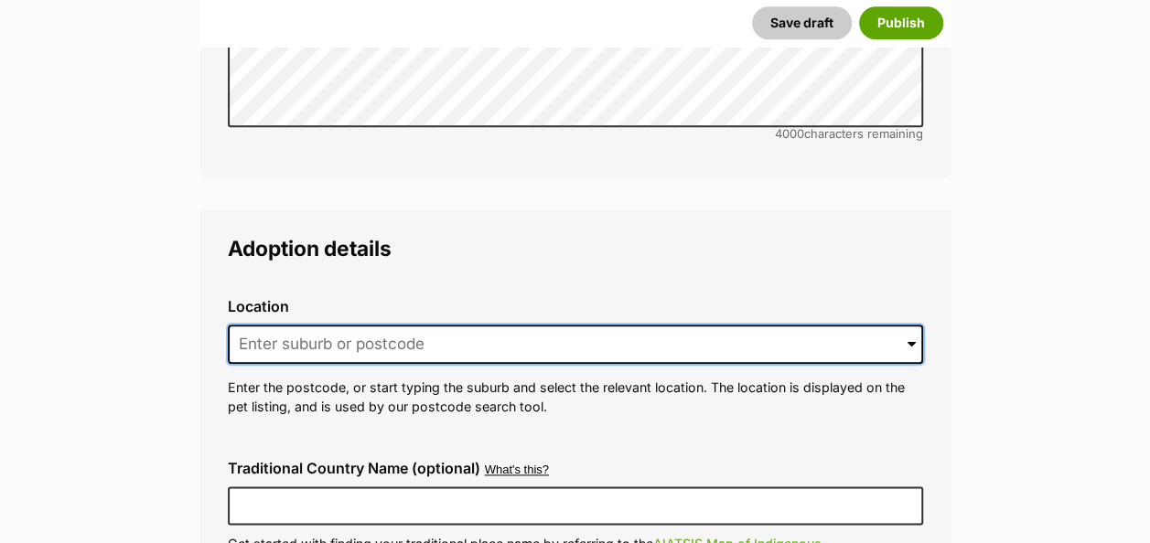
click at [452, 325] on input at bounding box center [575, 345] width 695 height 40
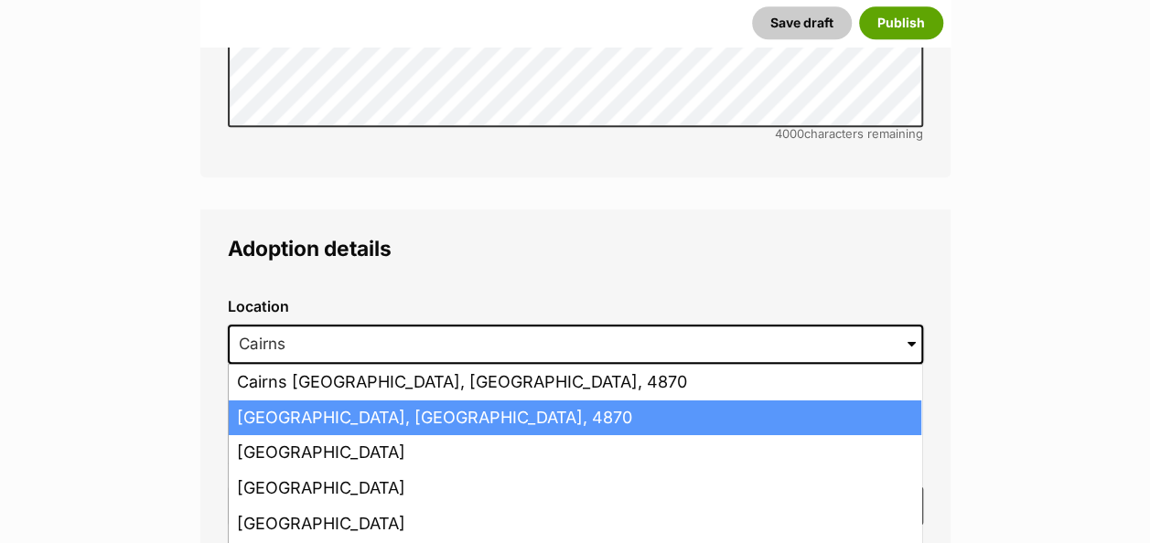
click at [429, 401] on li "Cairns, Queensland, 4870" at bounding box center [575, 419] width 692 height 36
type input "Cairns, Queensland, 4870"
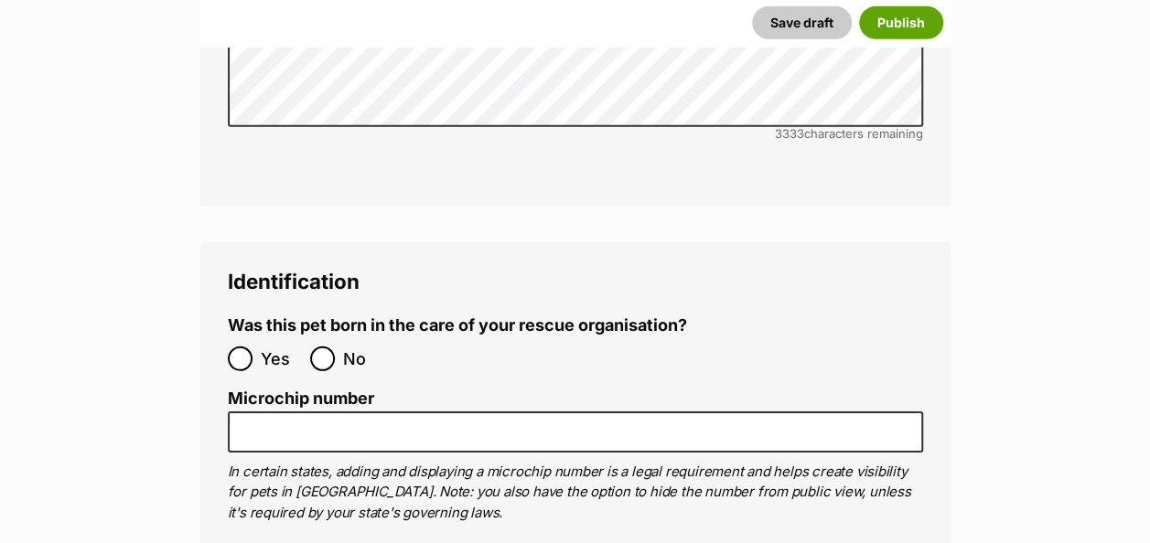
scroll to position [6093, 0]
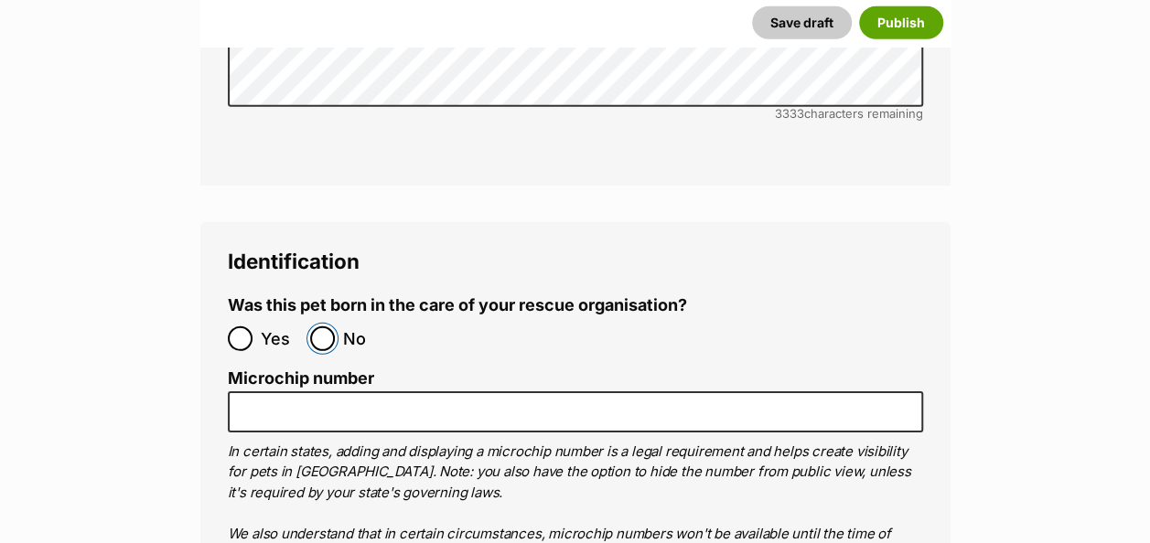
click at [320, 326] on input "No" at bounding box center [322, 338] width 25 height 25
radio input "true"
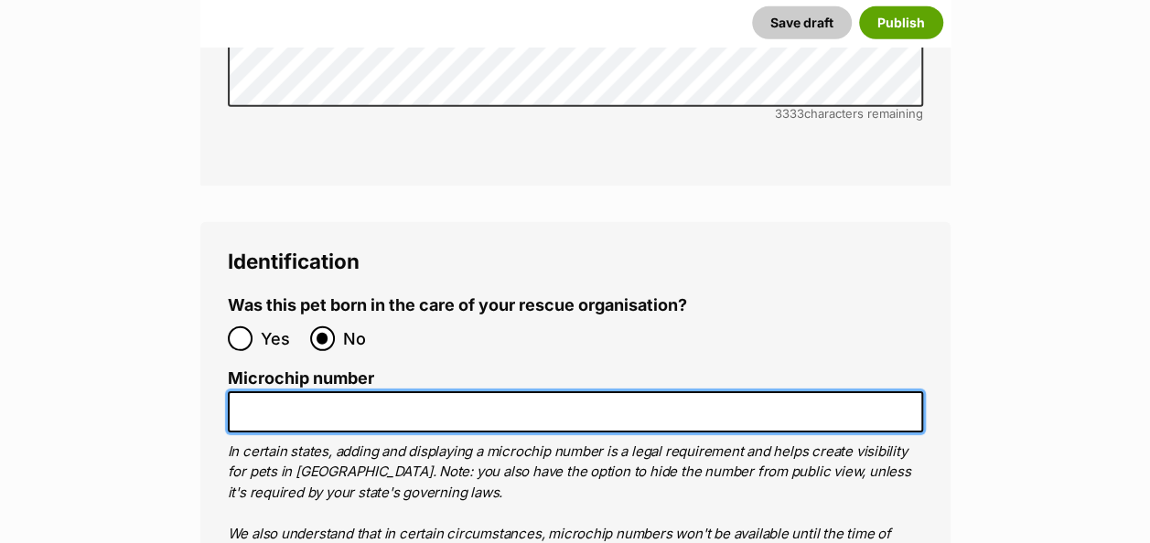
click at [393, 391] on input "Microchip number" at bounding box center [575, 411] width 695 height 41
paste input "991003001063068"
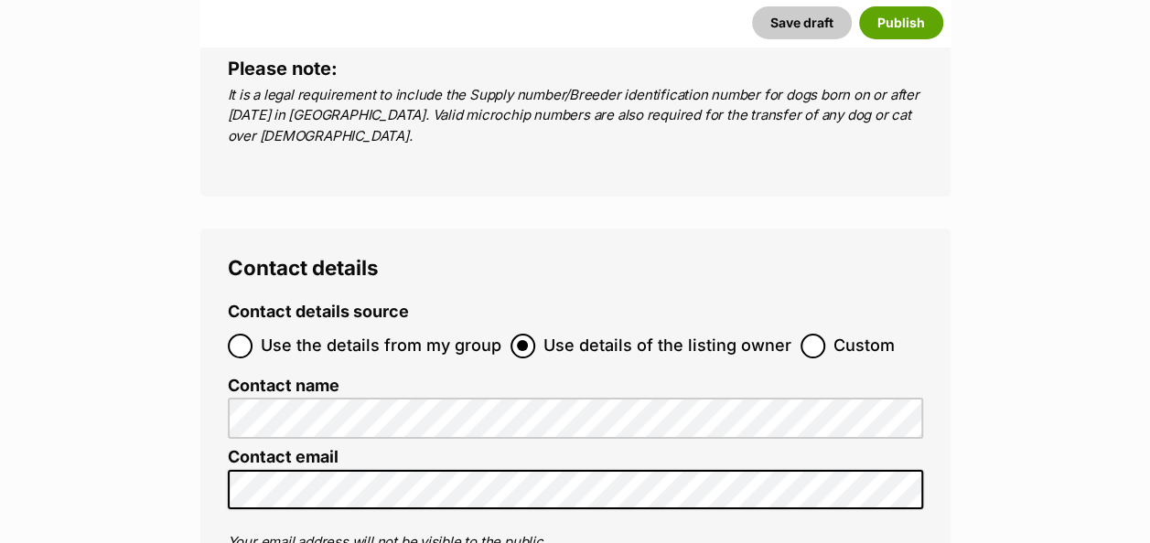
scroll to position [6749, 0]
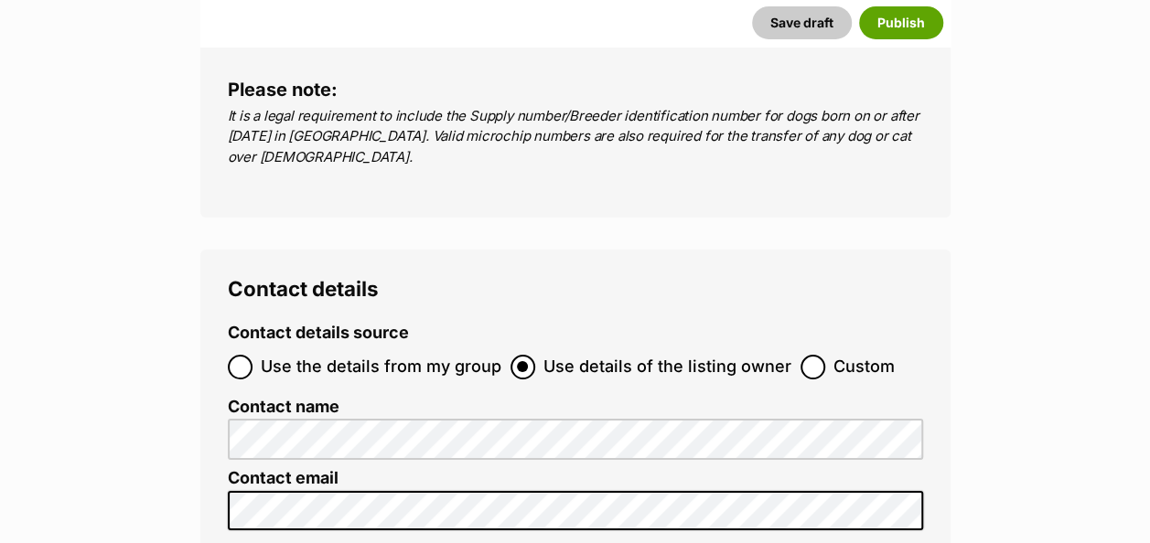
type input "991003001063068"
click at [253, 355] on label "Use the details from my group" at bounding box center [364, 367] width 273 height 25
click at [252, 355] on input "Use the details from my group" at bounding box center [240, 367] width 25 height 25
radio input "true"
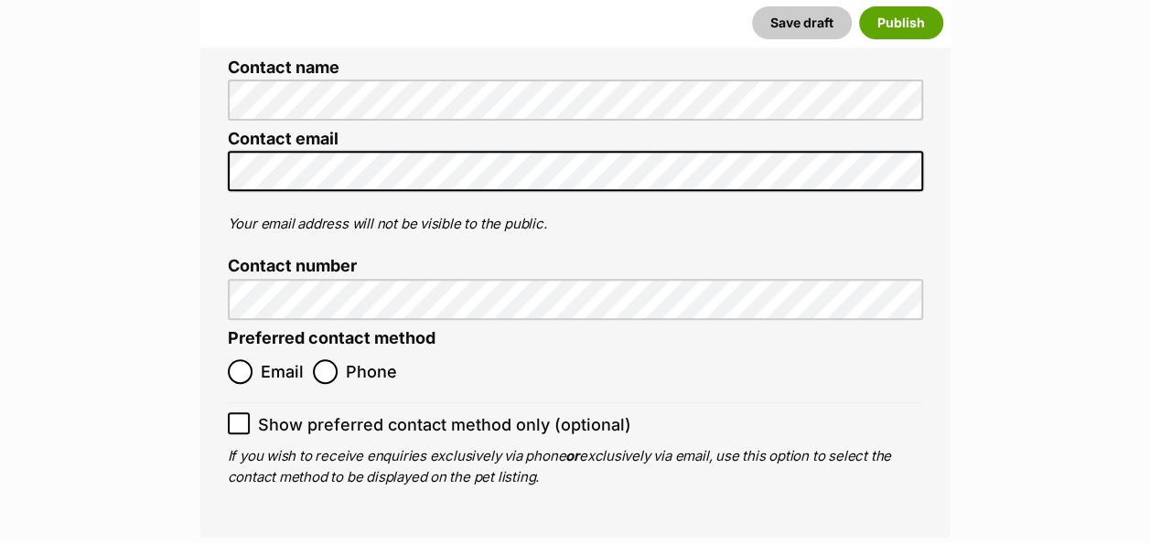
scroll to position [7267, 0]
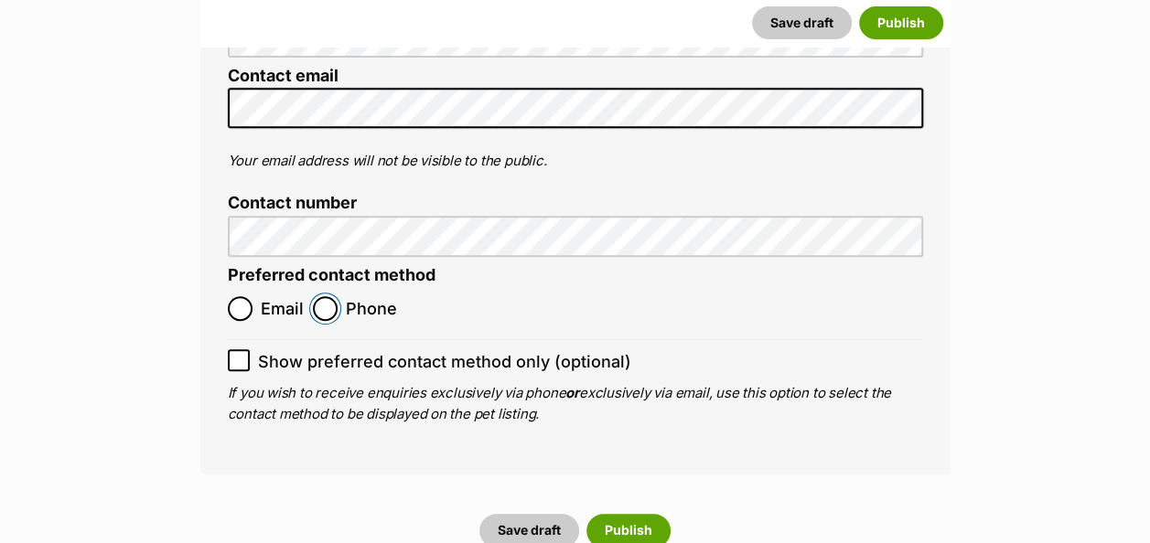
click at [326, 296] on input "Phone" at bounding box center [325, 308] width 25 height 25
radio input "true"
click at [637, 514] on button "Publish" at bounding box center [628, 530] width 84 height 33
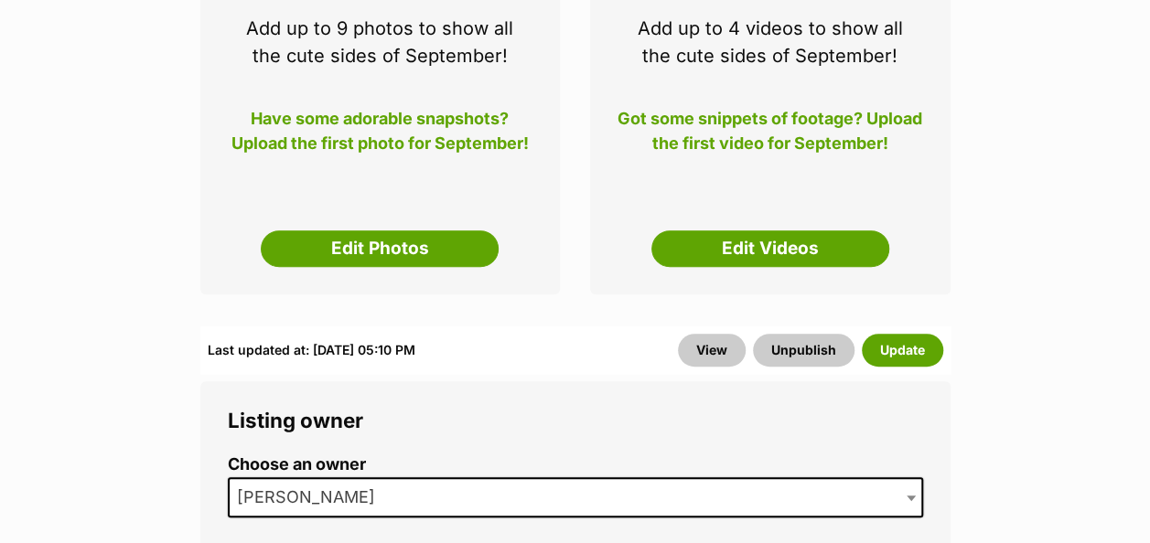
scroll to position [439, 0]
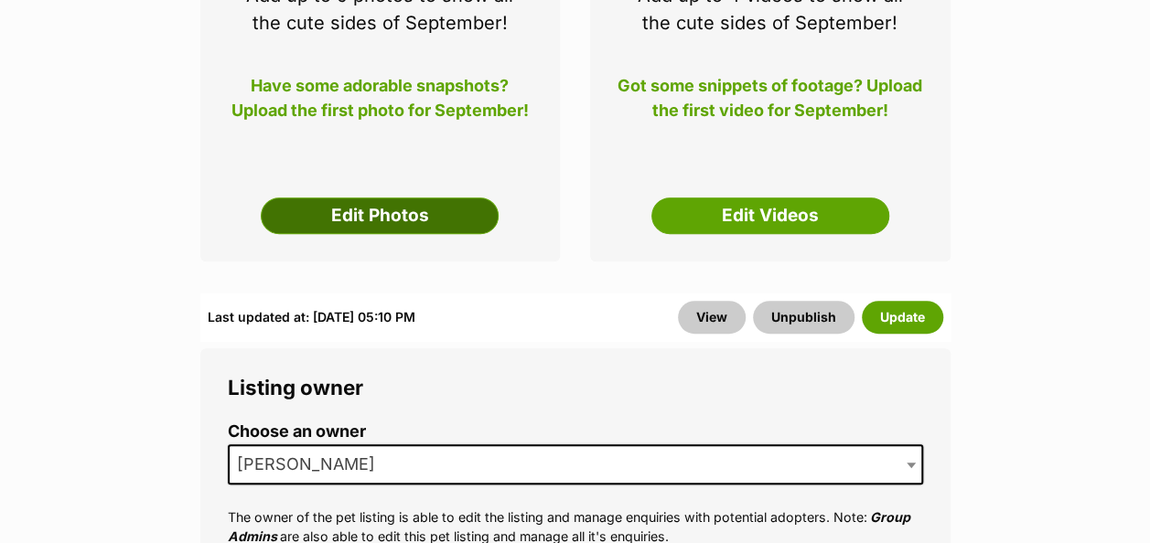
click at [434, 198] on link "Edit Photos" at bounding box center [380, 216] width 238 height 37
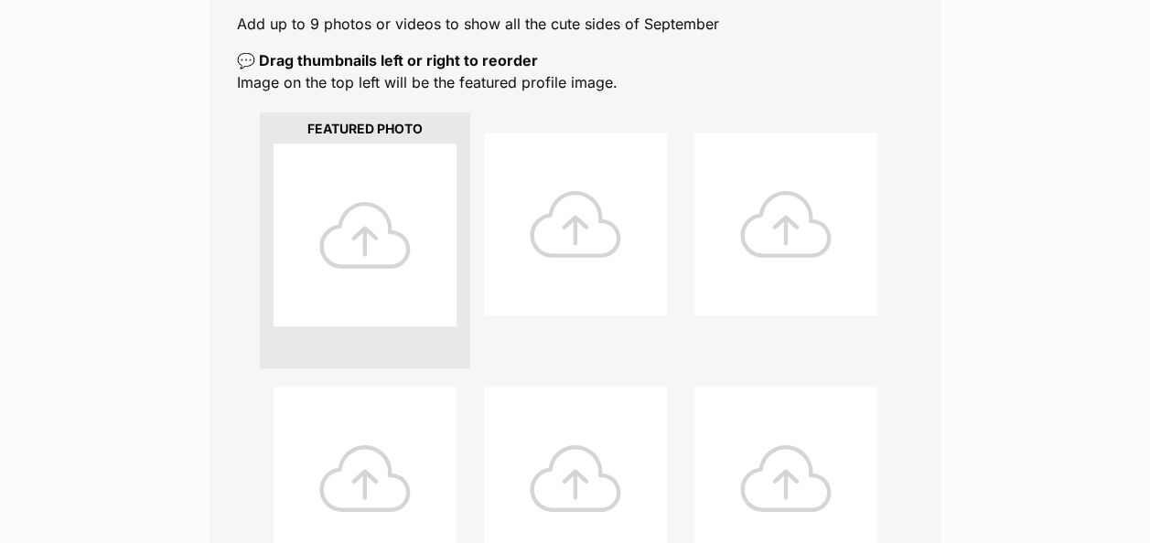
scroll to position [406, 0]
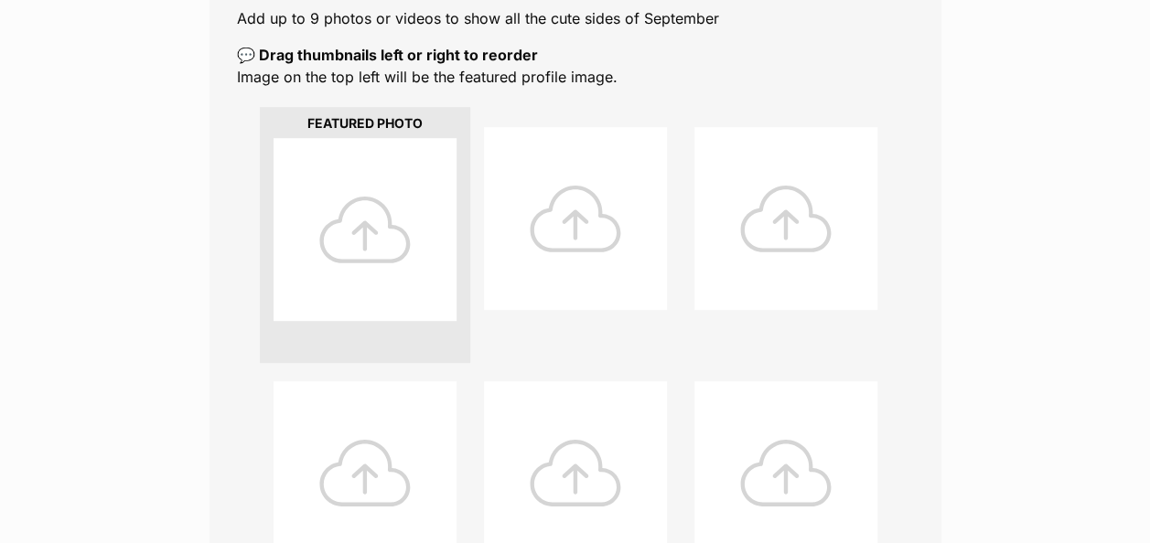
click at [379, 194] on div at bounding box center [364, 229] width 183 height 183
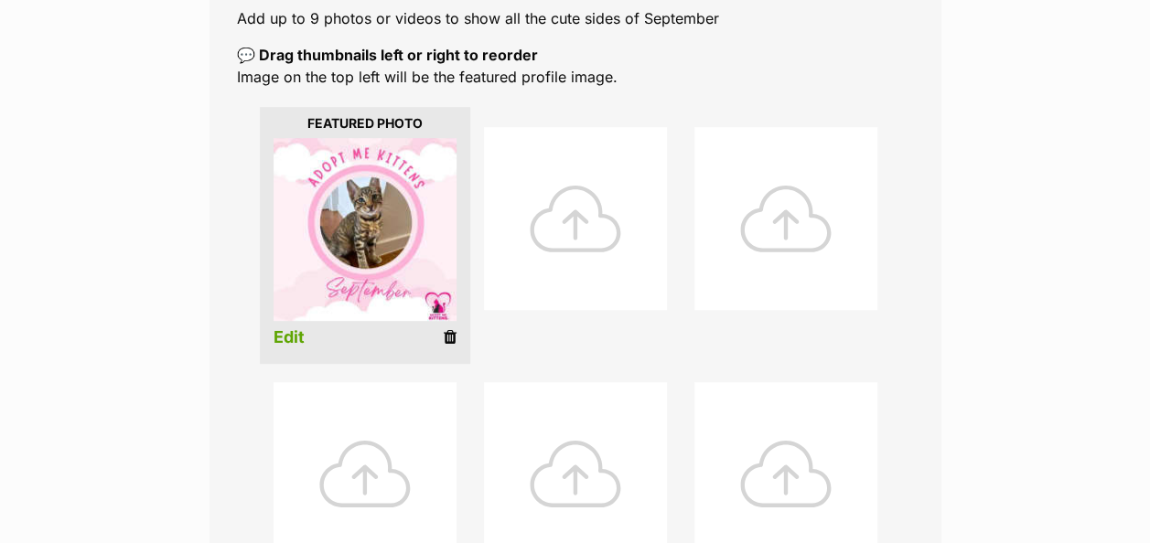
click at [564, 166] on div at bounding box center [575, 218] width 183 height 183
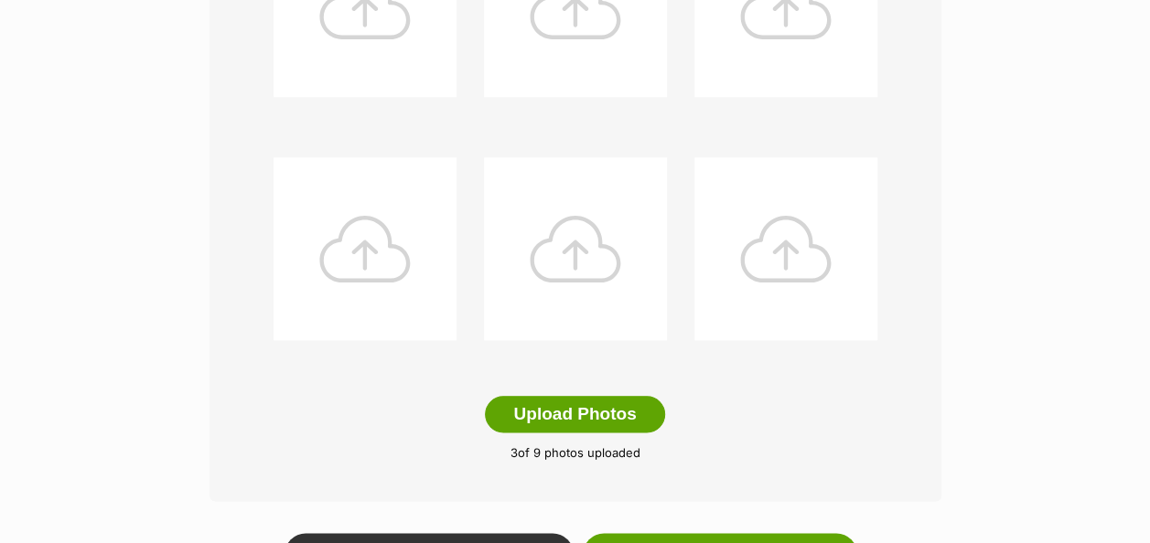
scroll to position [893, 0]
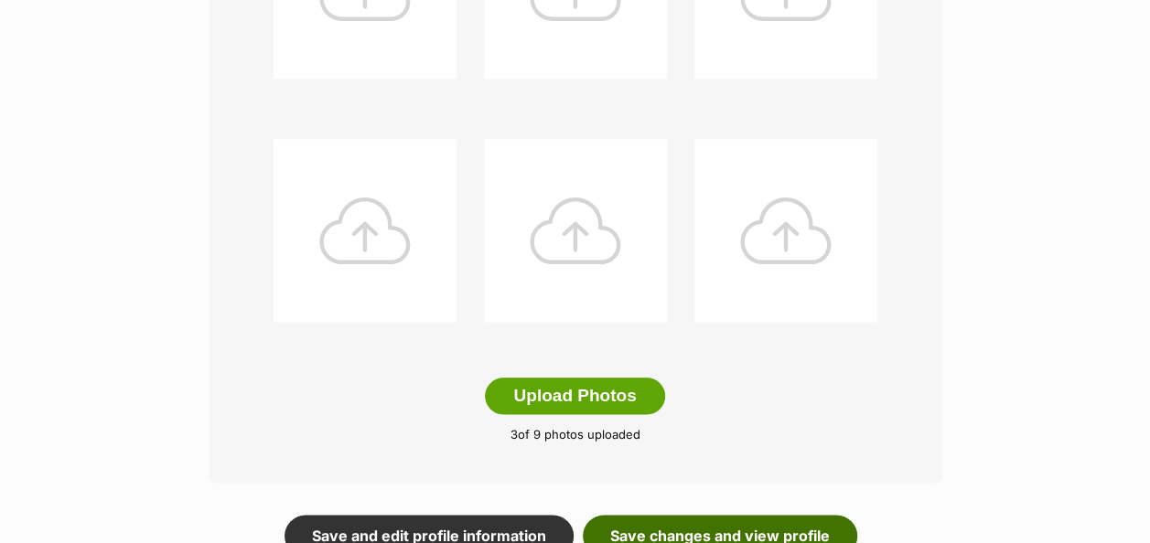
click at [720, 515] on link "Save changes and view profile" at bounding box center [720, 536] width 274 height 42
